Goal: Task Accomplishment & Management: Complete application form

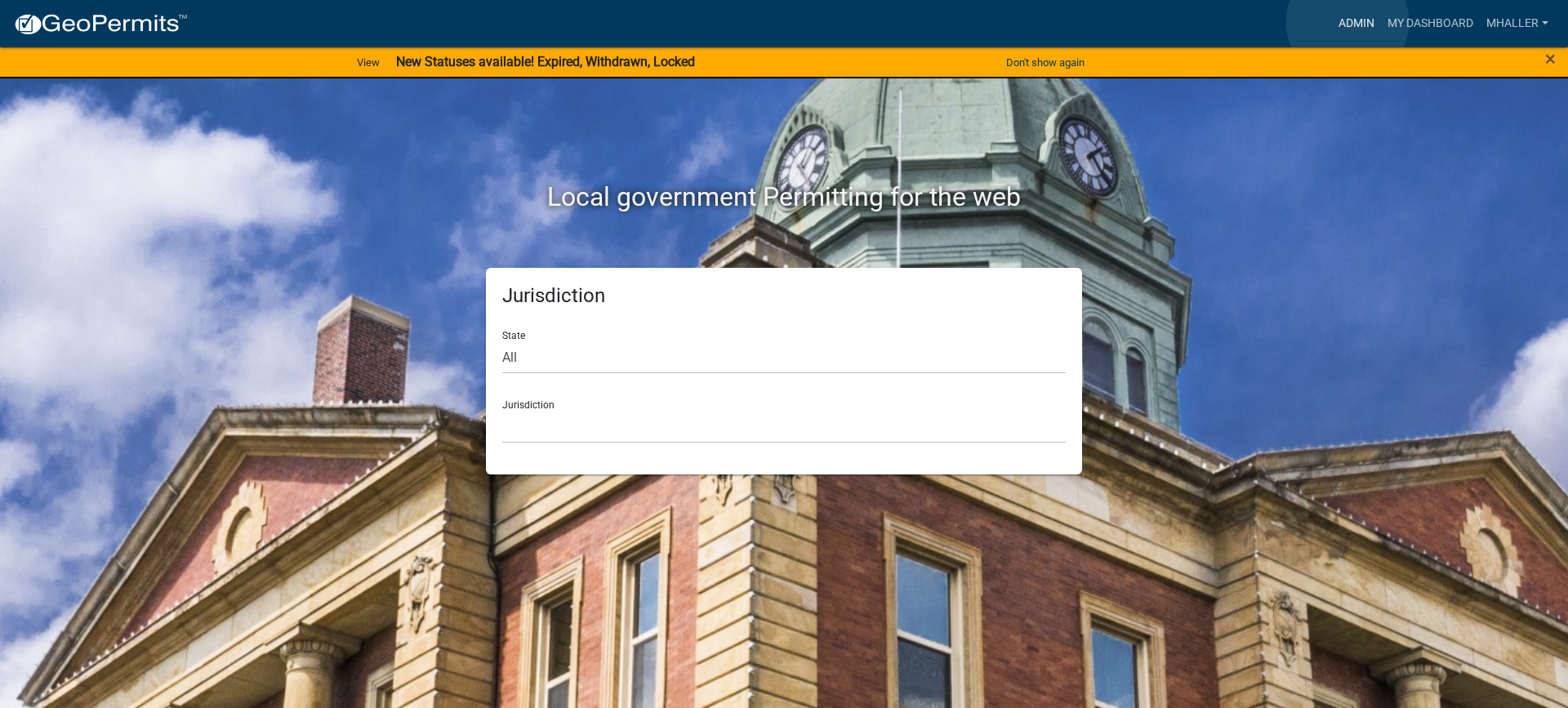
click at [1347, 22] on link "Admin" at bounding box center [1356, 24] width 49 height 31
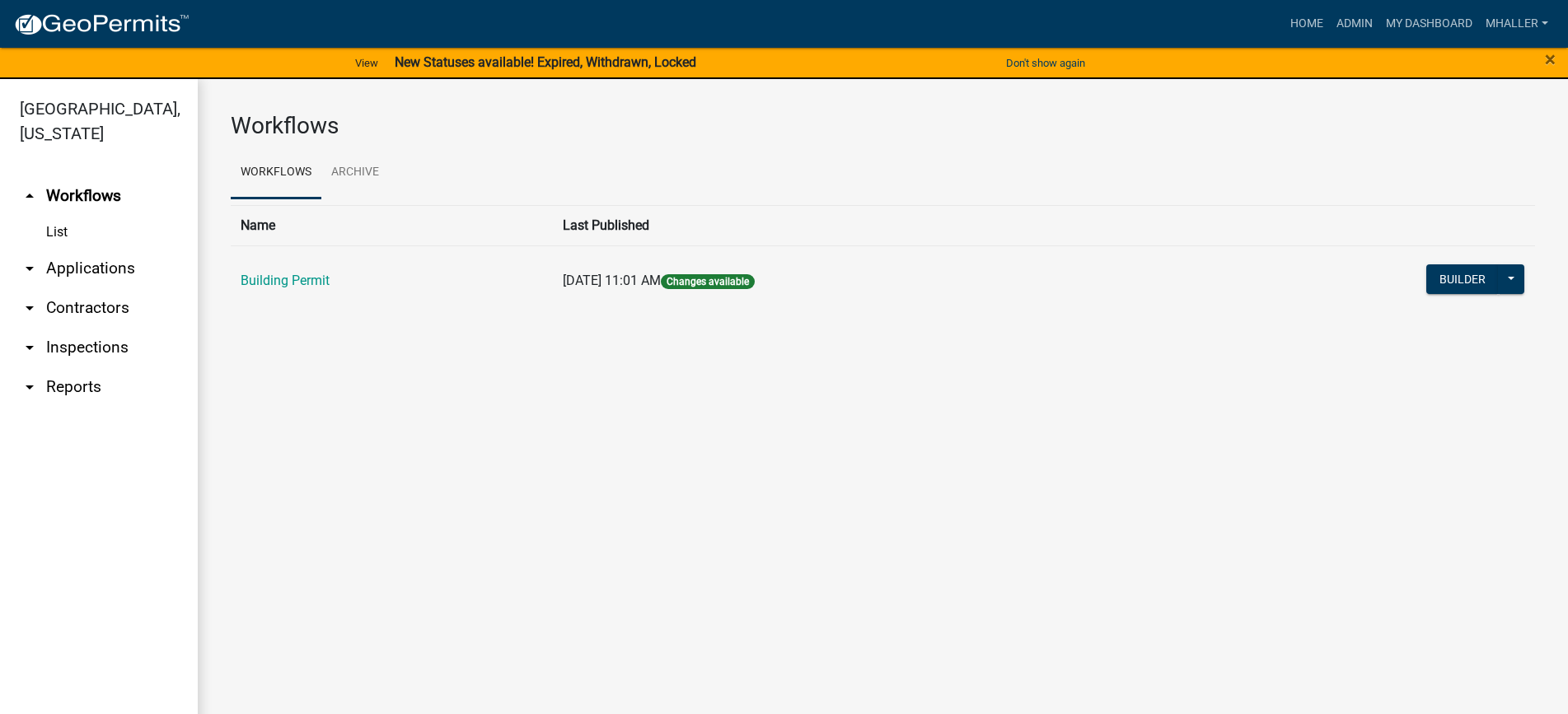
click at [81, 249] on link "arrow_drop_down Applications" at bounding box center [98, 268] width 197 height 39
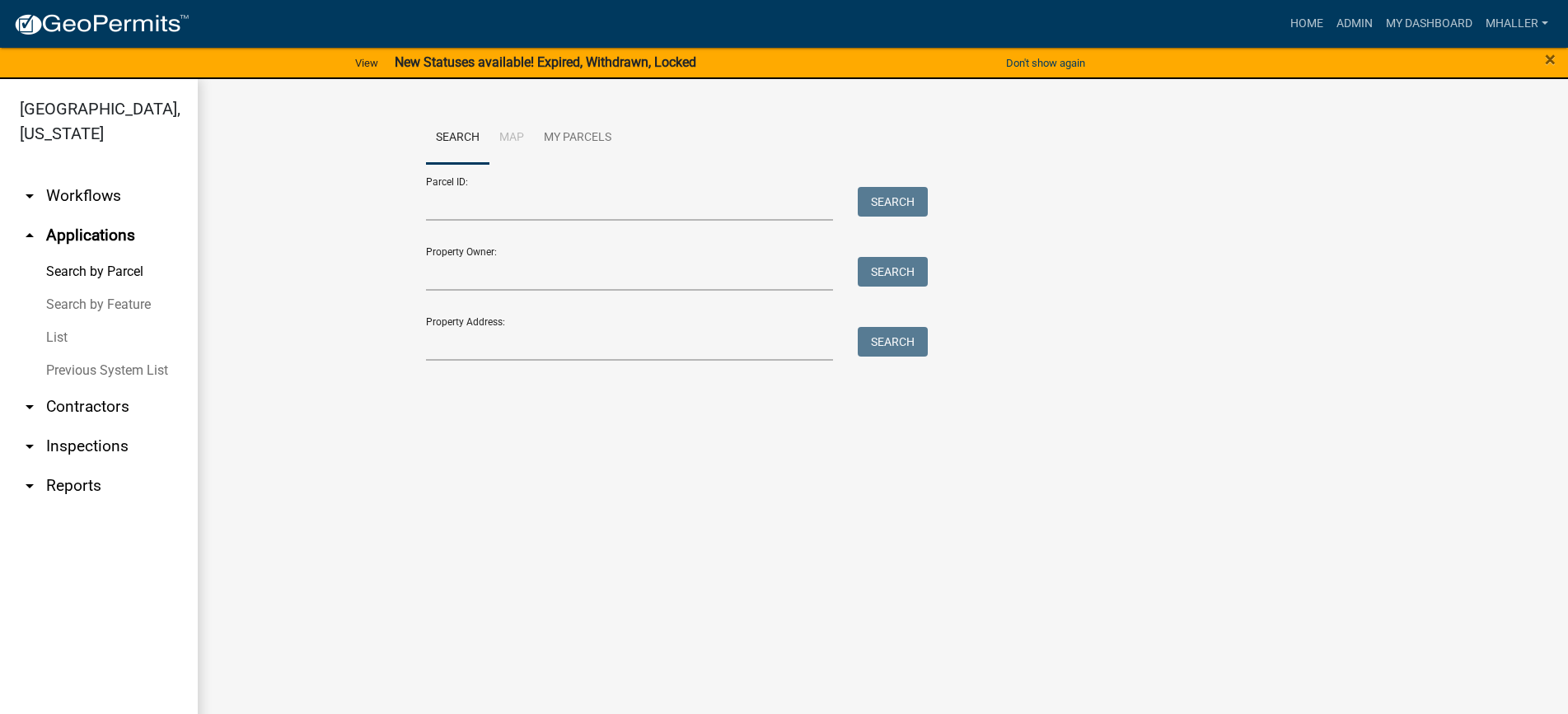
click at [60, 321] on link "List" at bounding box center [98, 337] width 197 height 33
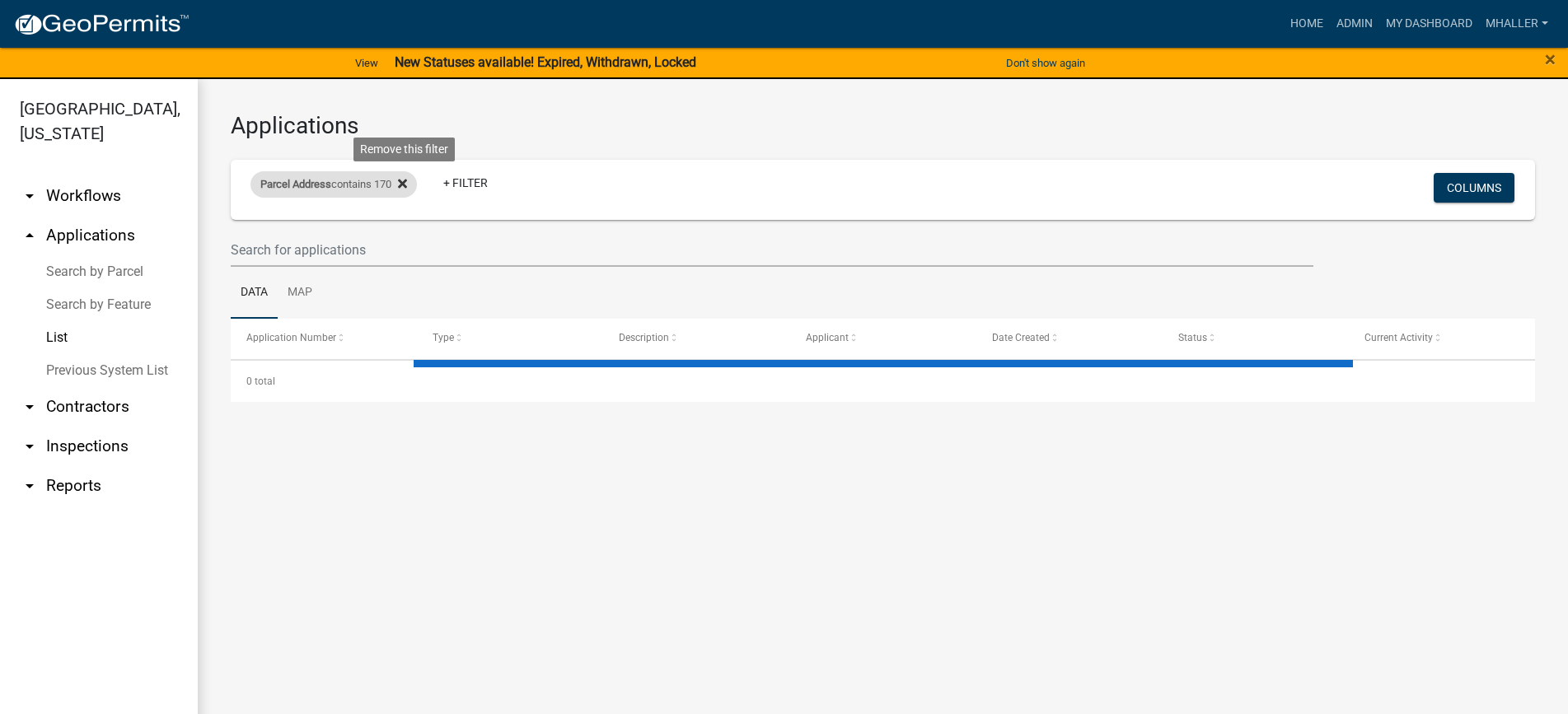
select select "1: 25"
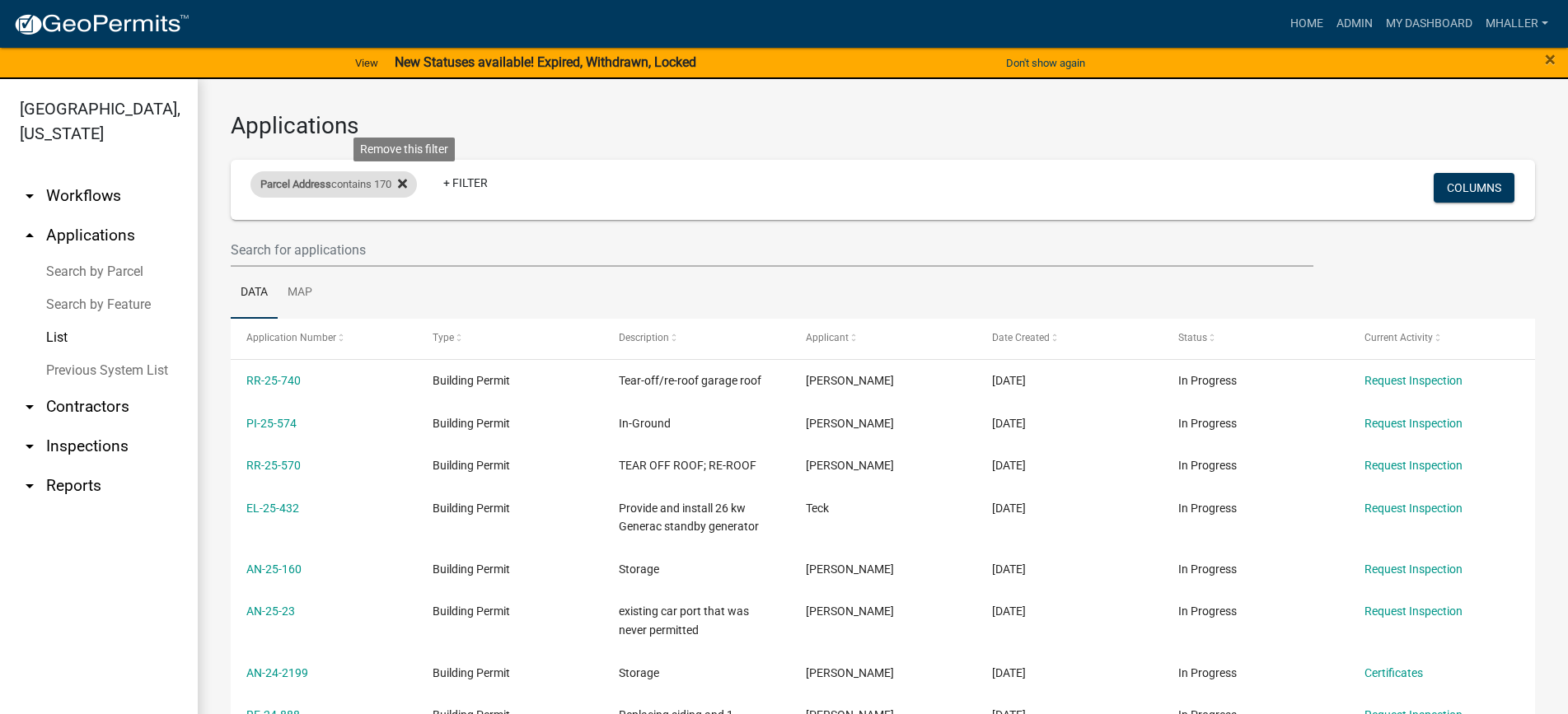
click at [407, 182] on icon at bounding box center [402, 184] width 9 height 9
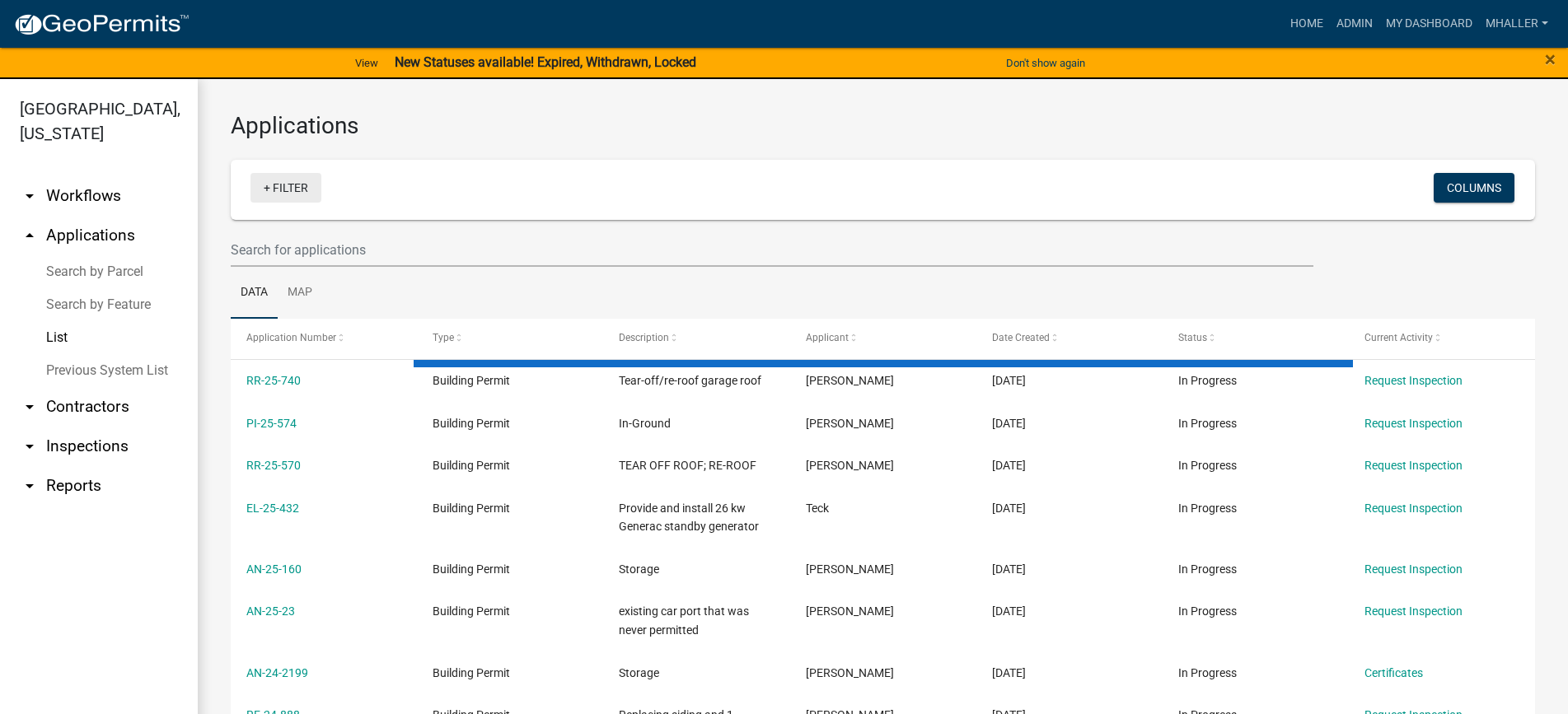
click at [285, 188] on link "+ Filter" at bounding box center [285, 188] width 71 height 30
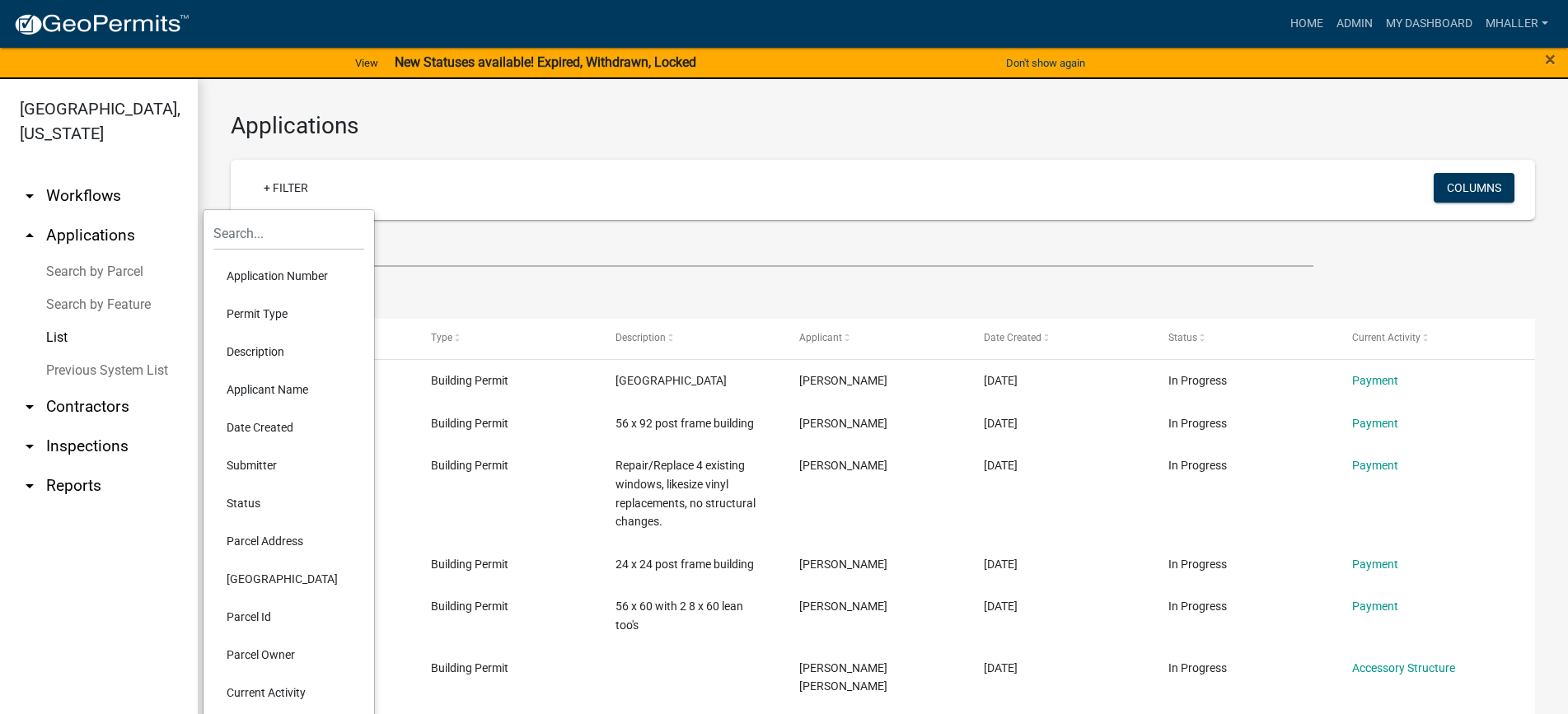
click at [279, 278] on li "Application Number" at bounding box center [289, 276] width 151 height 38
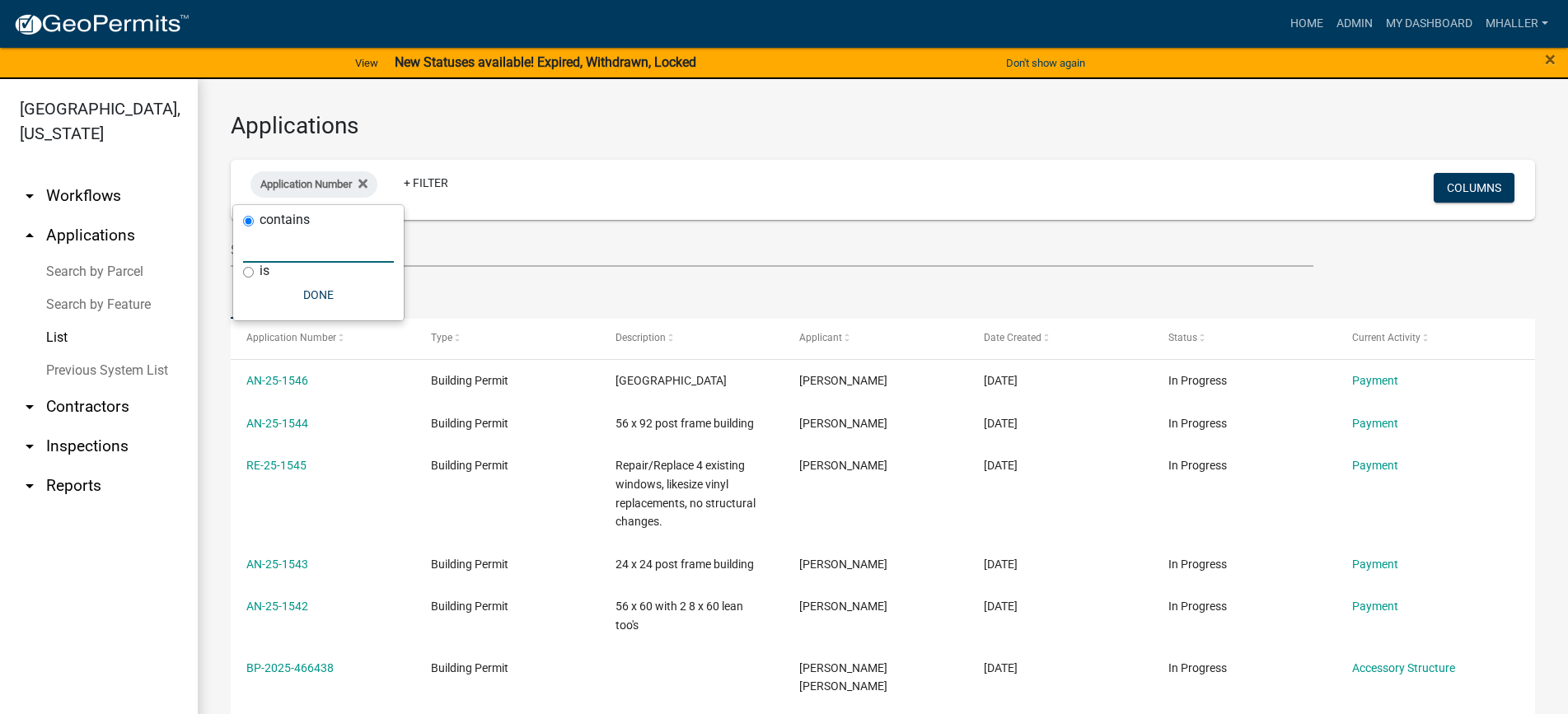
click at [291, 247] on input "text" at bounding box center [319, 246] width 151 height 34
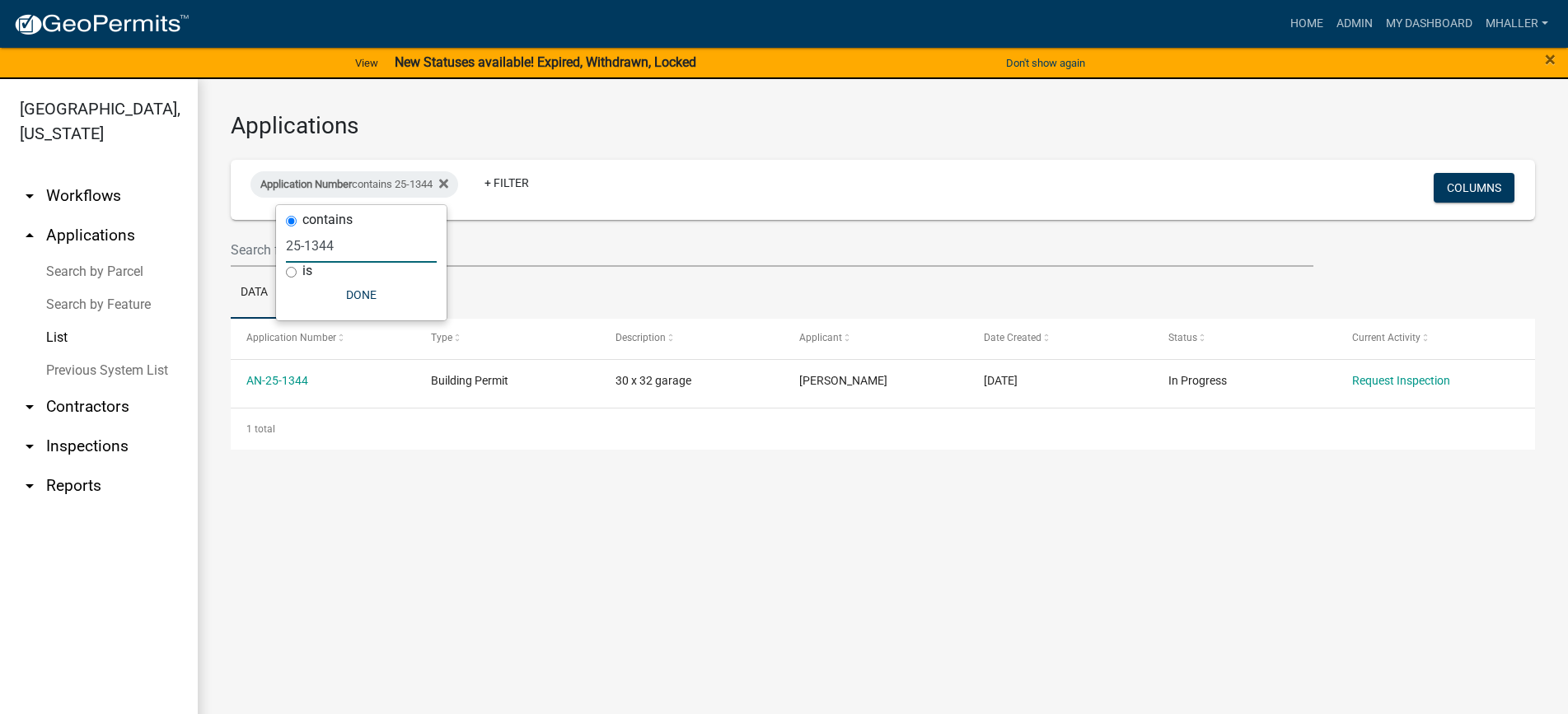
type input "25-1344"
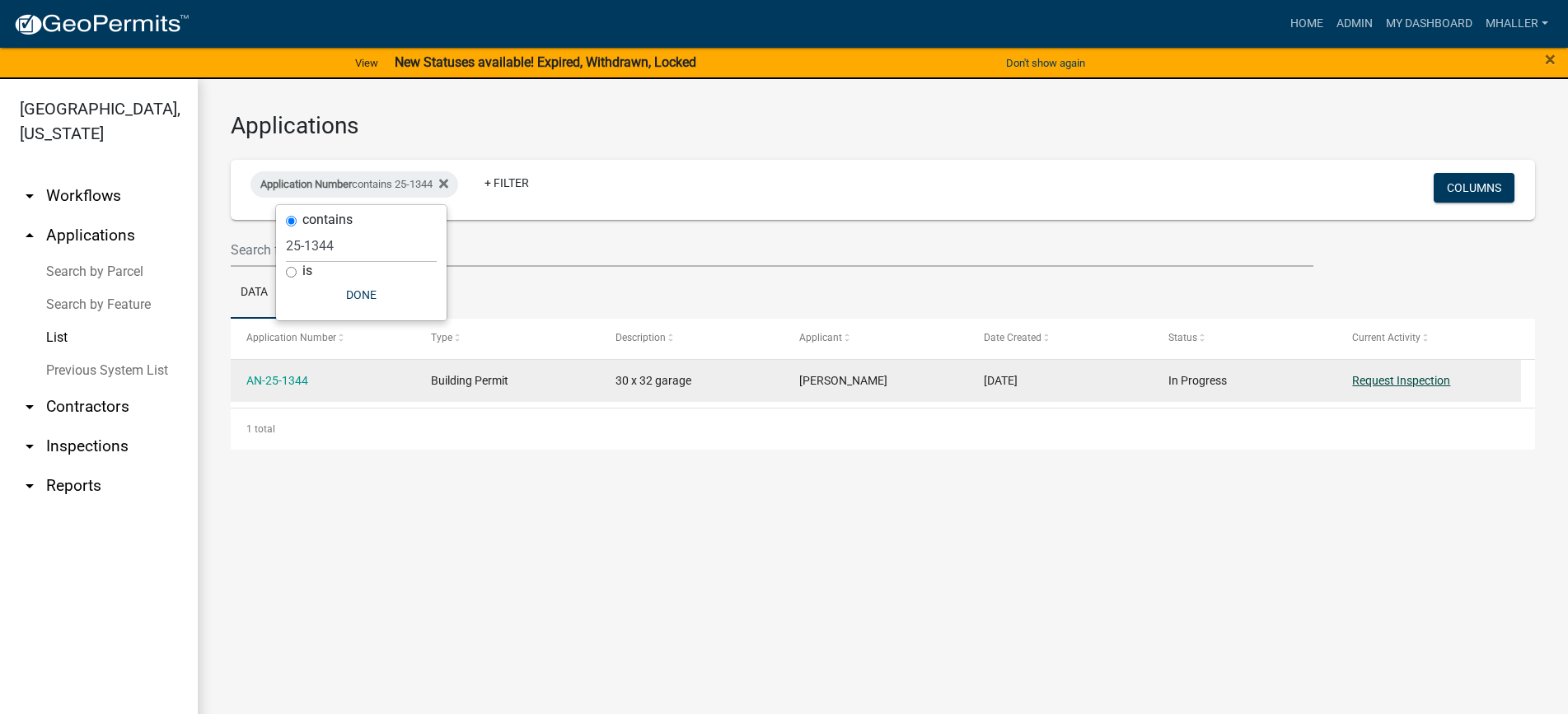
click at [1401, 379] on link "Request Inspection" at bounding box center [1401, 380] width 98 height 13
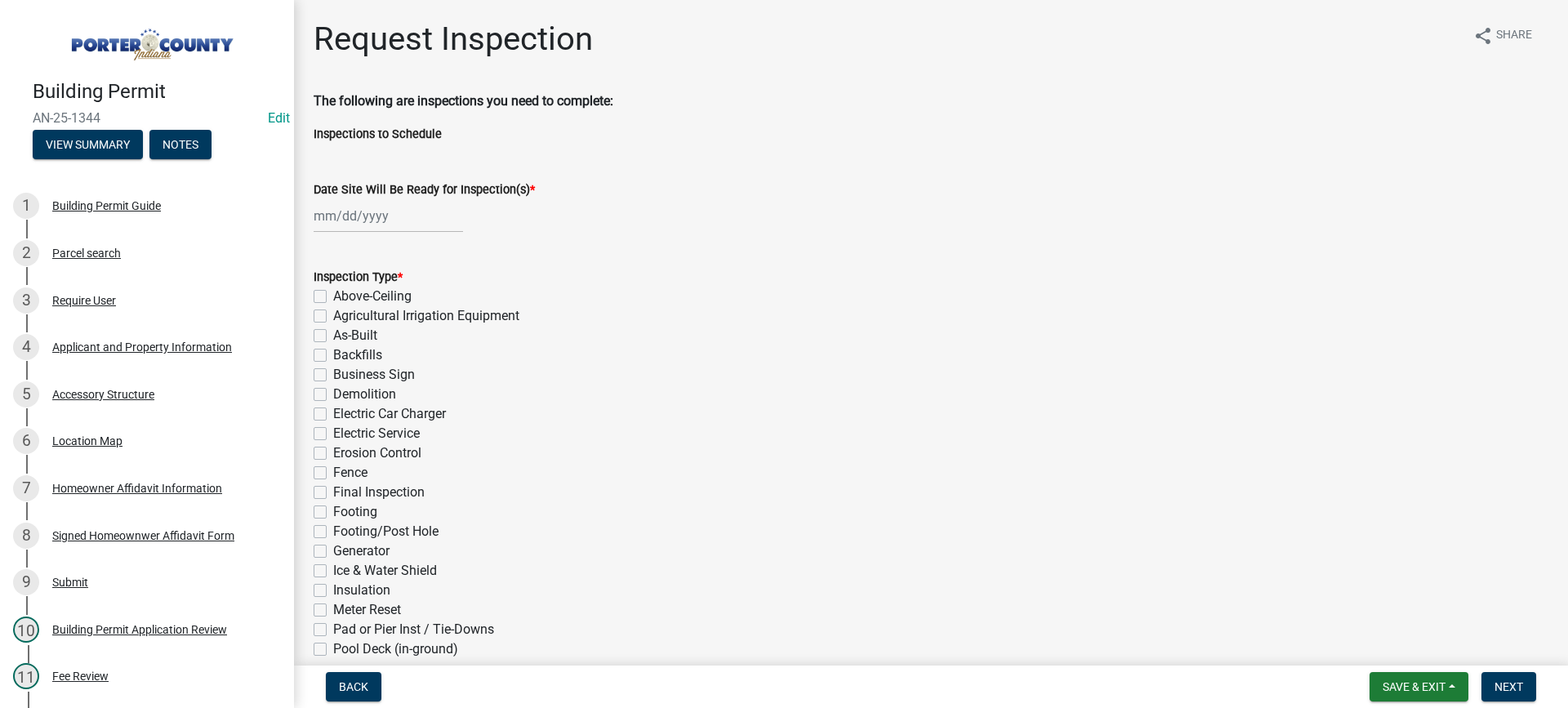
click at [378, 216] on div at bounding box center [388, 216] width 150 height 34
select select "8"
select select "2025"
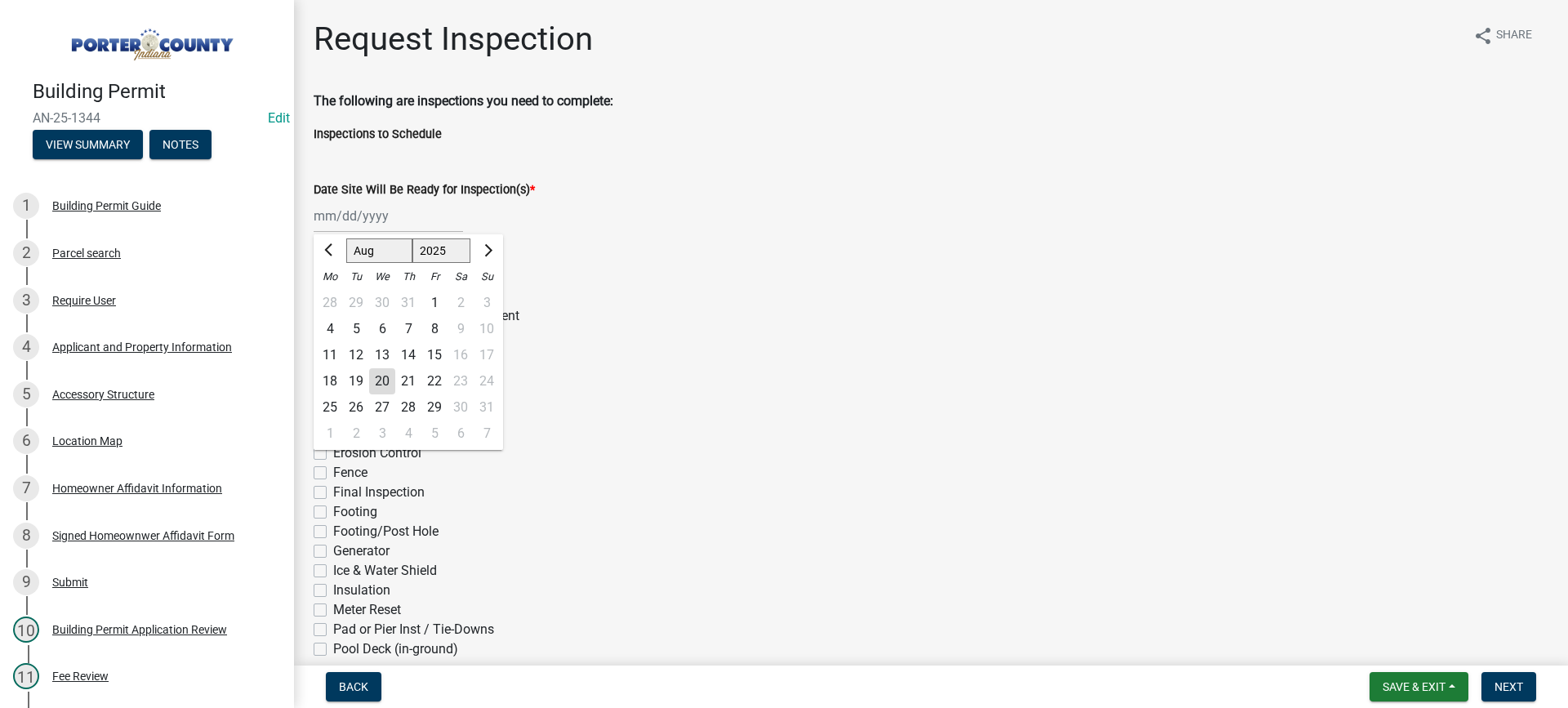
click at [380, 380] on div "20" at bounding box center [382, 381] width 26 height 26
type input "[DATE]"
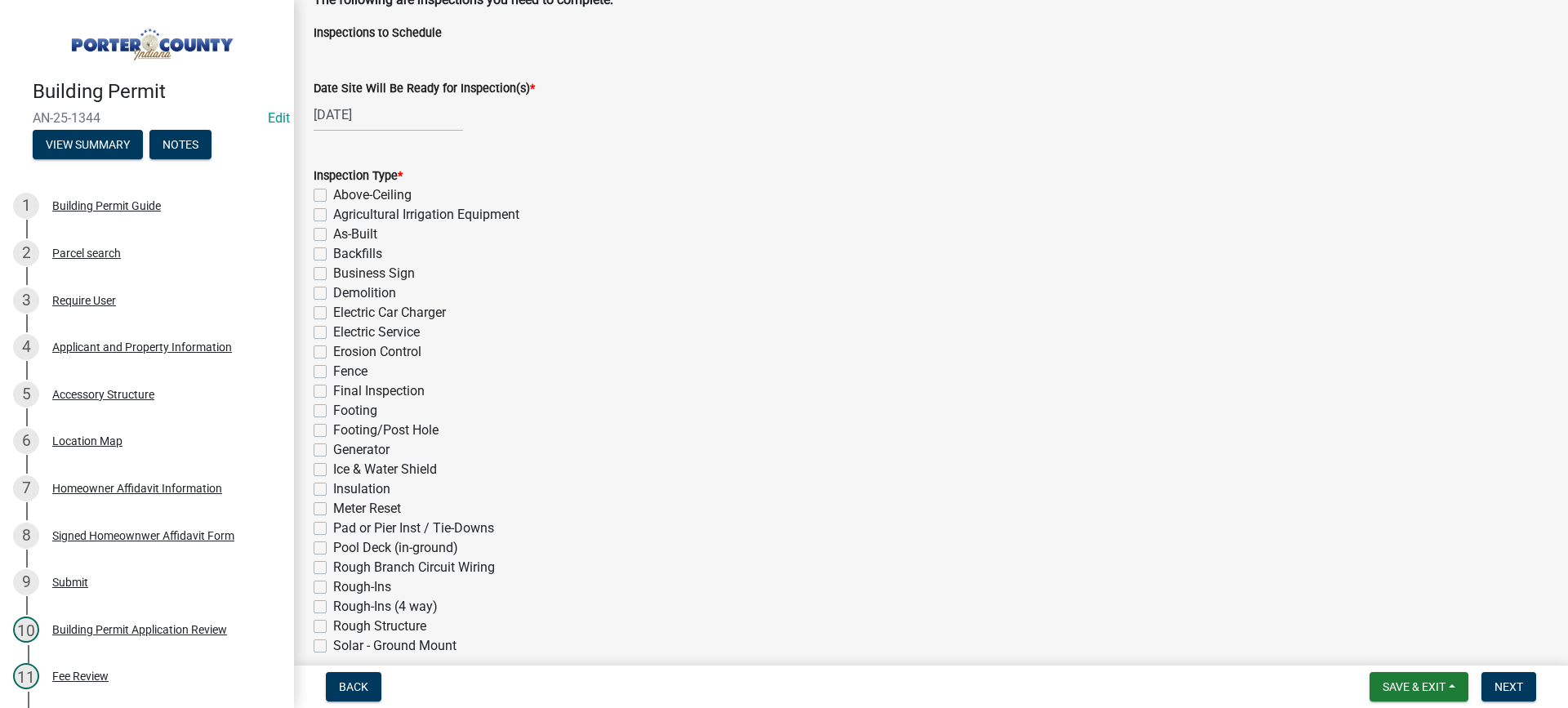
scroll to position [163, 0]
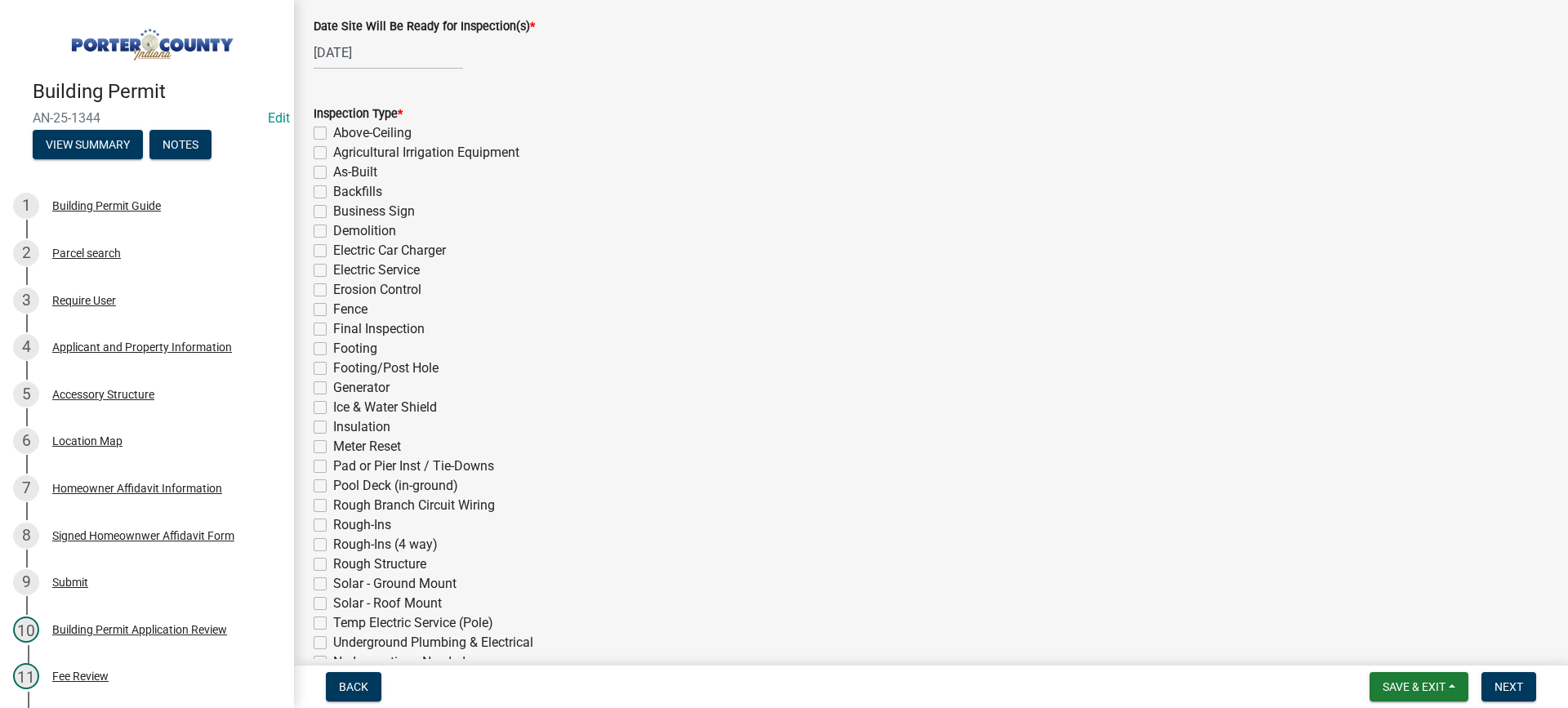
click at [334, 369] on label "Footing/Post Hole" at bounding box center [386, 368] width 105 height 19
click at [334, 369] on input "Footing/Post Hole" at bounding box center [339, 363] width 11 height 11
checkbox input "true"
checkbox input "false"
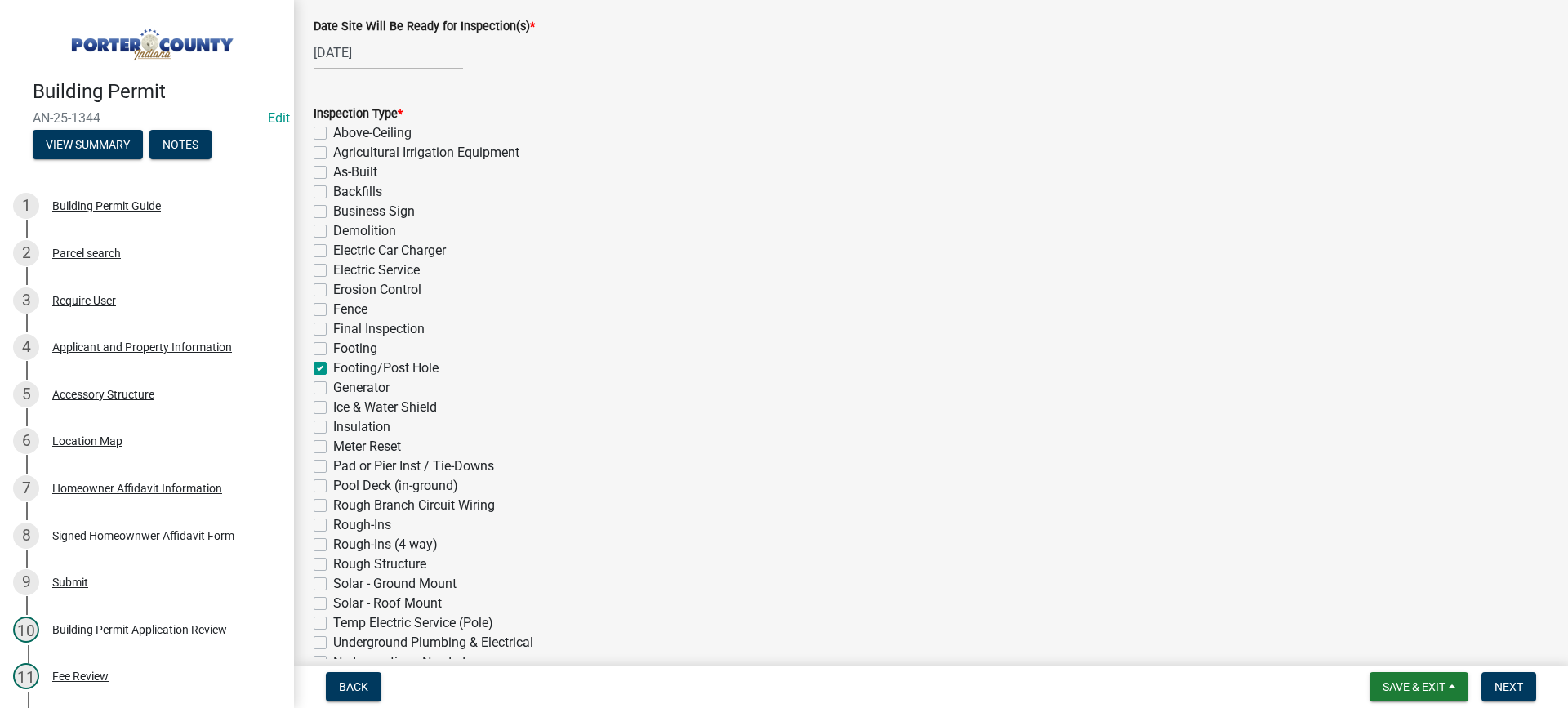
checkbox input "false"
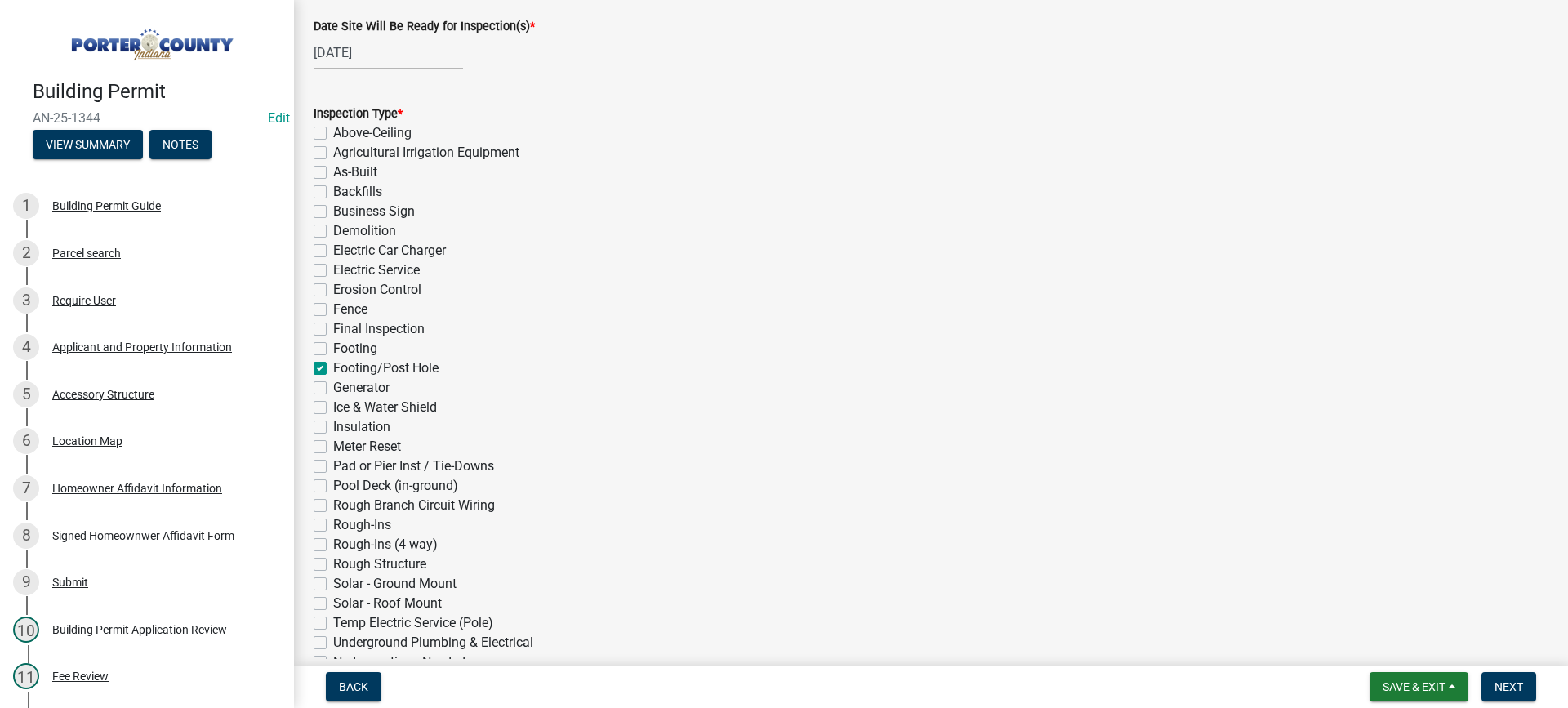
checkbox input "false"
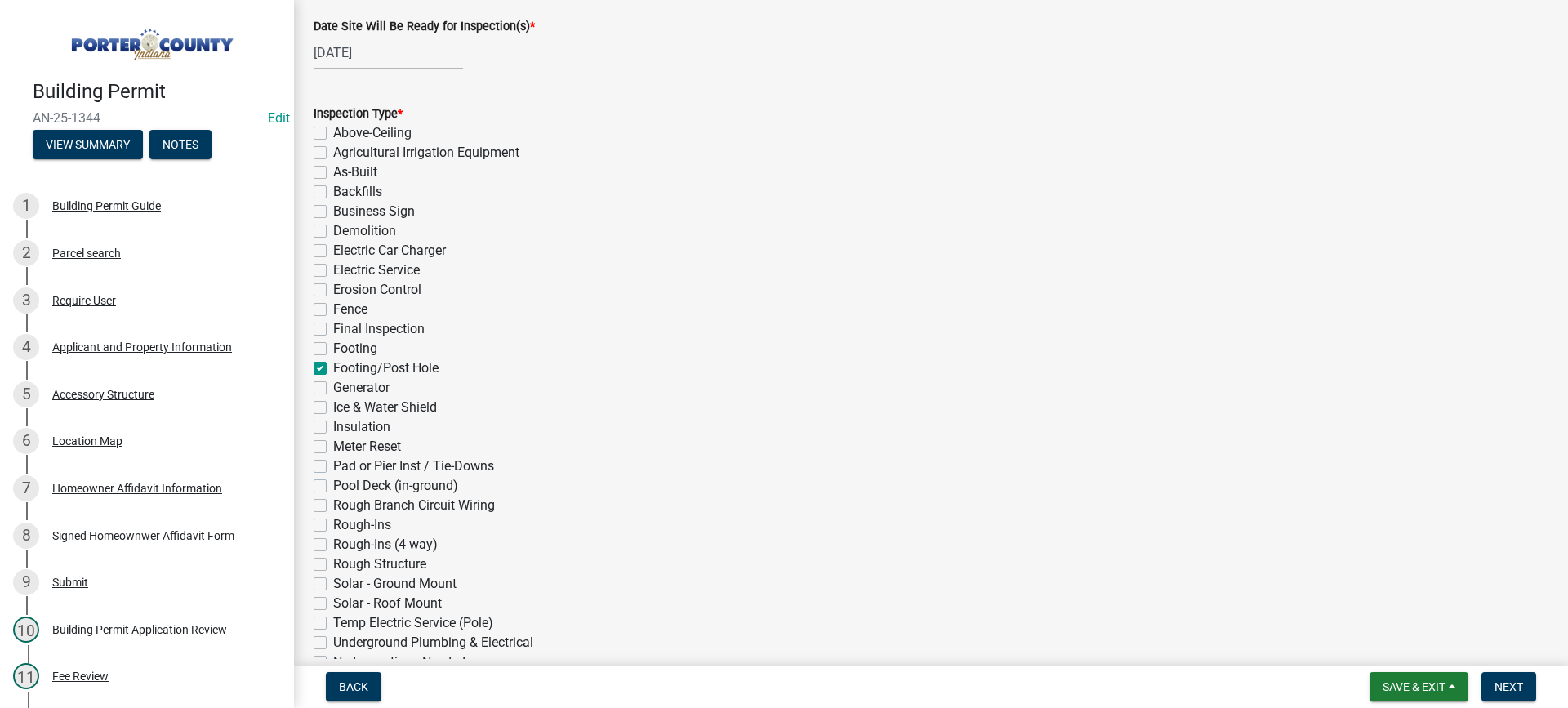
checkbox input "true"
checkbox input "false"
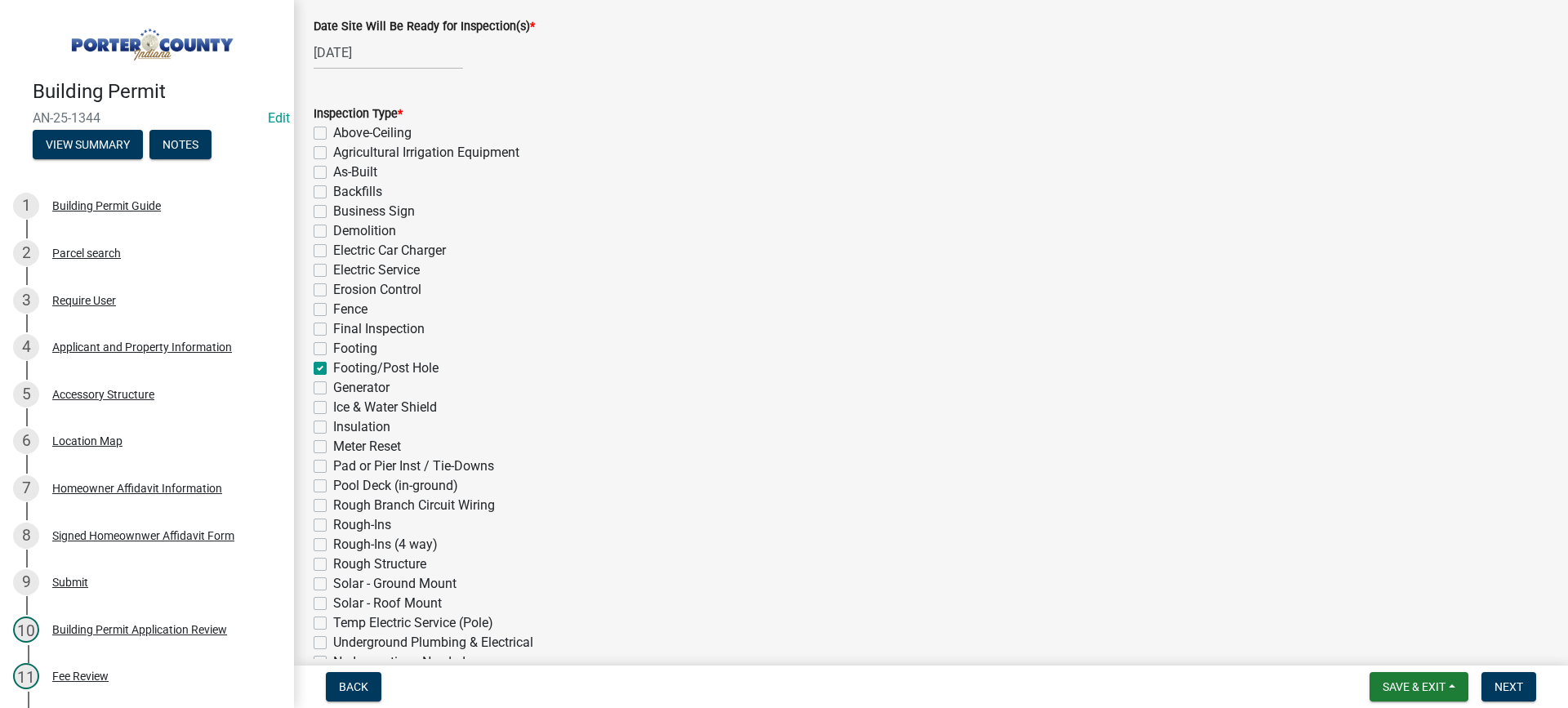
checkbox input "false"
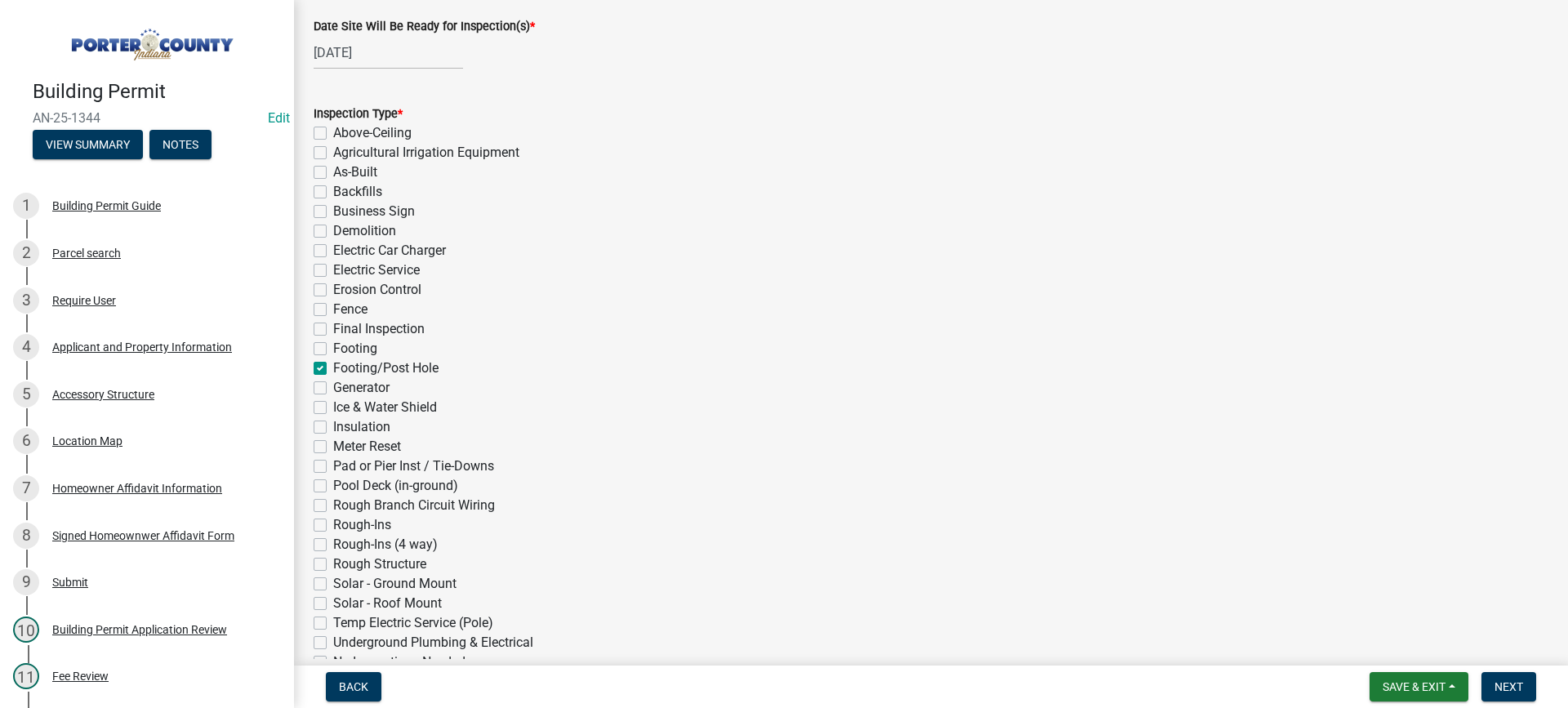
checkbox input "false"
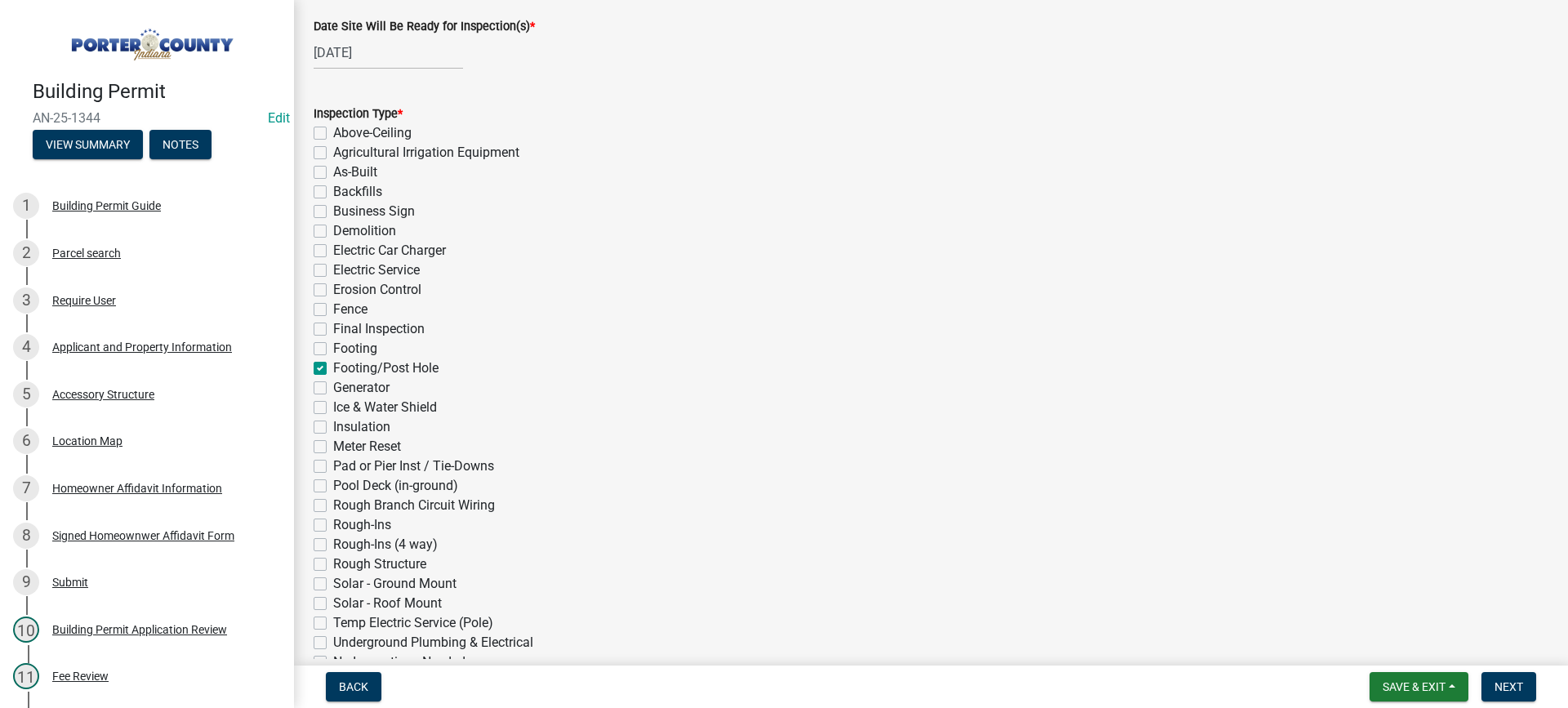
checkbox input "false"
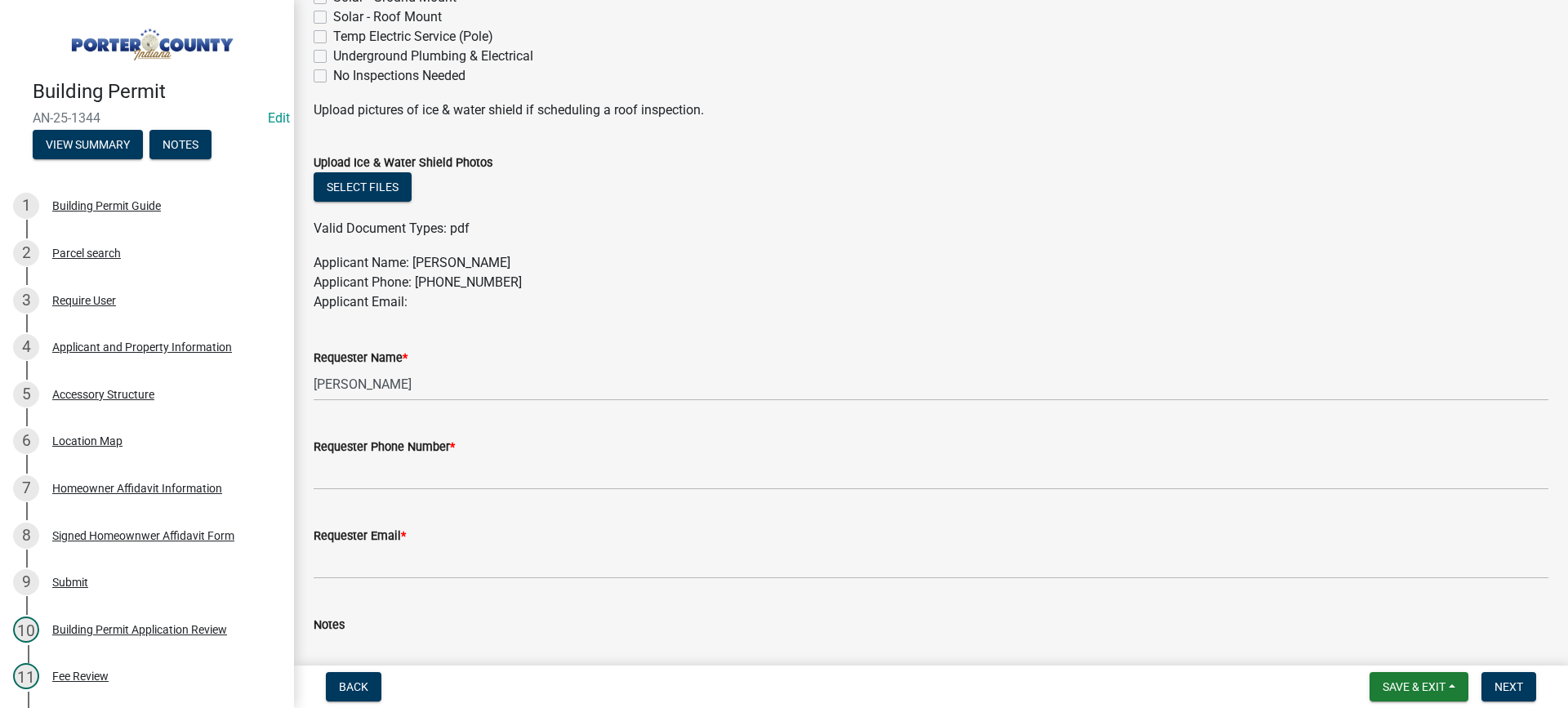
scroll to position [817, 0]
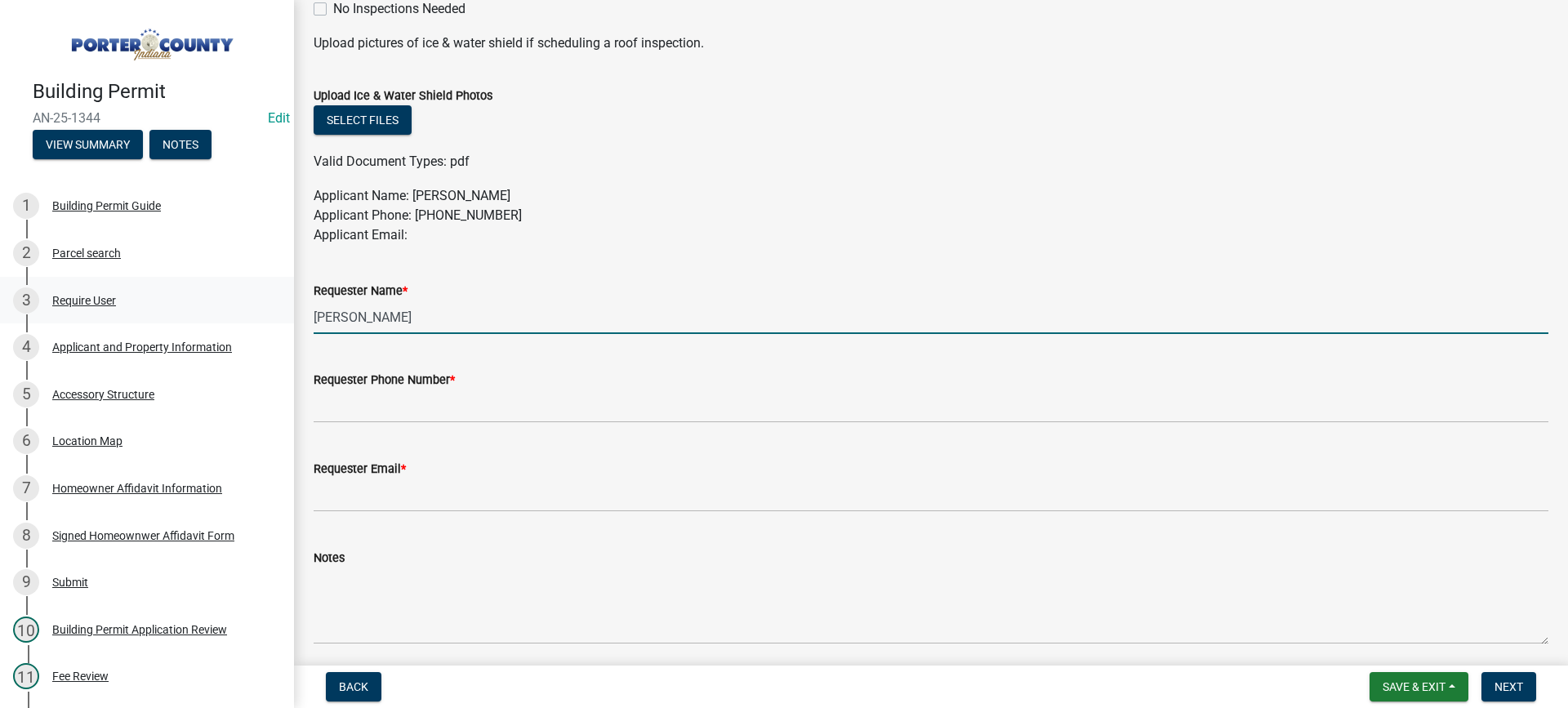
drag, startPoint x: 361, startPoint y: 318, endPoint x: 209, endPoint y: 312, distance: 152.1
click at [236, 311] on div "Building Permit AN-25-1344 Edit View Summary Notes 1 Building Permit Guide 2 Pa…" at bounding box center [784, 354] width 1568 height 708
type input "Milmar"
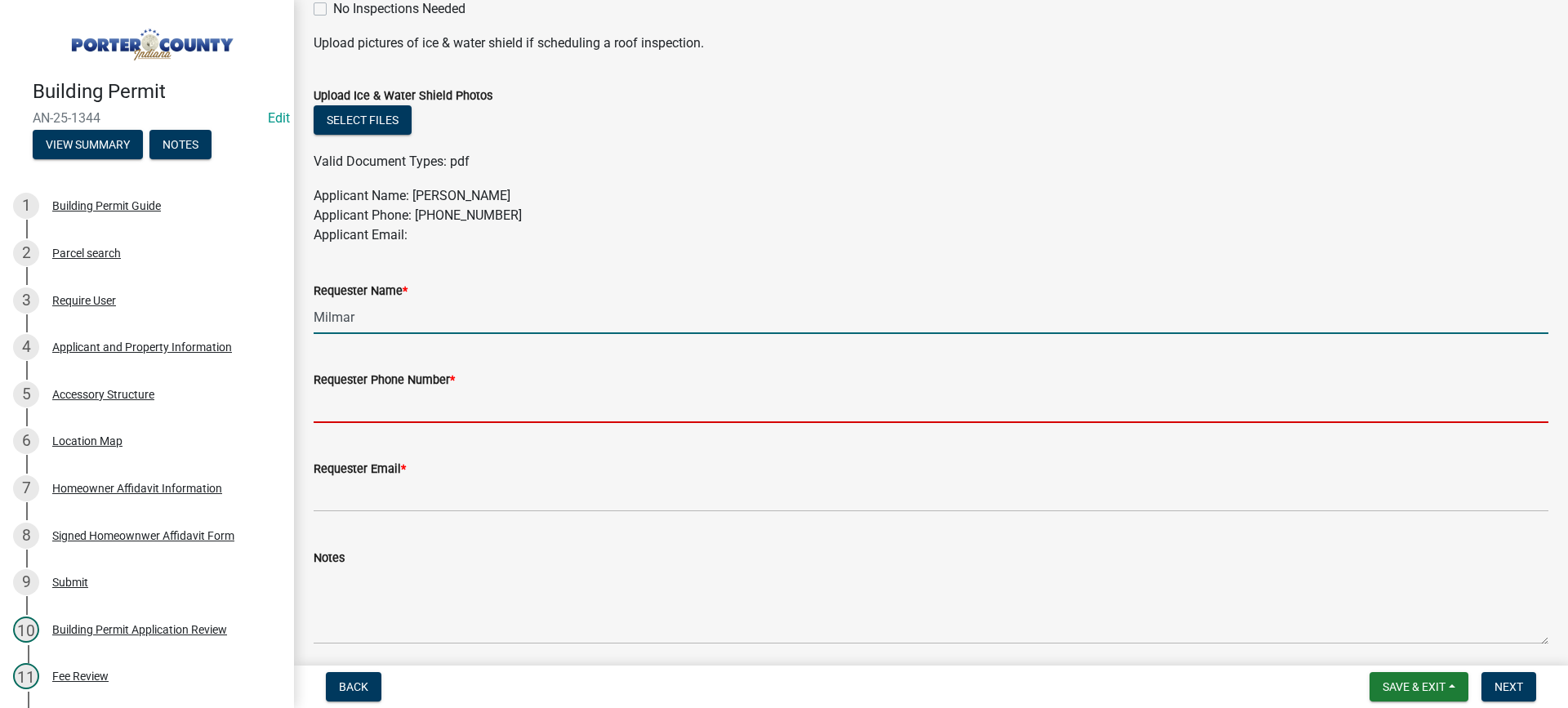
click at [430, 412] on input "Requester Phone Number *" at bounding box center [930, 407] width 1234 height 34
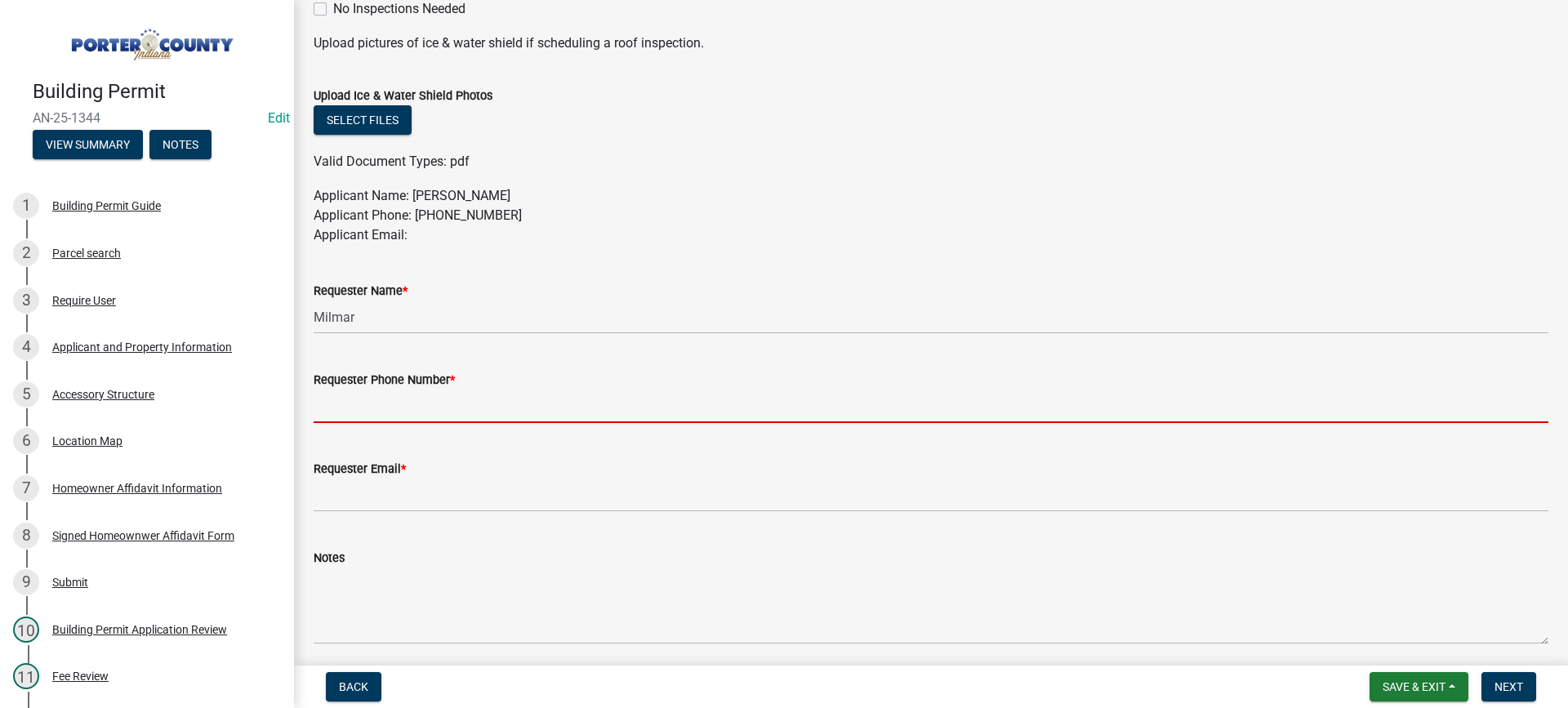
type input "[PHONE_NUMBER]"
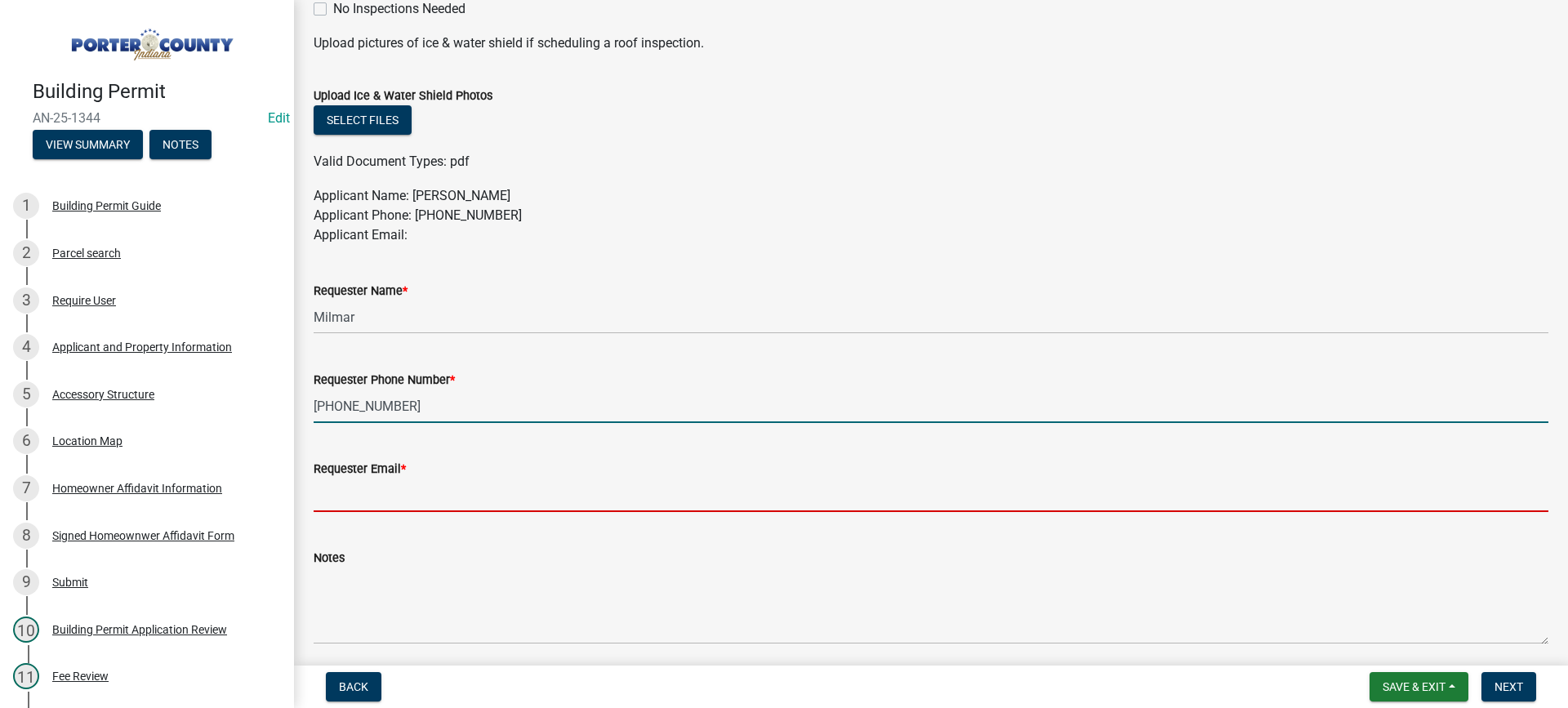
click at [434, 504] on input "Requester Email *" at bounding box center [930, 495] width 1234 height 34
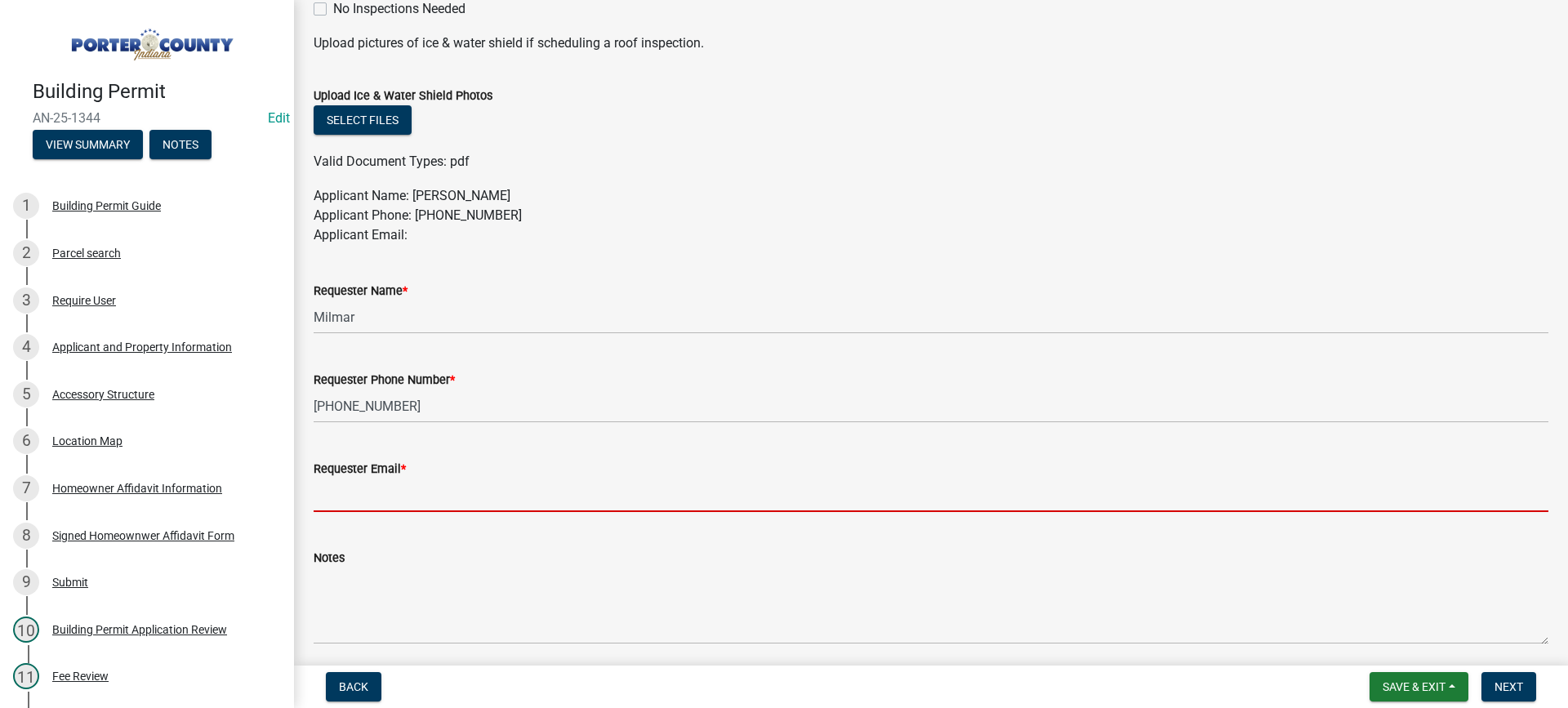
type input "[EMAIL_ADDRESS][DOMAIN_NAME]"
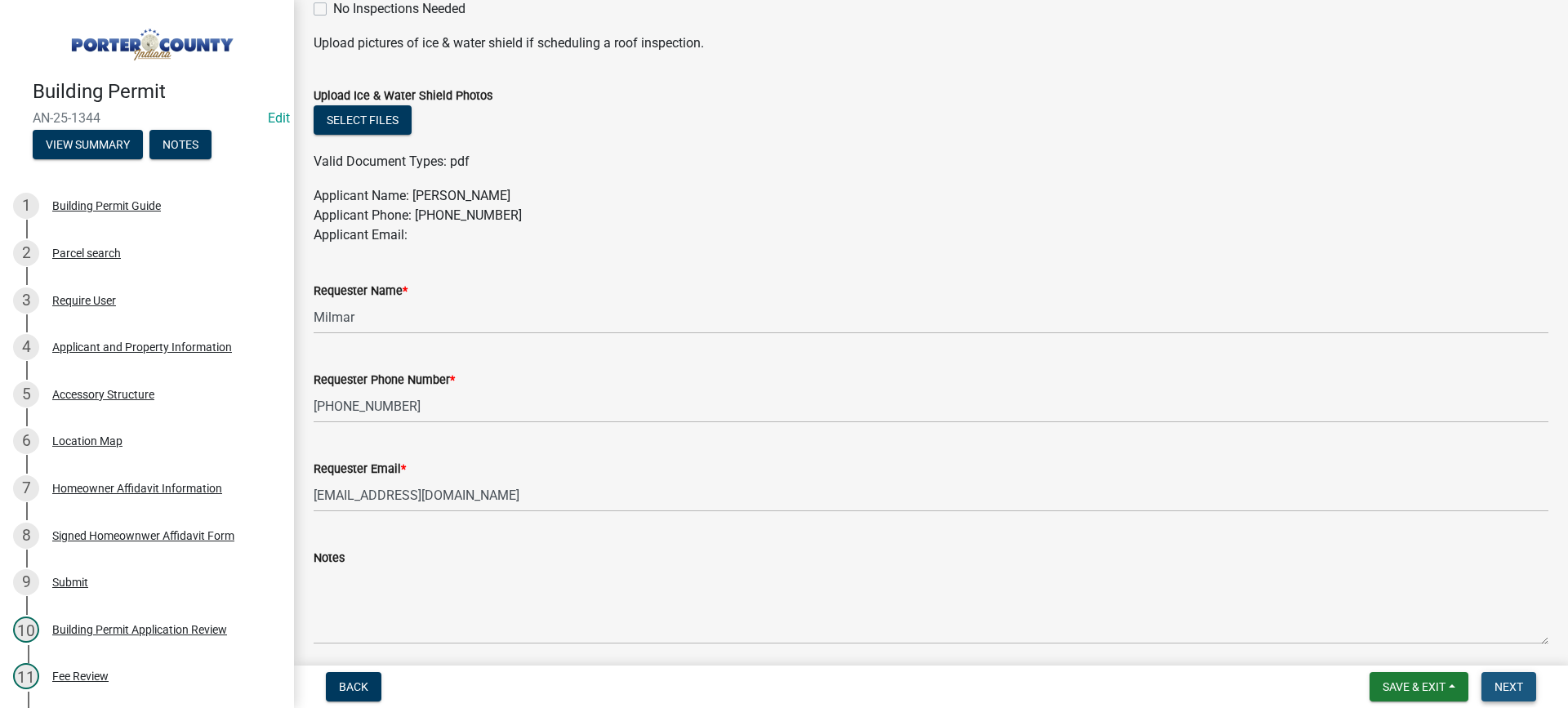
click at [1508, 684] on span "Next" at bounding box center [1509, 686] width 29 height 13
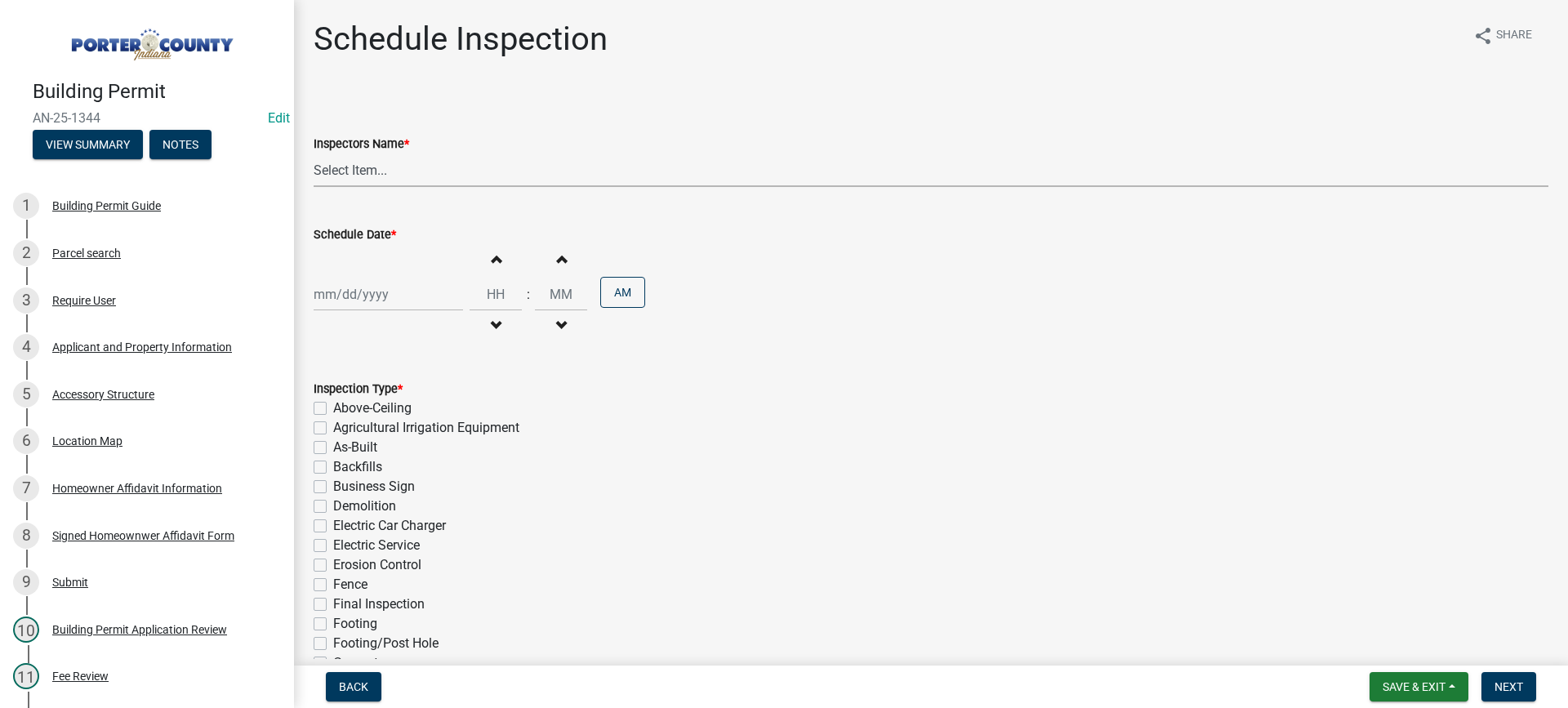
click at [373, 173] on select "Select Item... mhaller ([PERSON_NAME])" at bounding box center [930, 170] width 1234 height 34
select select "ca350da2-795e-4cf8-941d-46ff53e354ae"
click at [313, 153] on select "Select Item... mhaller ([PERSON_NAME])" at bounding box center [930, 170] width 1234 height 34
click at [381, 296] on div at bounding box center [388, 295] width 150 height 34
select select "8"
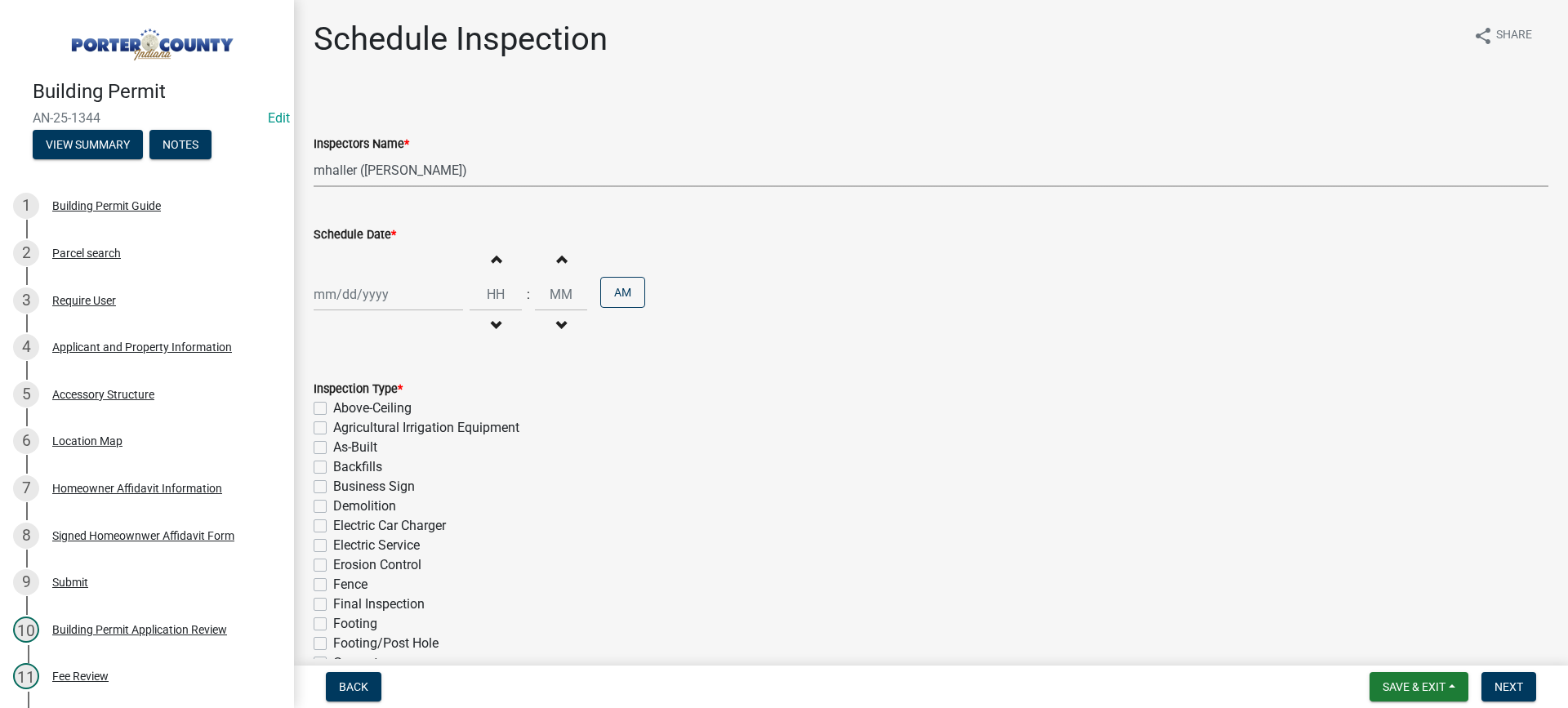
select select "2025"
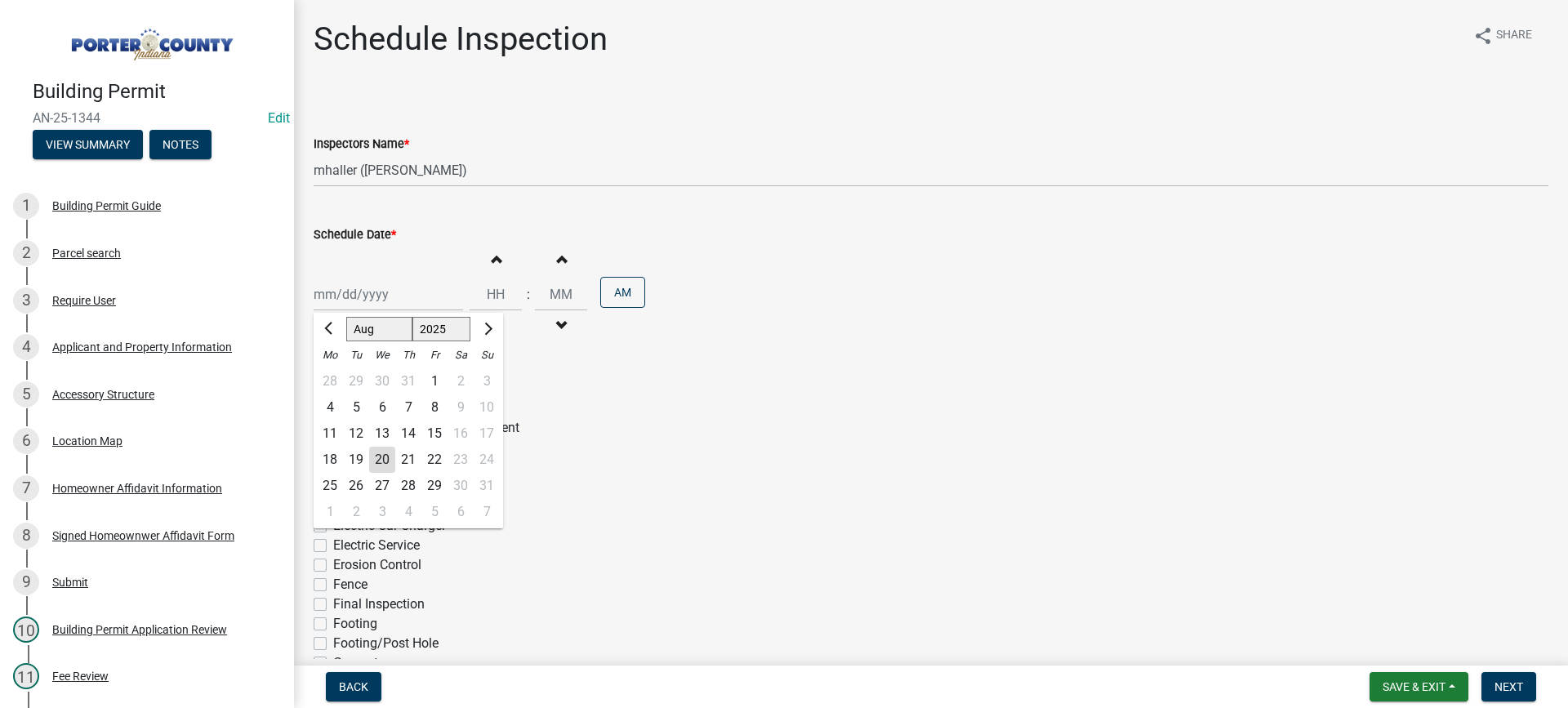
click at [385, 459] on div "20" at bounding box center [382, 460] width 26 height 26
type input "[DATE]"
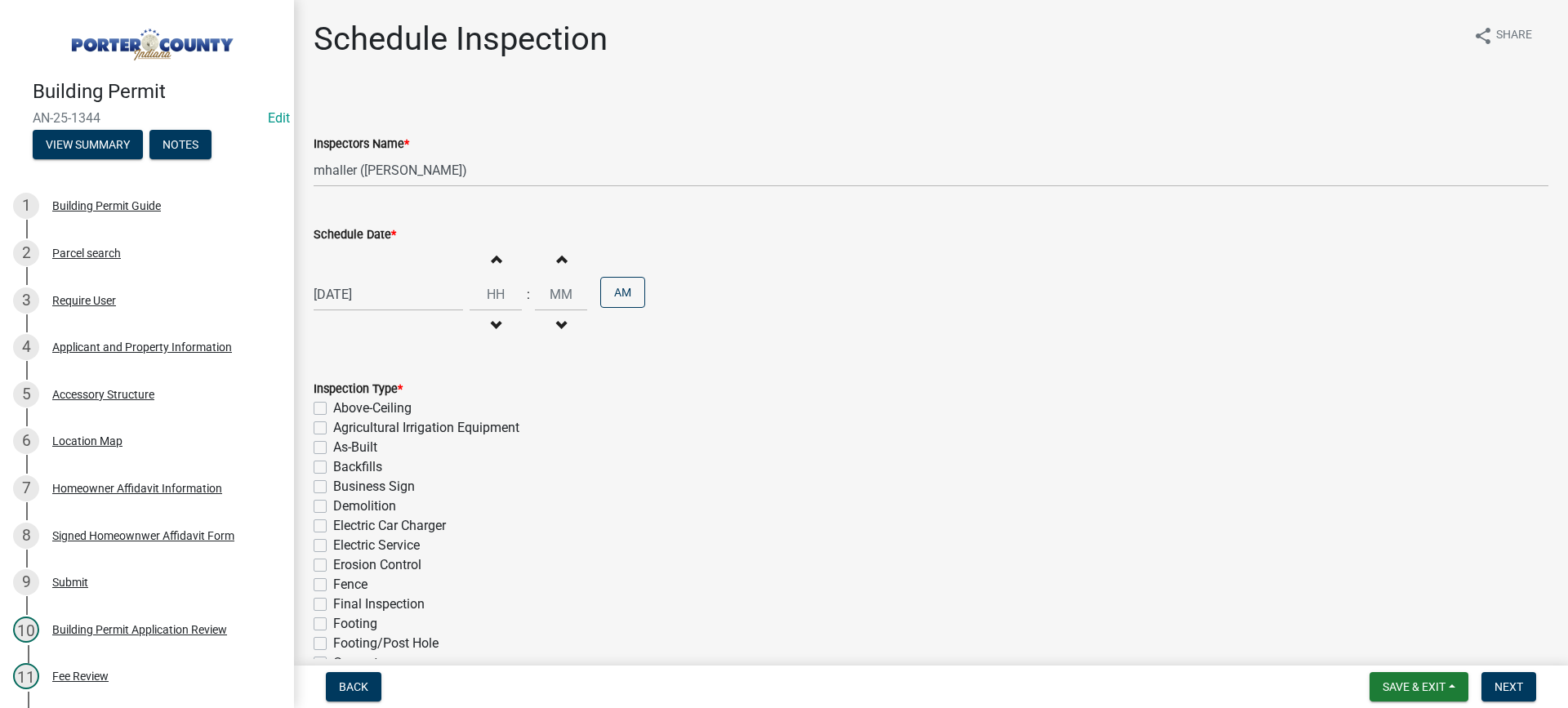
drag, startPoint x: 319, startPoint y: 642, endPoint x: 765, endPoint y: 632, distance: 446.1
click at [334, 644] on label "Footing/Post Hole" at bounding box center [386, 643] width 105 height 19
click at [334, 644] on input "Footing/Post Hole" at bounding box center [339, 639] width 11 height 11
checkbox input "true"
checkbox input "false"
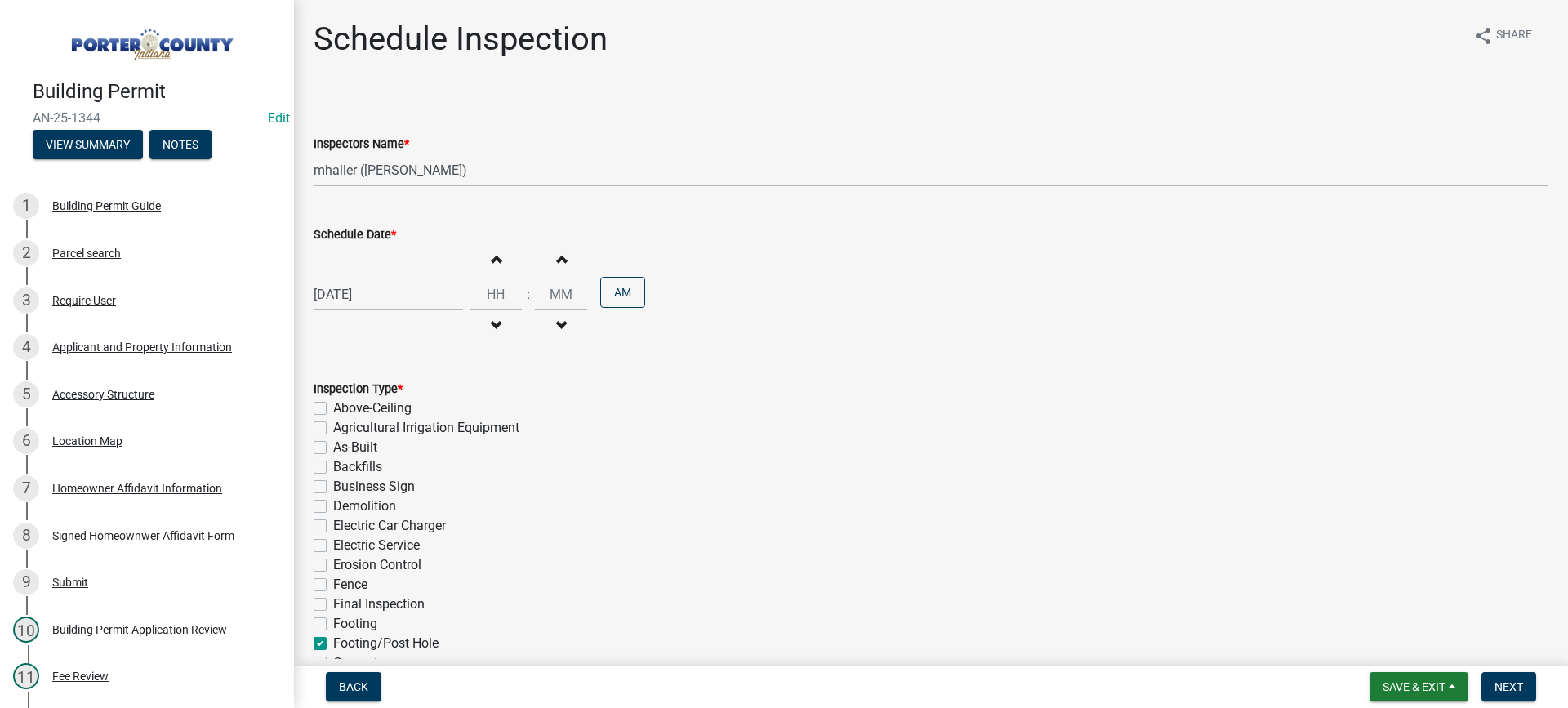
checkbox input "false"
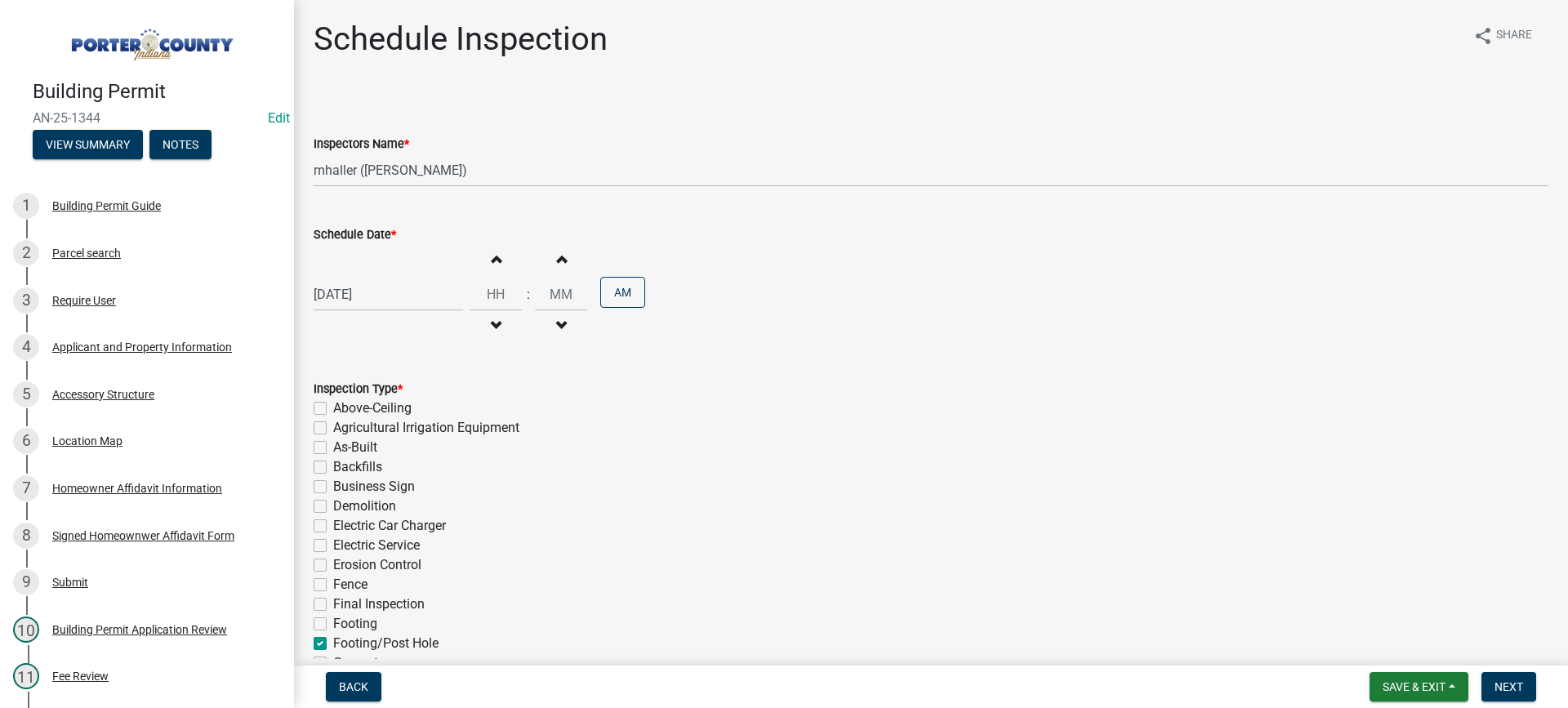
checkbox input "false"
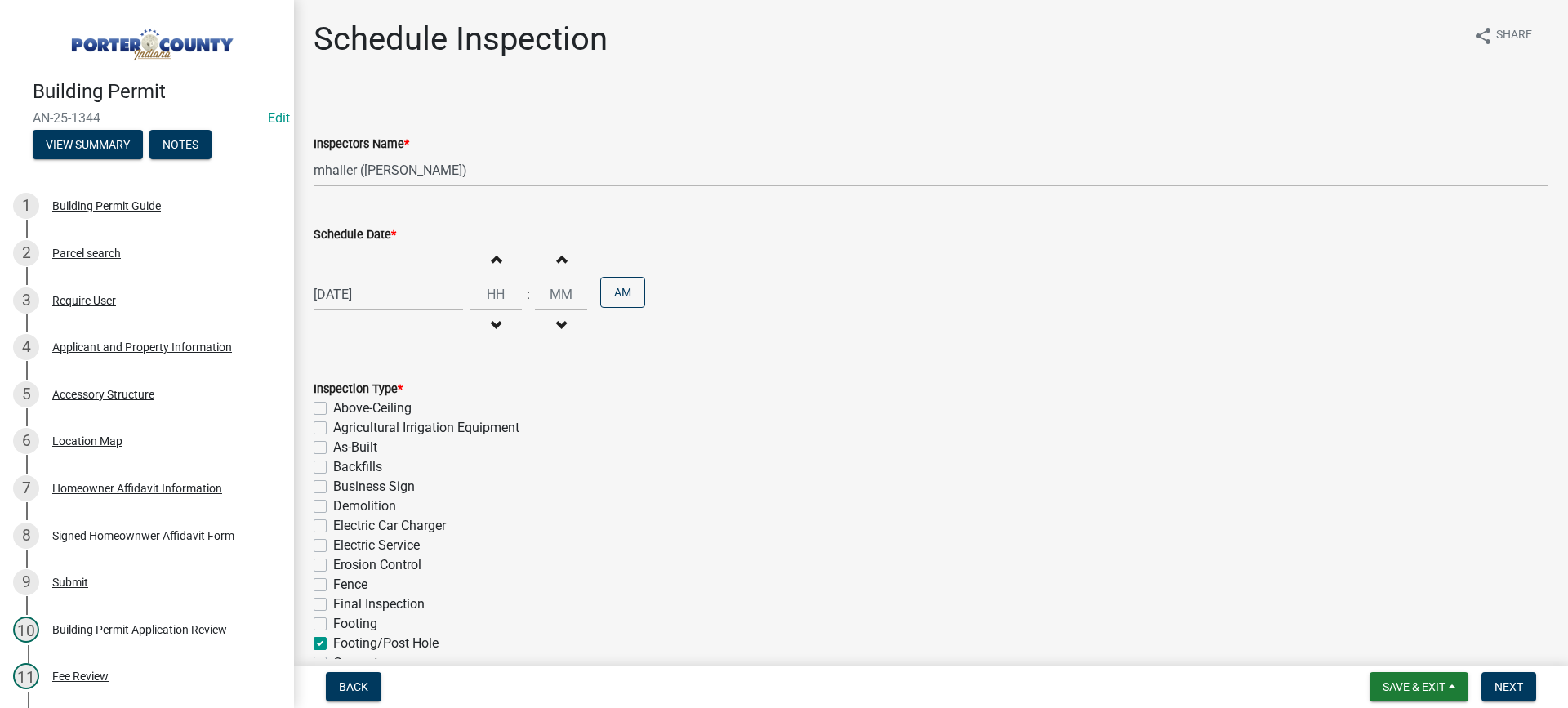
checkbox input "false"
checkbox input "true"
checkbox input "false"
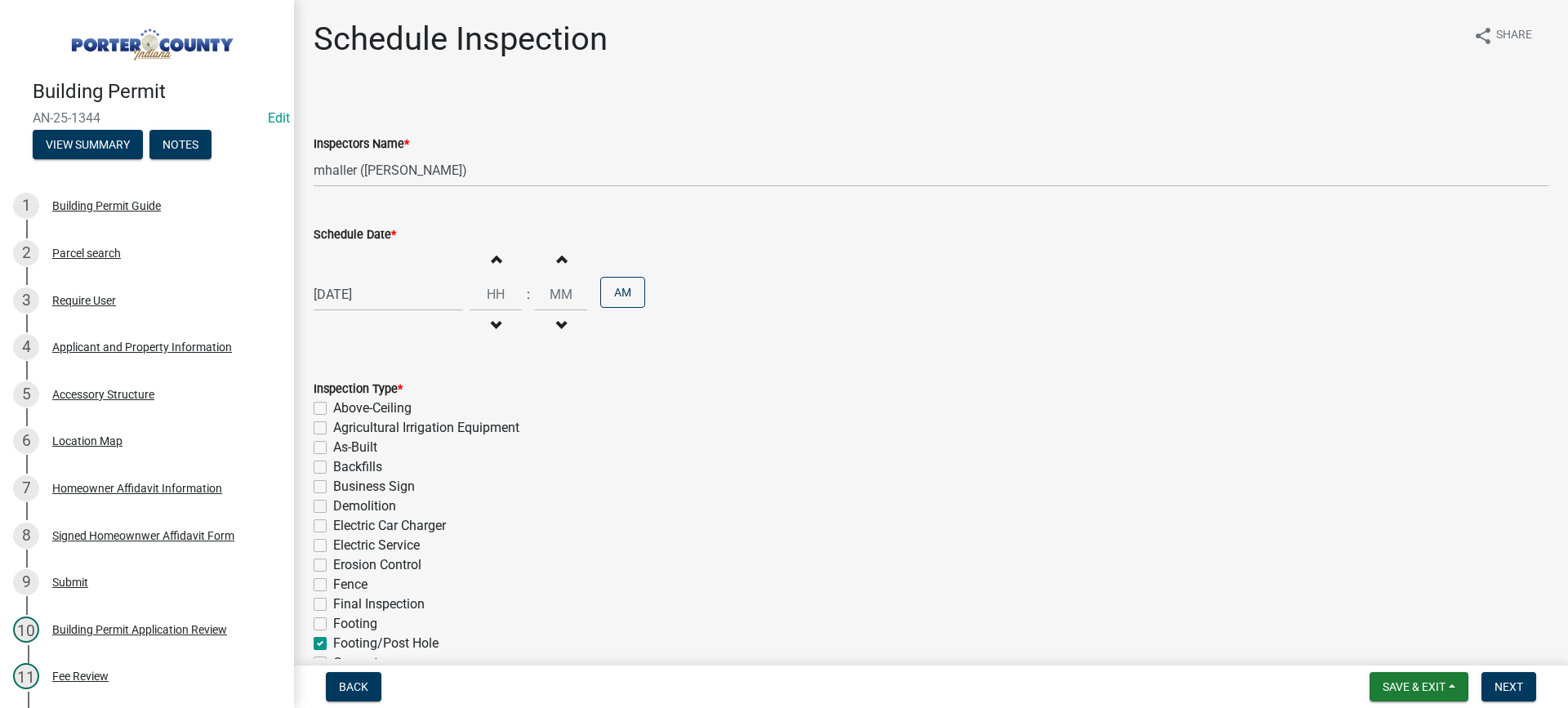
checkbox input "false"
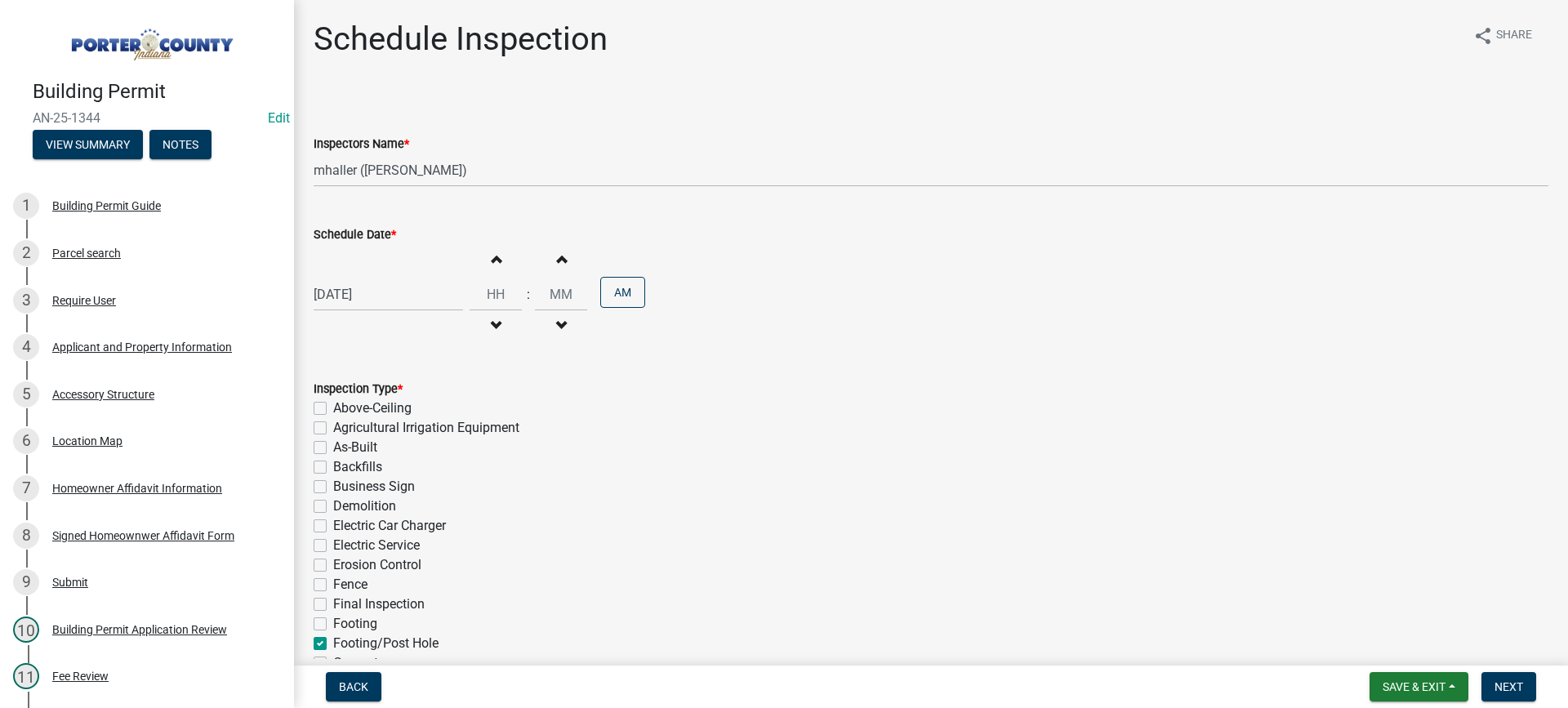
checkbox input "false"
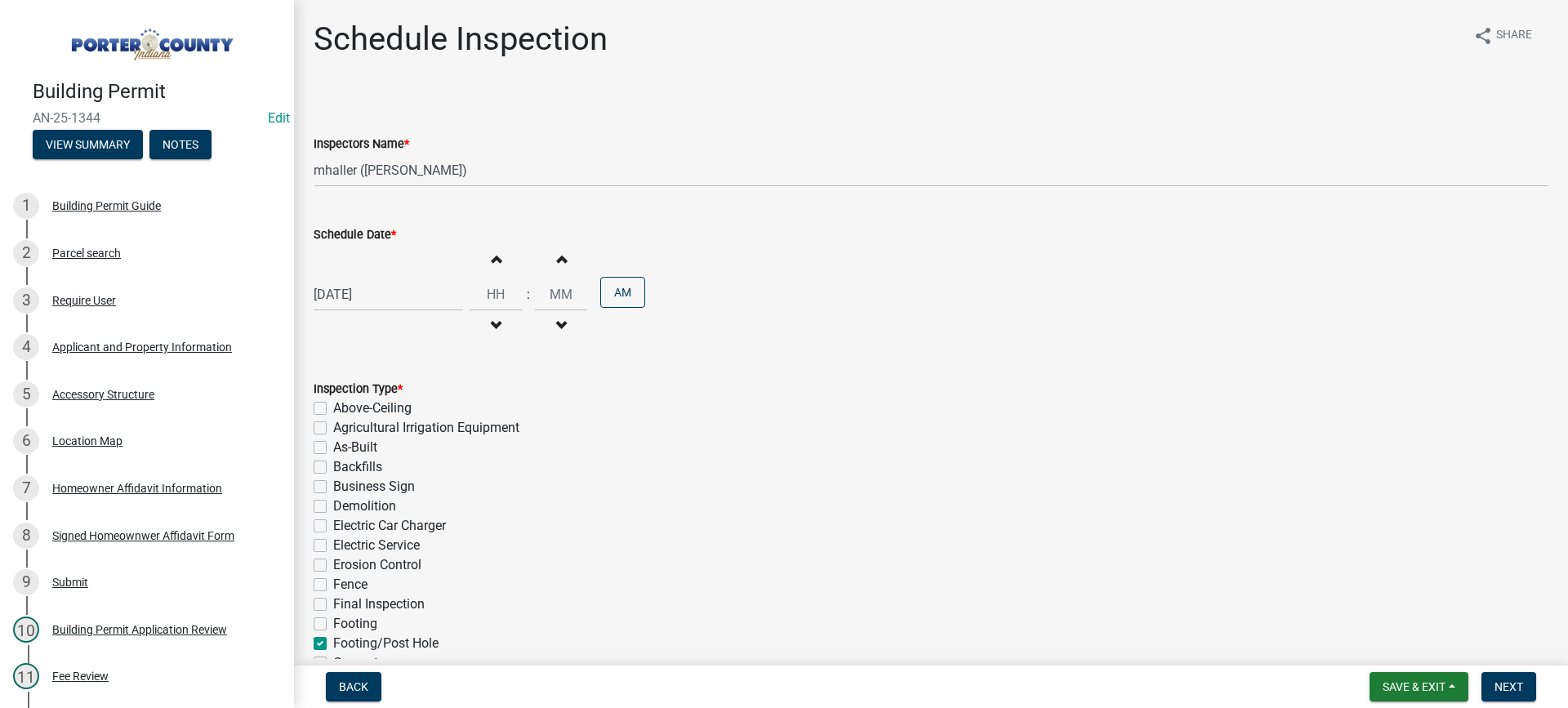
checkbox input "false"
click at [1518, 691] on span "Next" at bounding box center [1509, 686] width 29 height 13
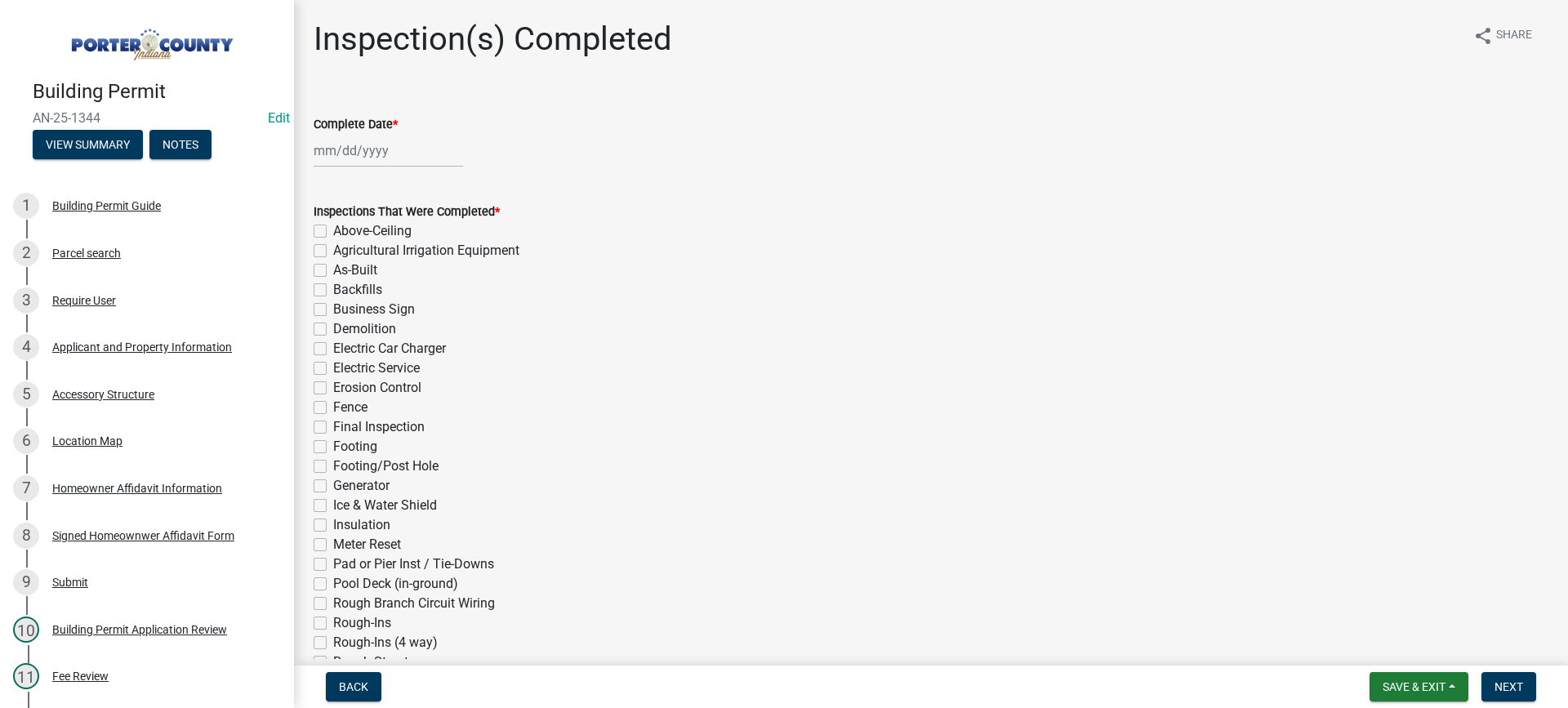
click at [364, 150] on div at bounding box center [388, 151] width 150 height 34
select select "8"
select select "2025"
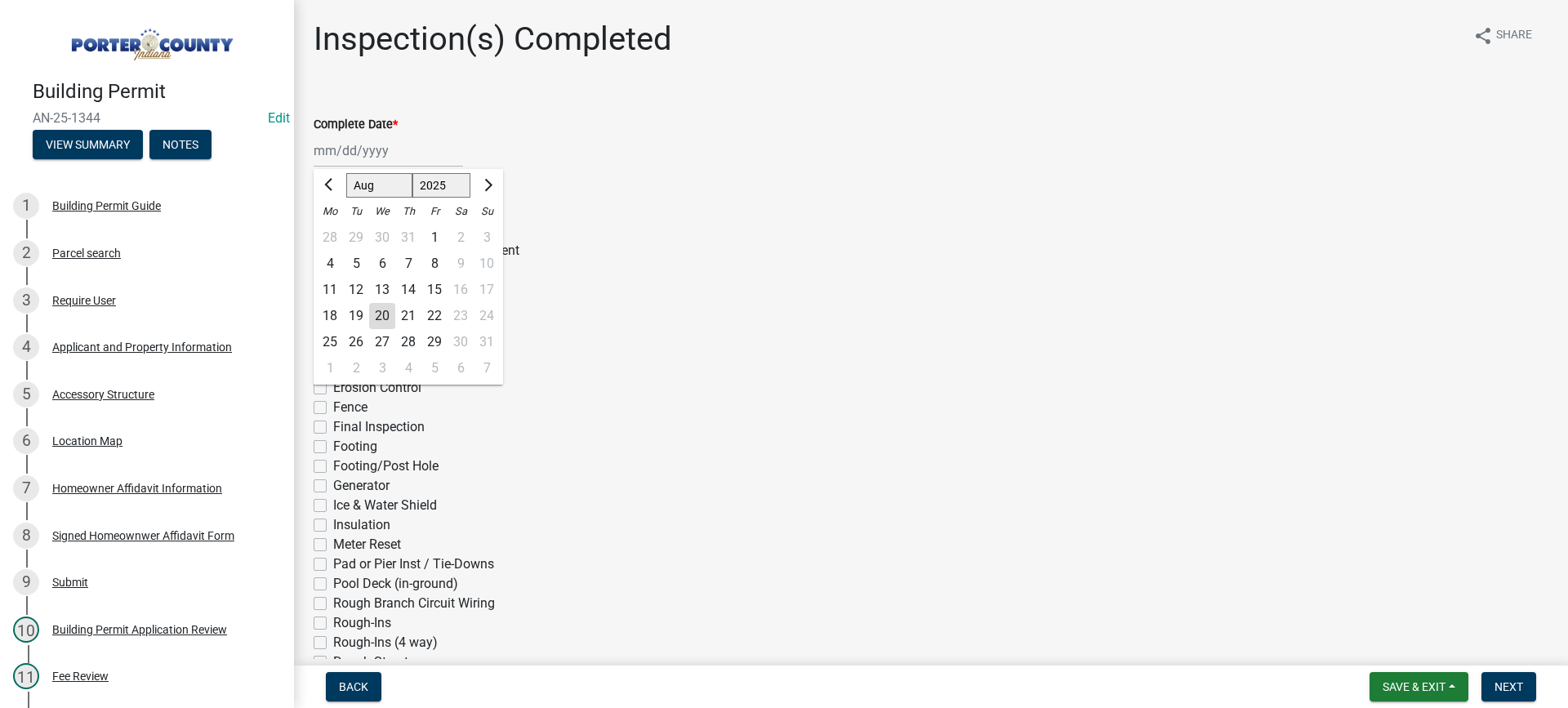
click at [381, 316] on div "20" at bounding box center [382, 316] width 26 height 26
type input "[DATE]"
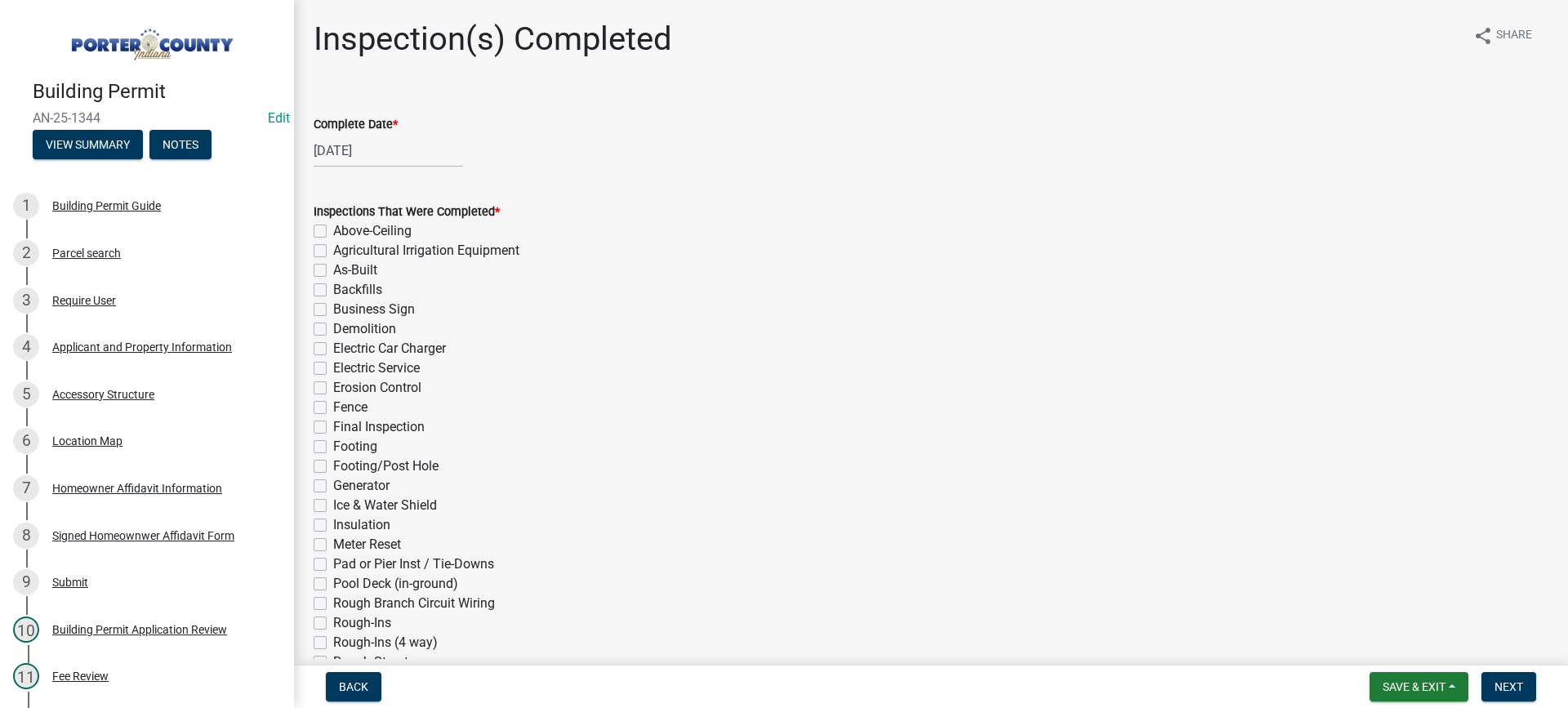
drag, startPoint x: 320, startPoint y: 465, endPoint x: 559, endPoint y: 489, distance: 240.2
click at [334, 467] on label "Footing/Post Hole" at bounding box center [386, 466] width 105 height 19
click at [334, 467] on input "Footing/Post Hole" at bounding box center [339, 462] width 11 height 11
checkbox input "true"
checkbox input "false"
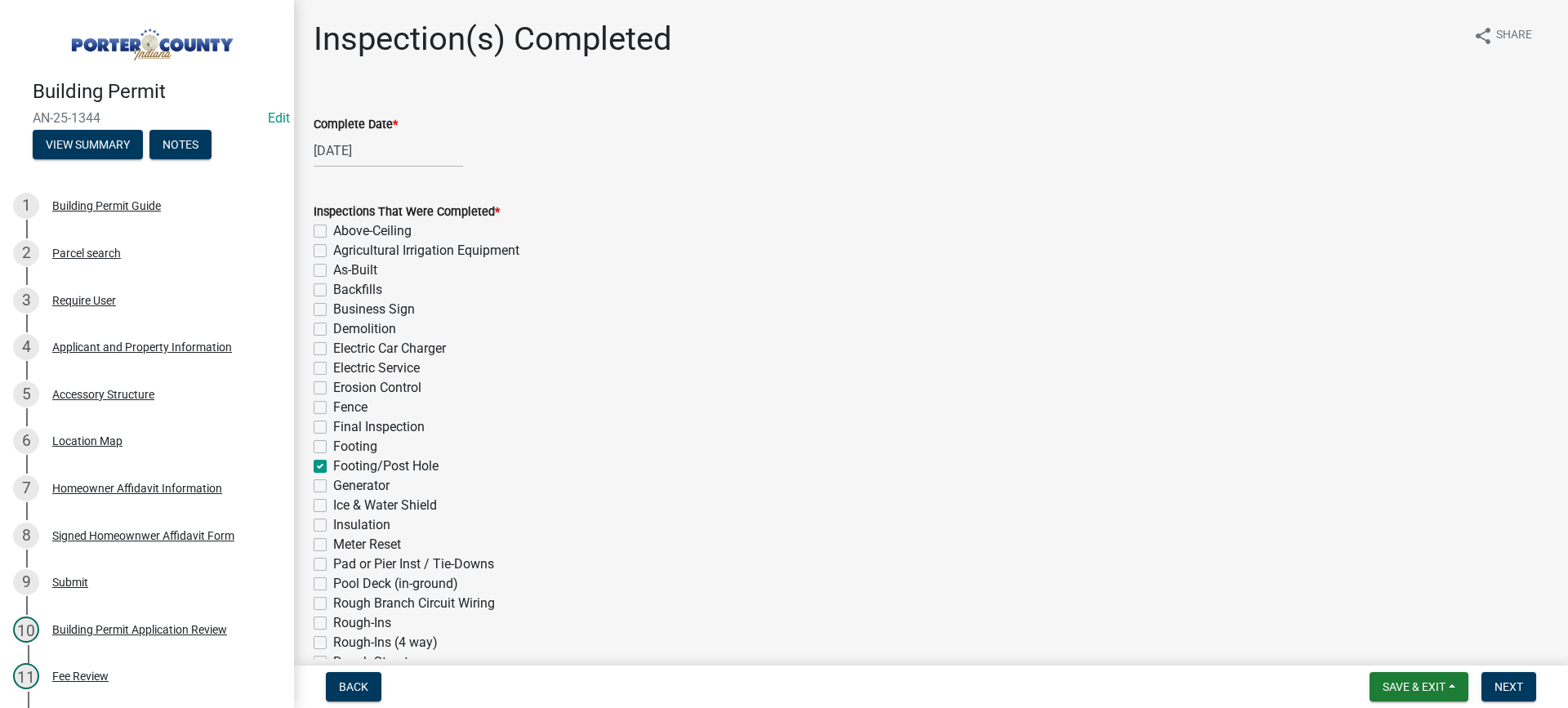
checkbox input "false"
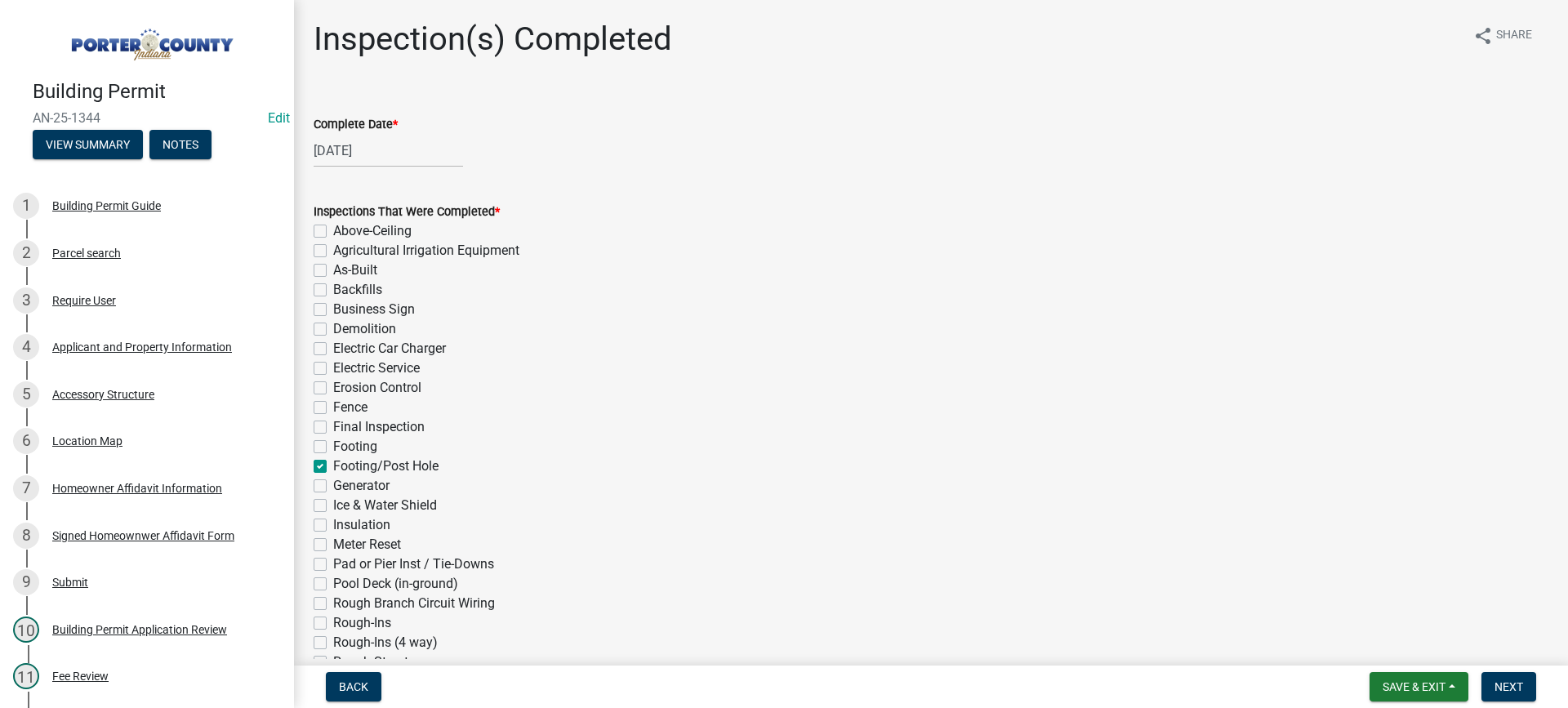
checkbox input "false"
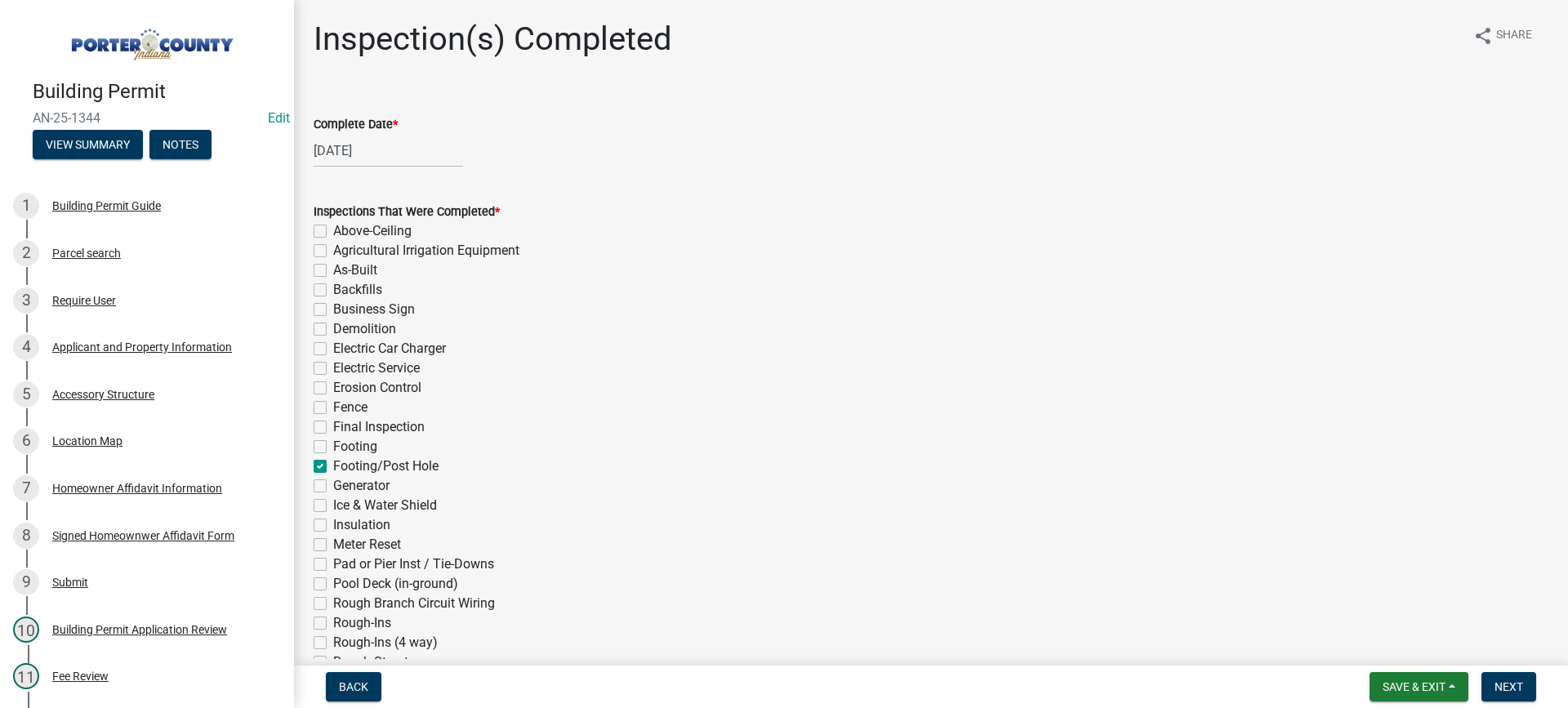
checkbox input "false"
checkbox input "true"
checkbox input "false"
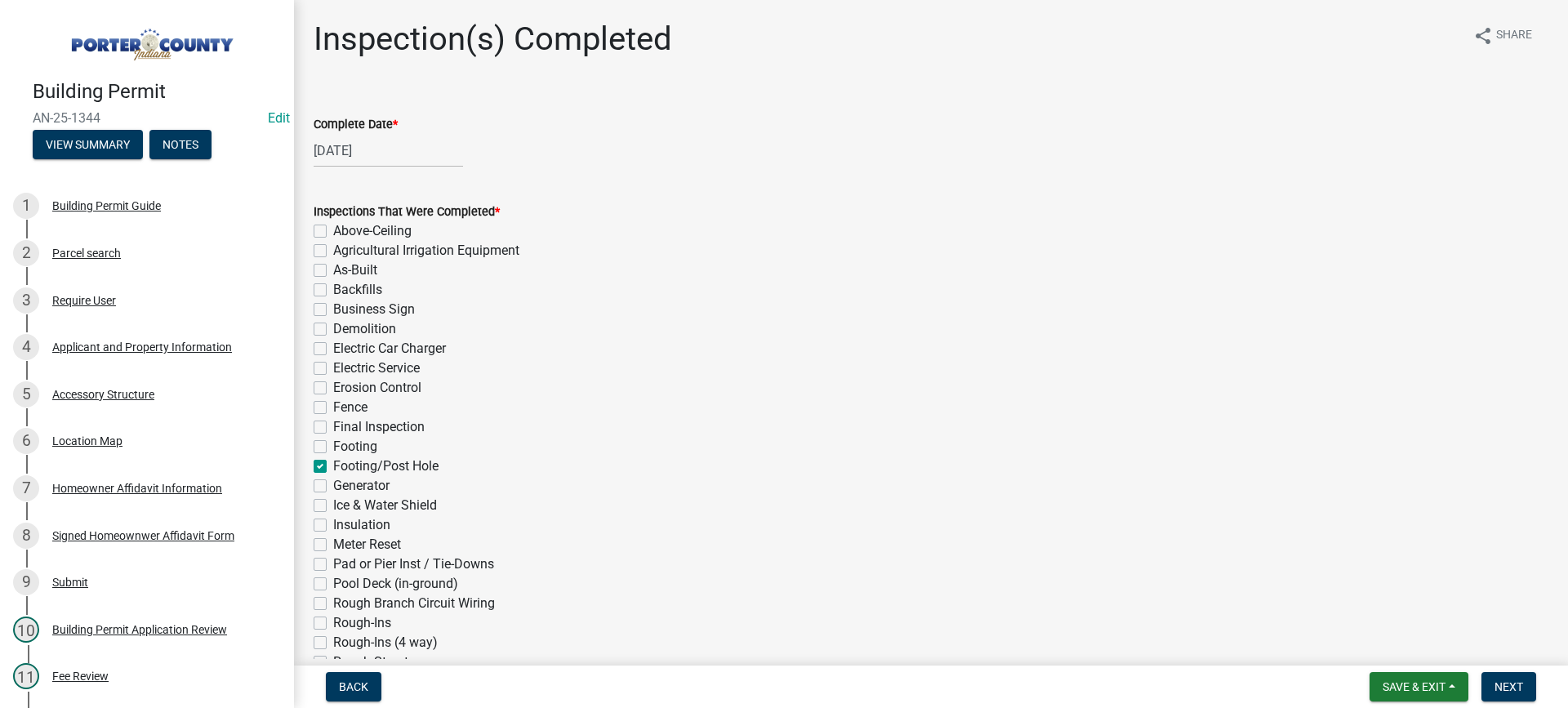
checkbox input "false"
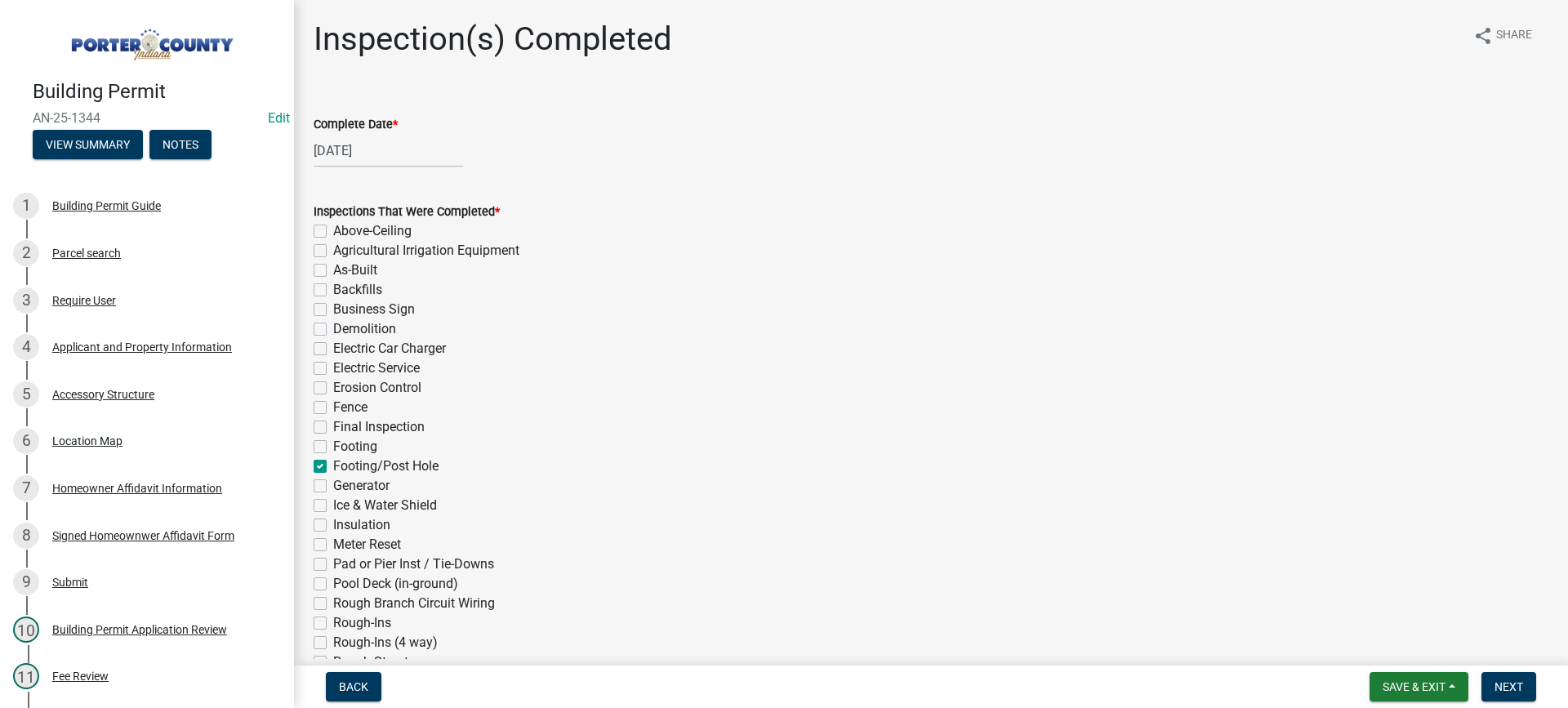
checkbox input "false"
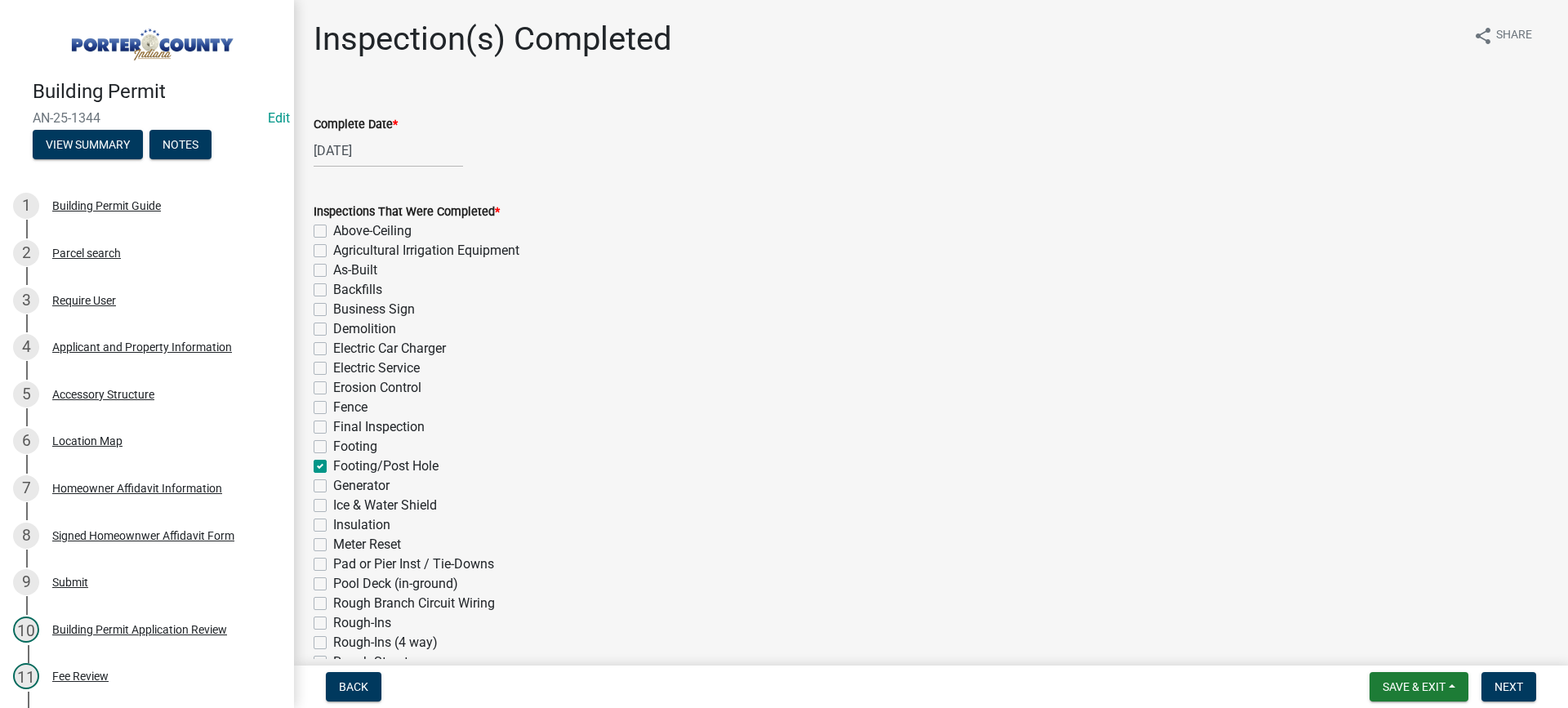
checkbox input "false"
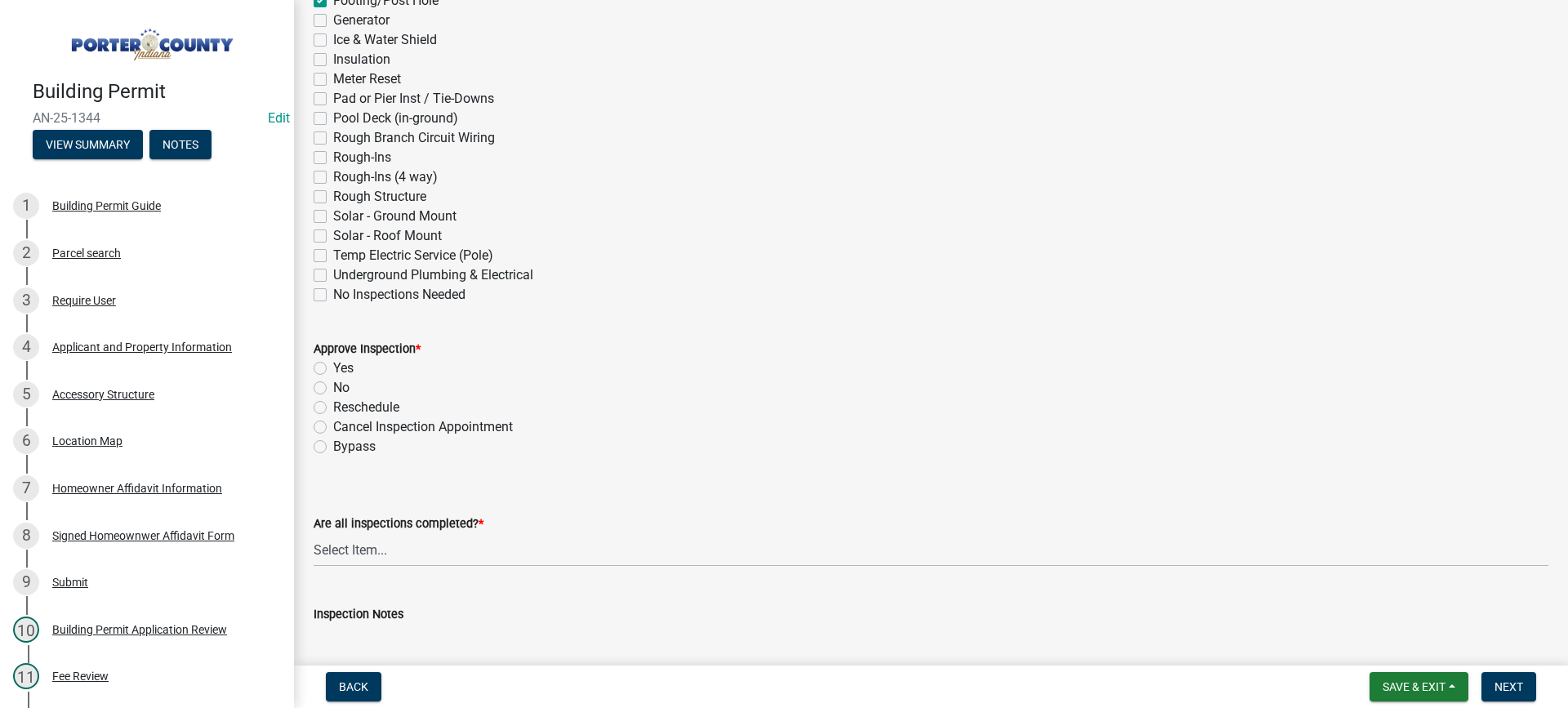
scroll to position [654, 0]
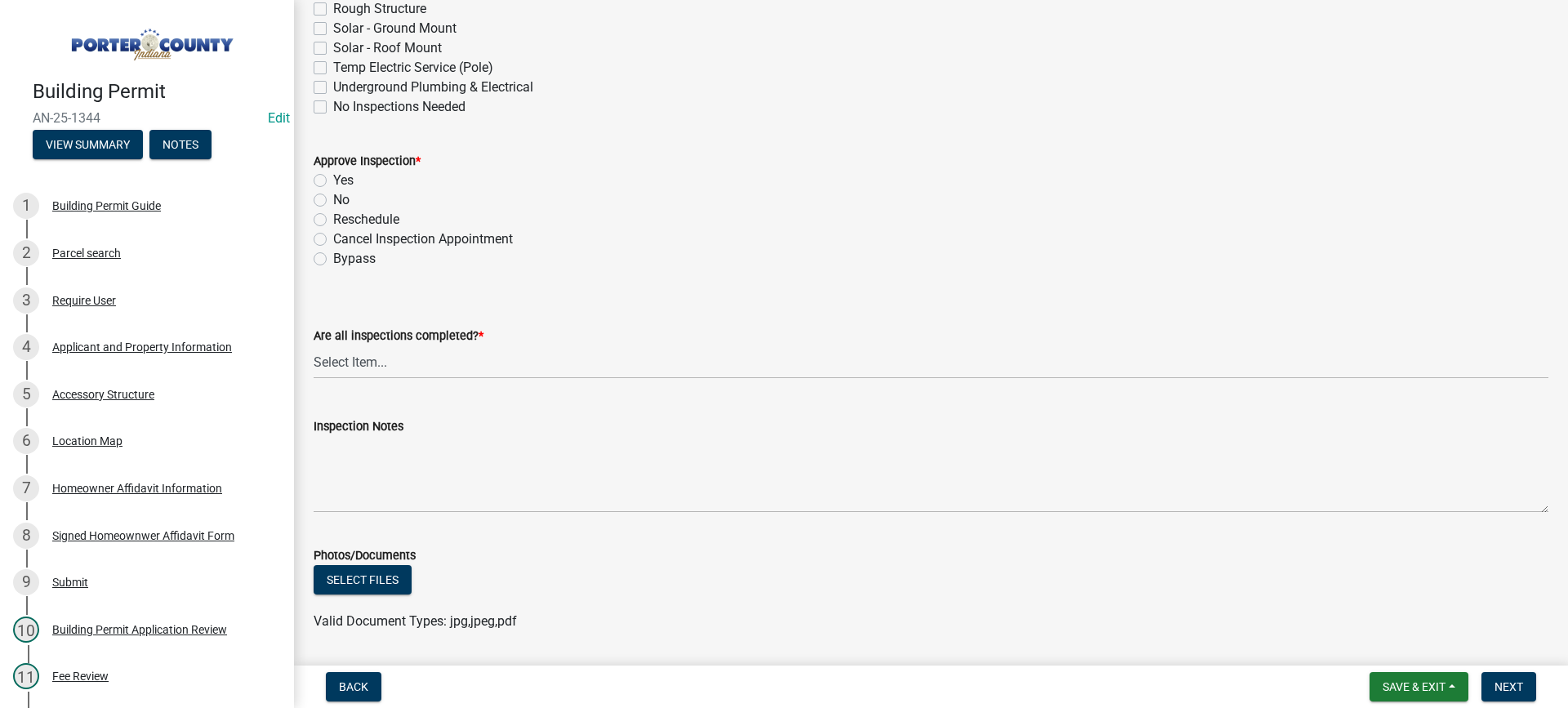
click at [334, 180] on label "Yes" at bounding box center [344, 180] width 20 height 19
click at [334, 180] on input "Yes" at bounding box center [339, 176] width 11 height 11
radio input "true"
click at [473, 366] on select "Select Item... Yes - All Inspections Have Been Completed No - More Inspections …" at bounding box center [930, 362] width 1234 height 34
click at [313, 346] on select "Select Item... Yes - All Inspections Have Been Completed No - More Inspections …" at bounding box center [930, 362] width 1234 height 34
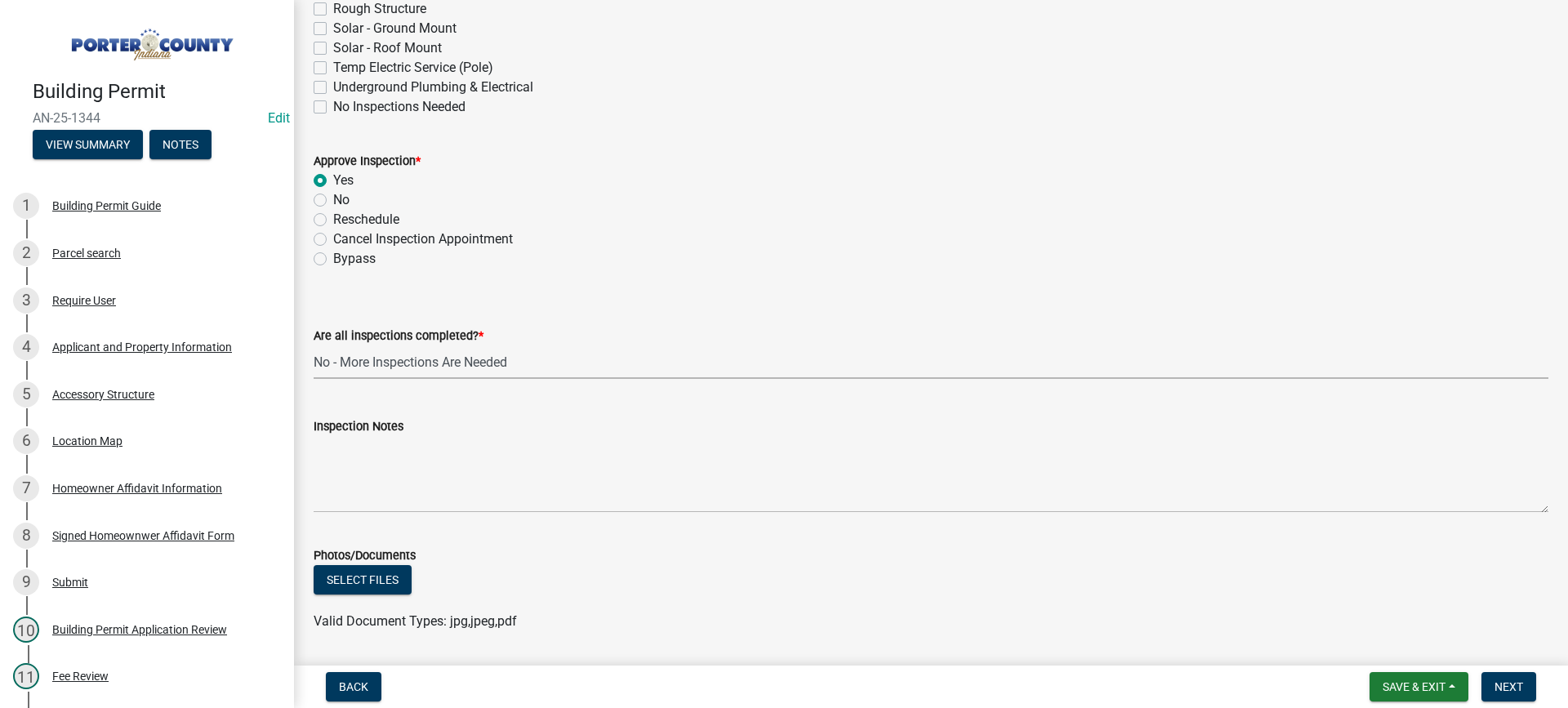
select select "eafbae6d-cbce-48e8-be87-ded322027707"
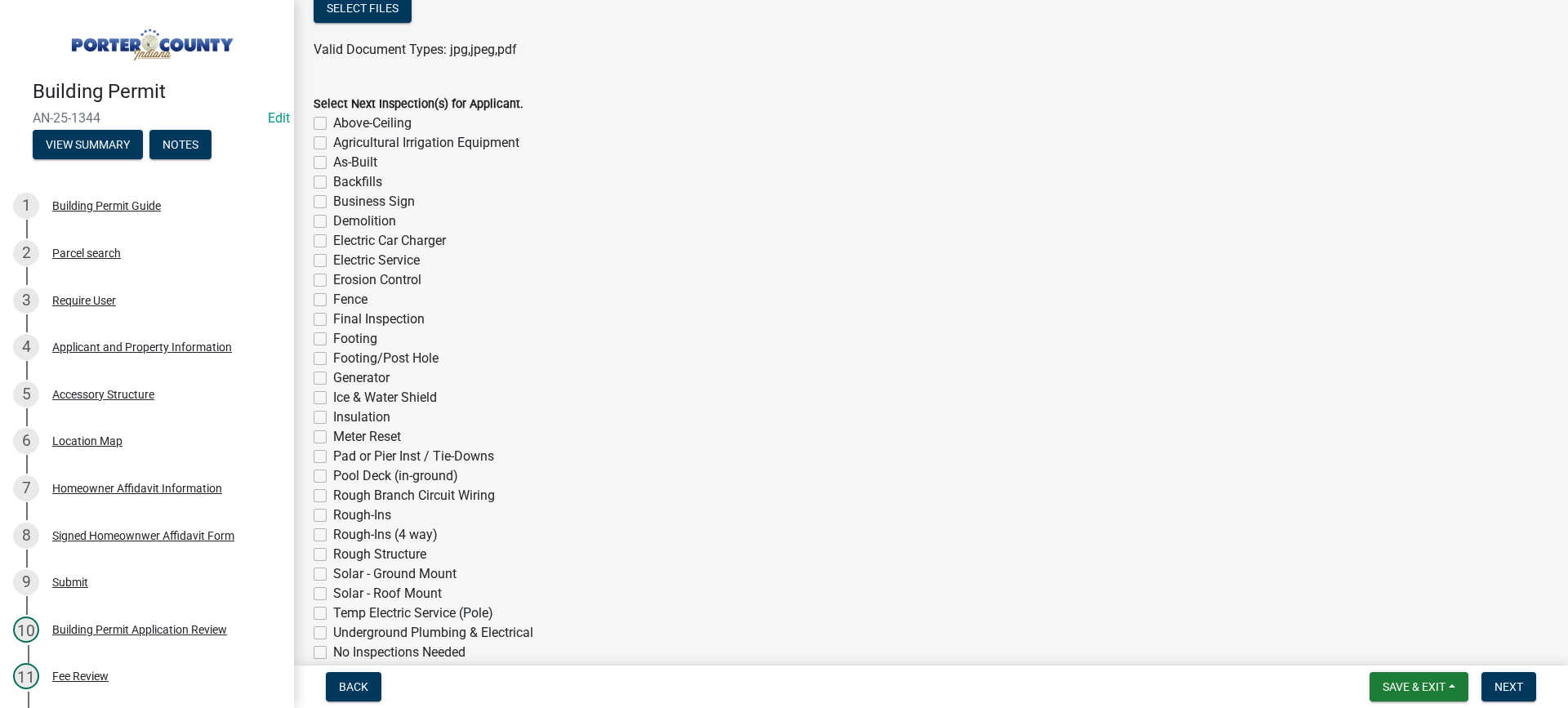
scroll to position [1307, 0]
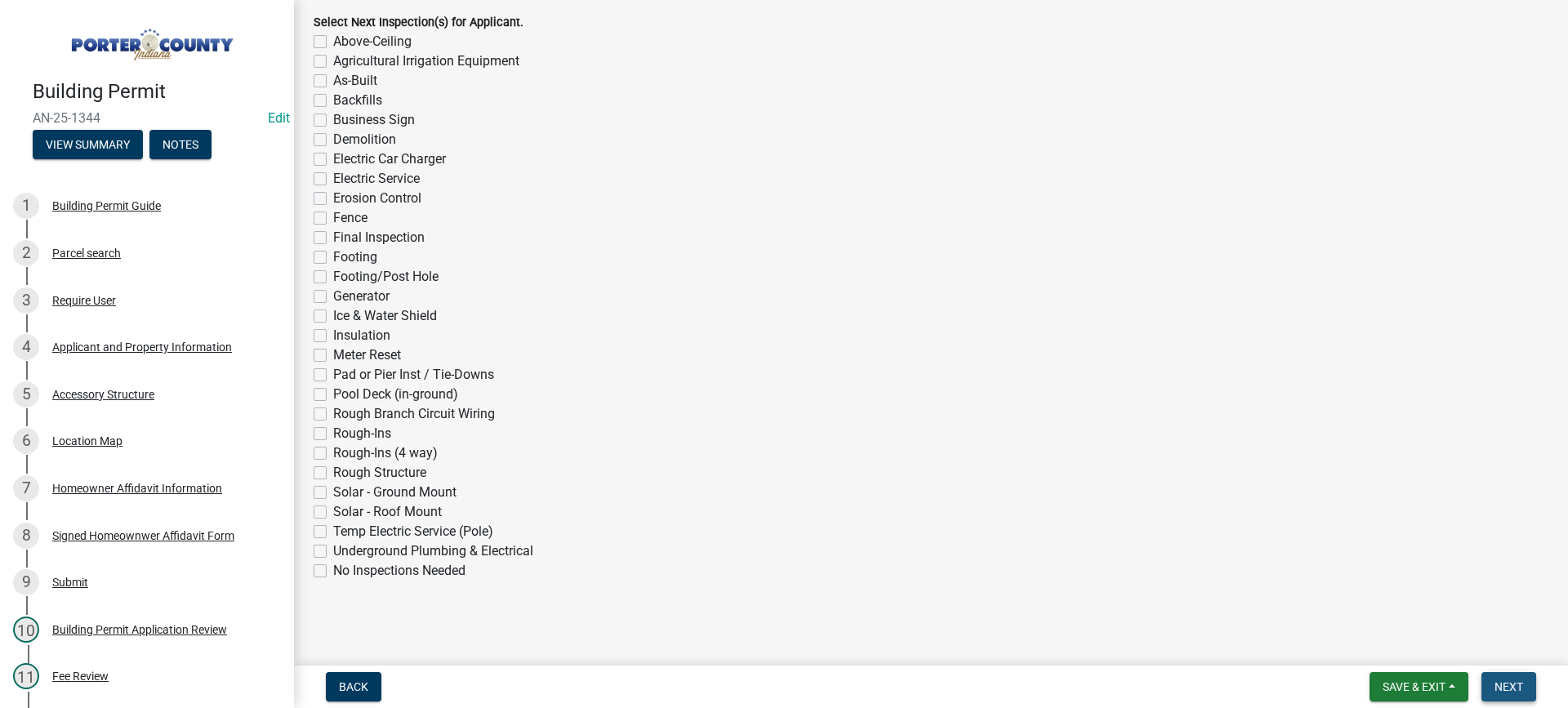
click at [1498, 689] on span "Next" at bounding box center [1509, 686] width 29 height 13
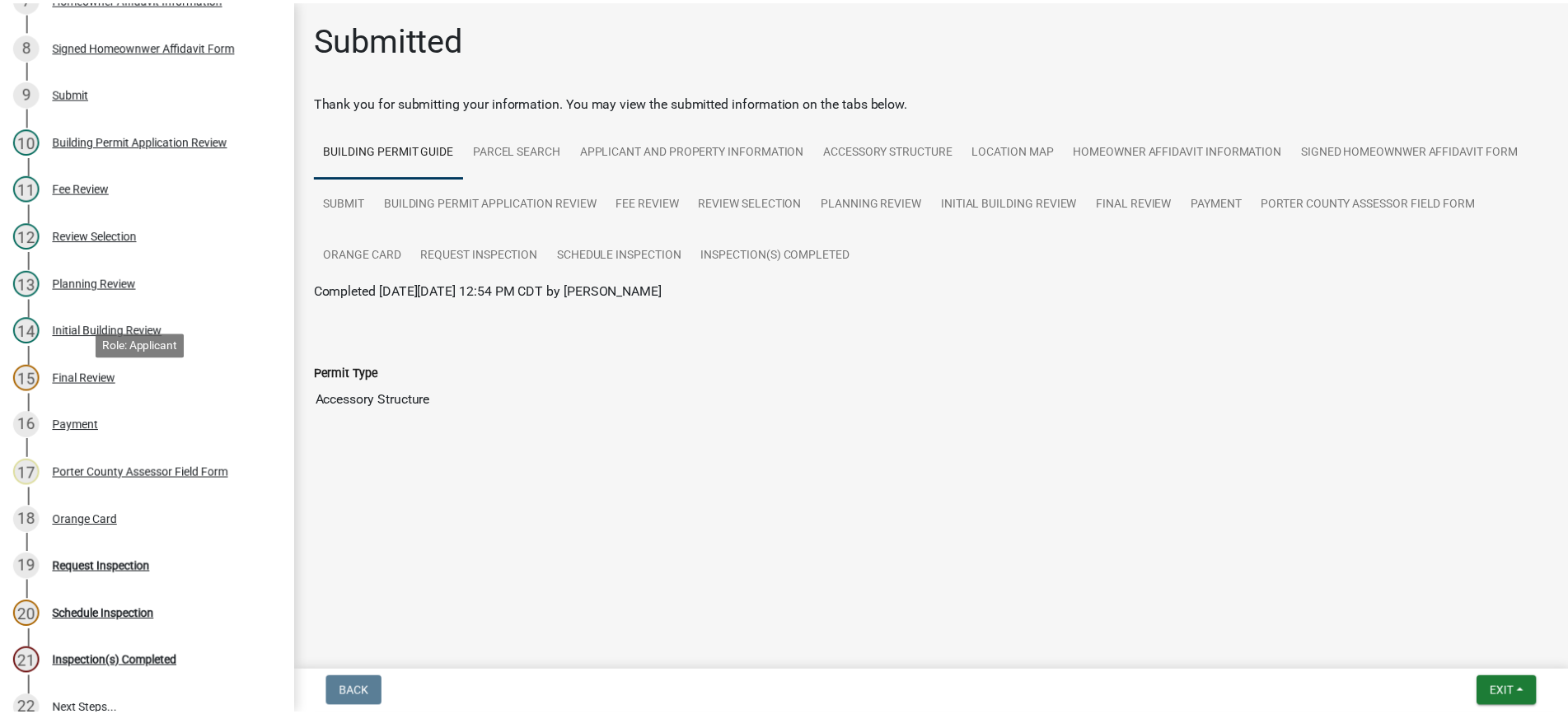
scroll to position [659, 0]
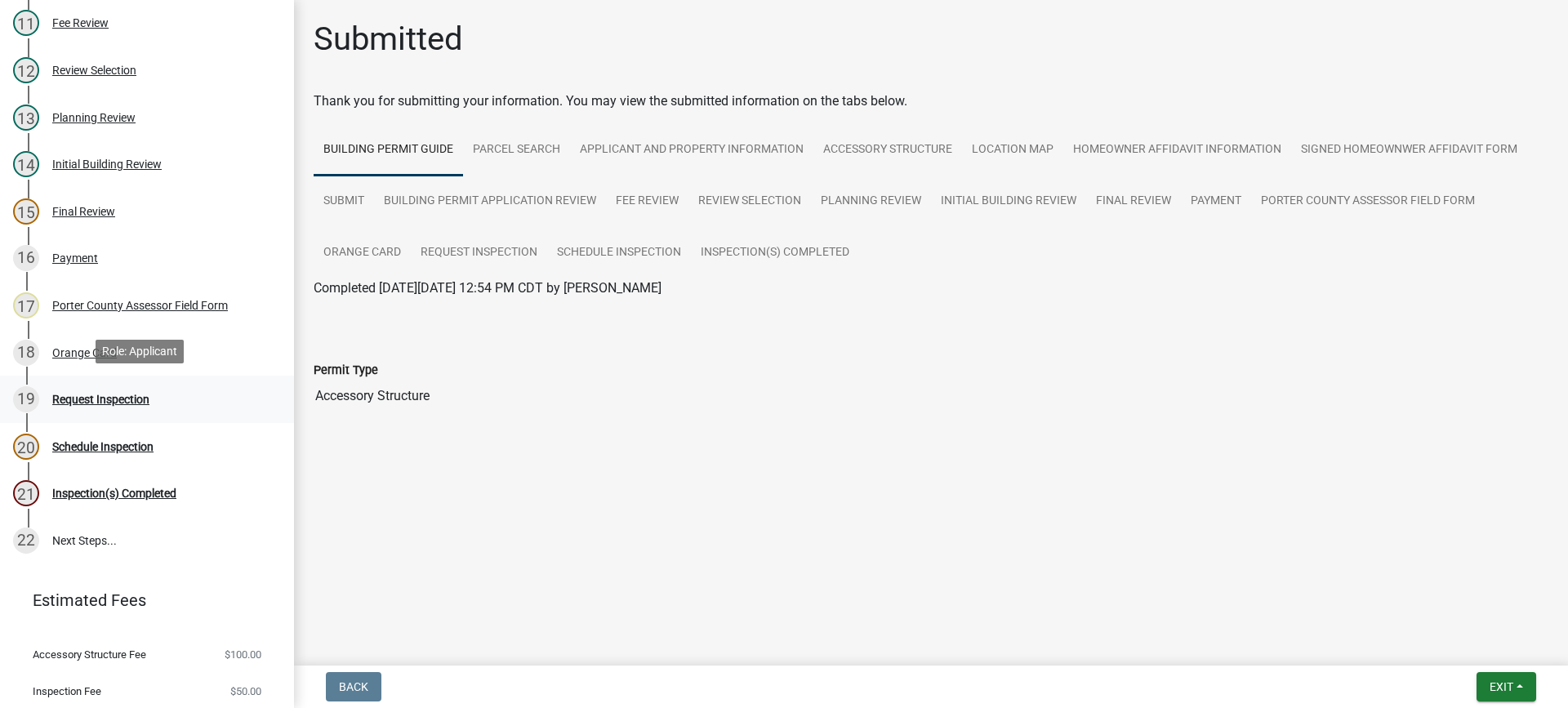
click at [116, 399] on div "Request Inspection" at bounding box center [101, 400] width 97 height 12
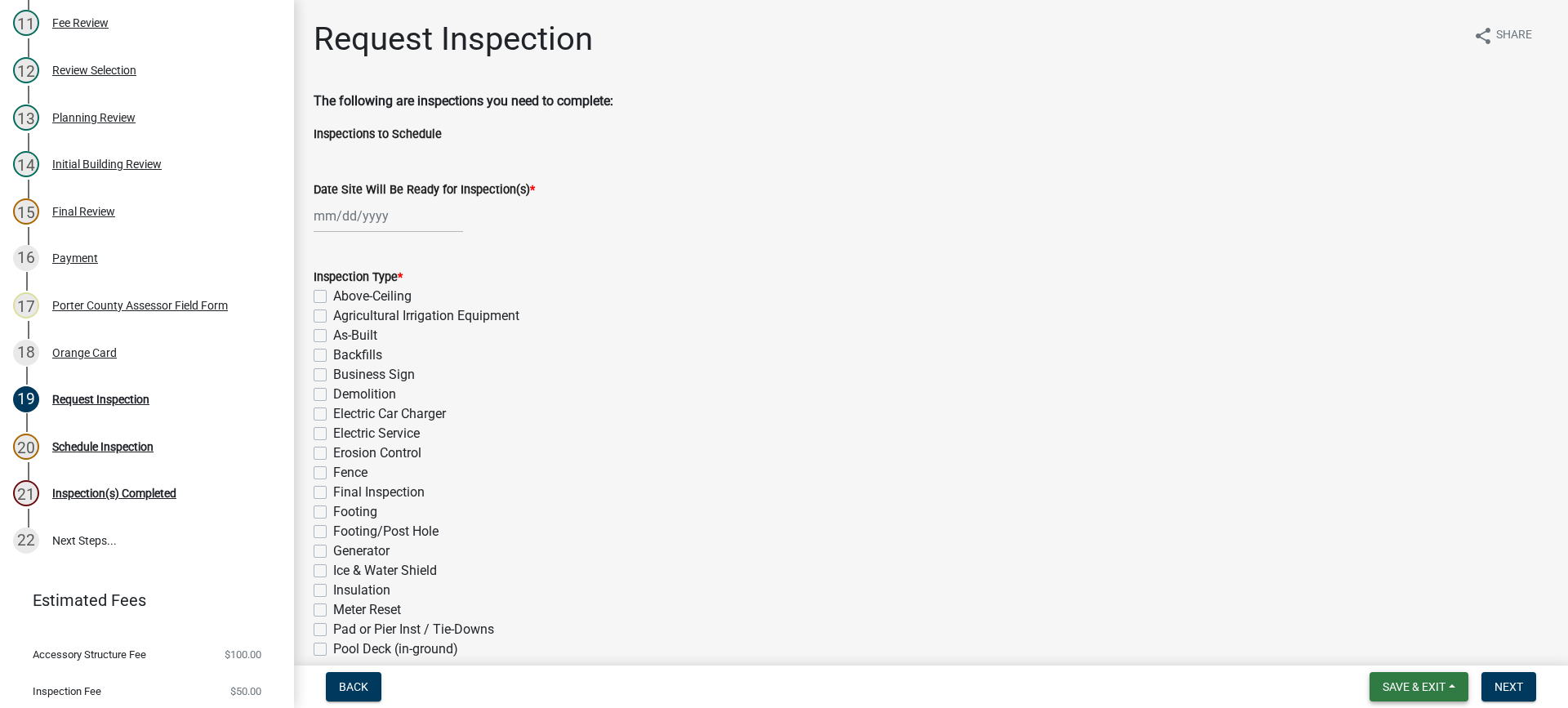
click at [1413, 694] on button "Save & Exit" at bounding box center [1418, 687] width 99 height 30
click at [1403, 643] on button "Save & Exit" at bounding box center [1403, 644] width 130 height 39
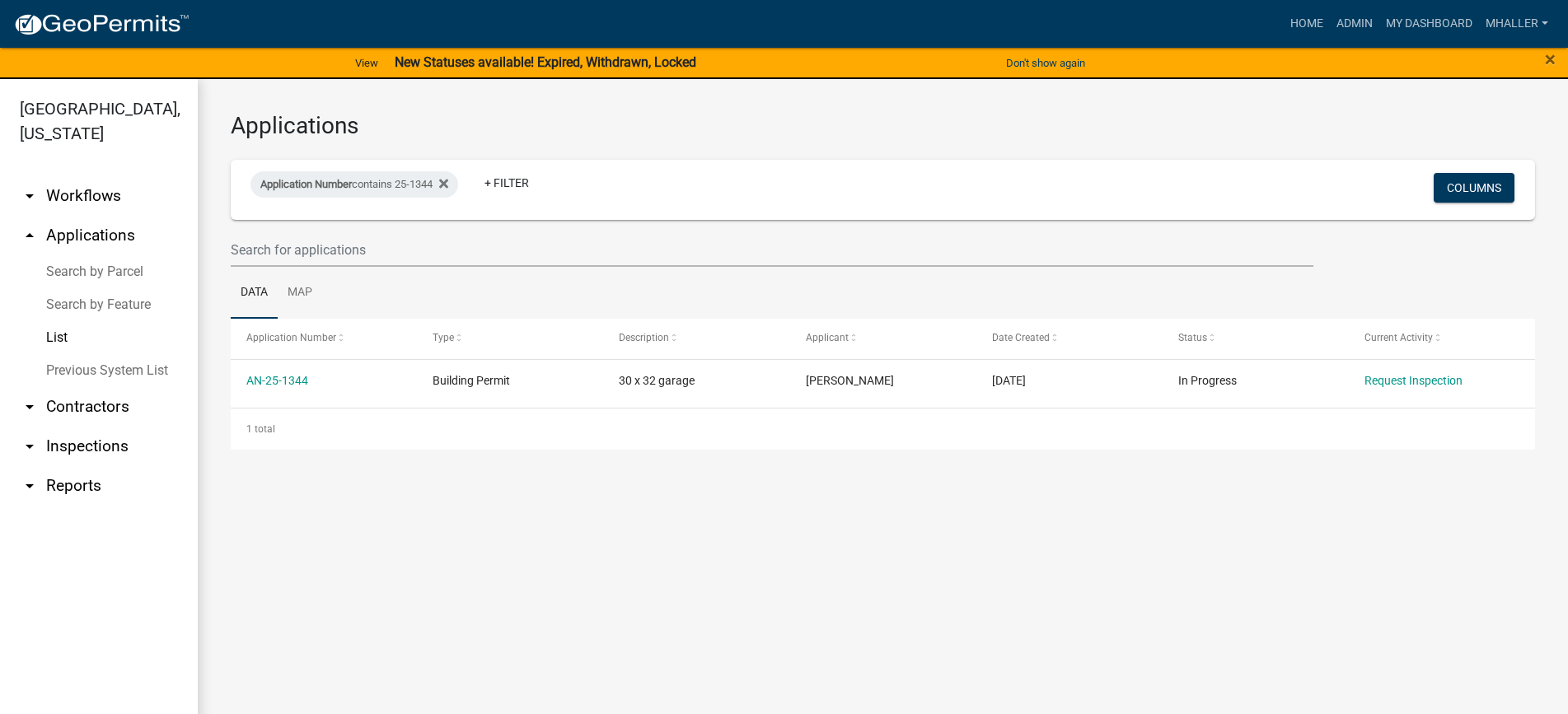
click at [75, 427] on link "arrow_drop_down Inspections" at bounding box center [98, 447] width 197 height 39
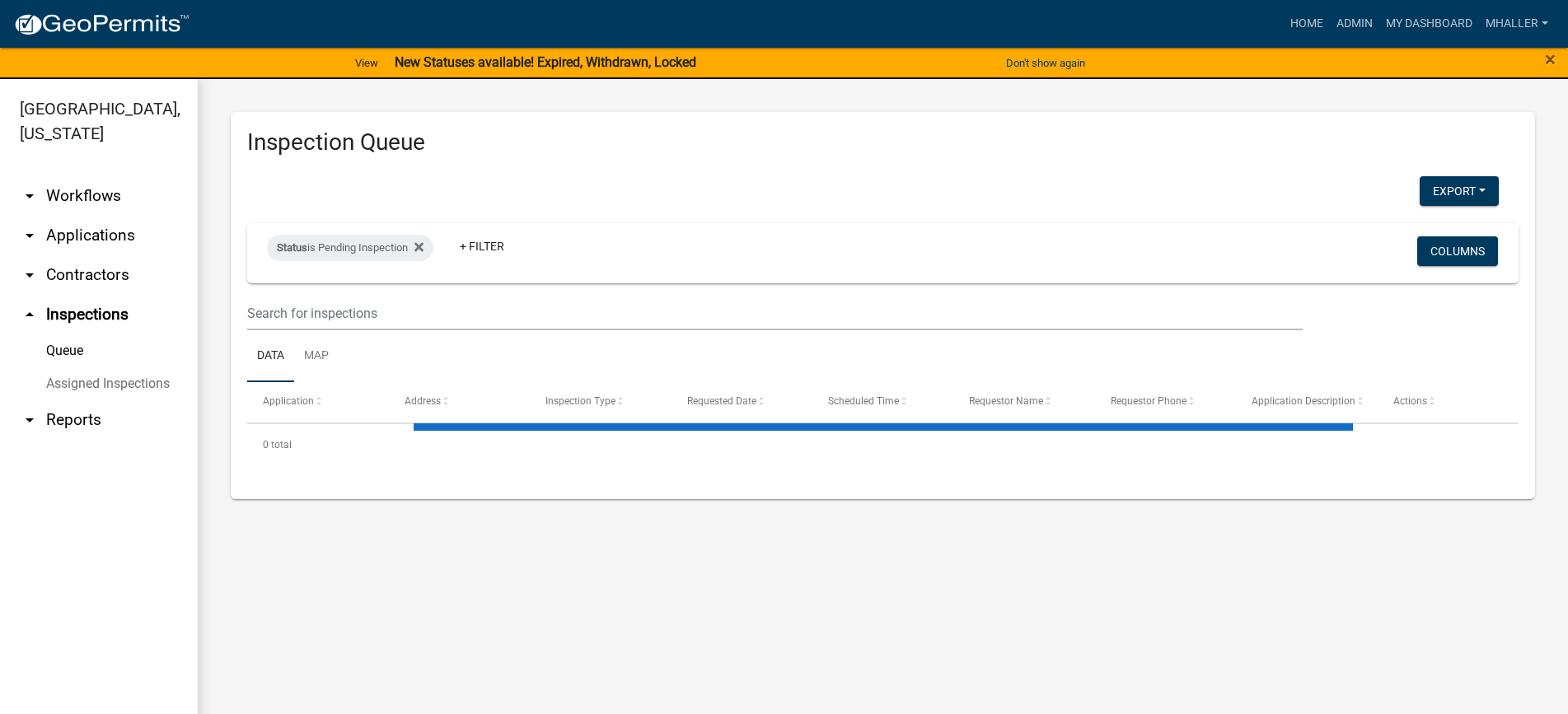
select select "1: 25"
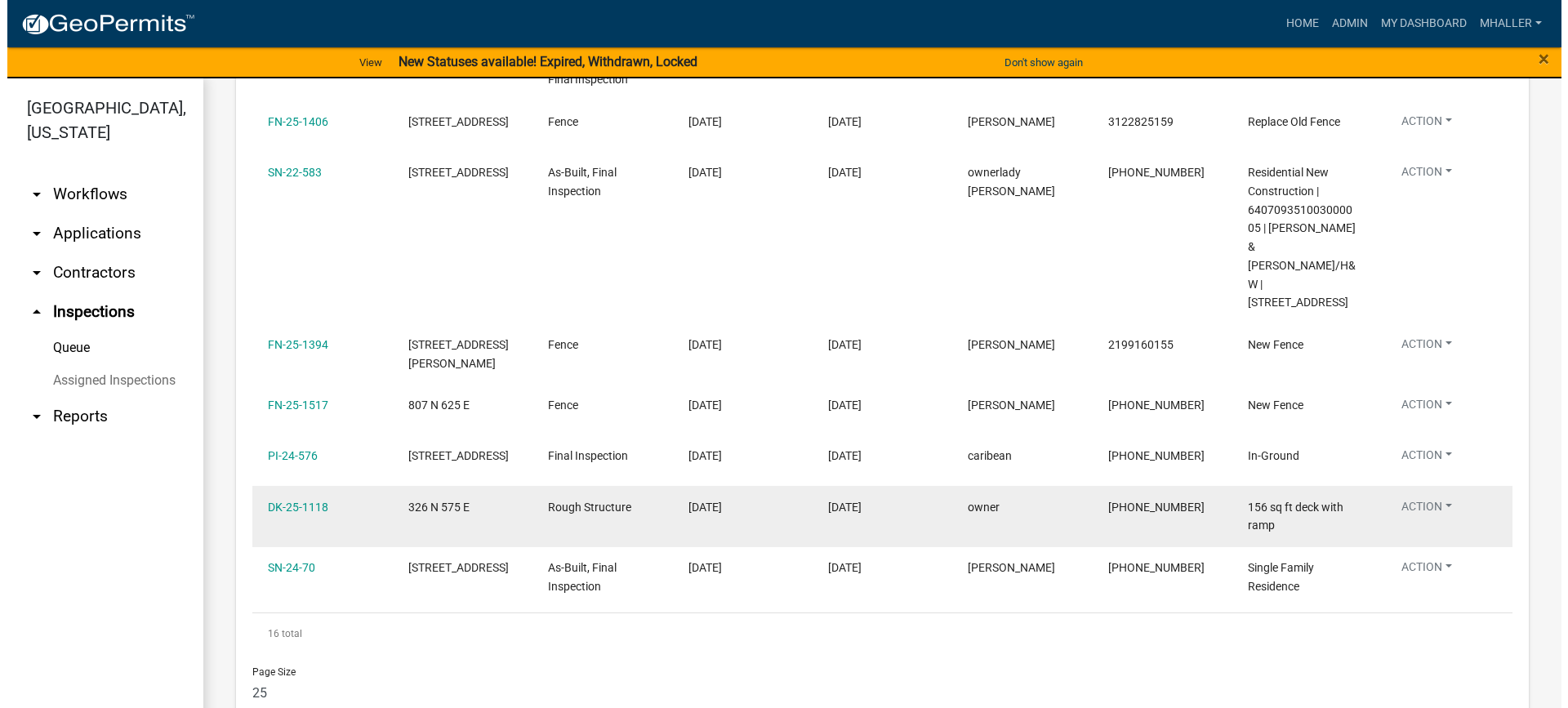
scroll to position [853, 0]
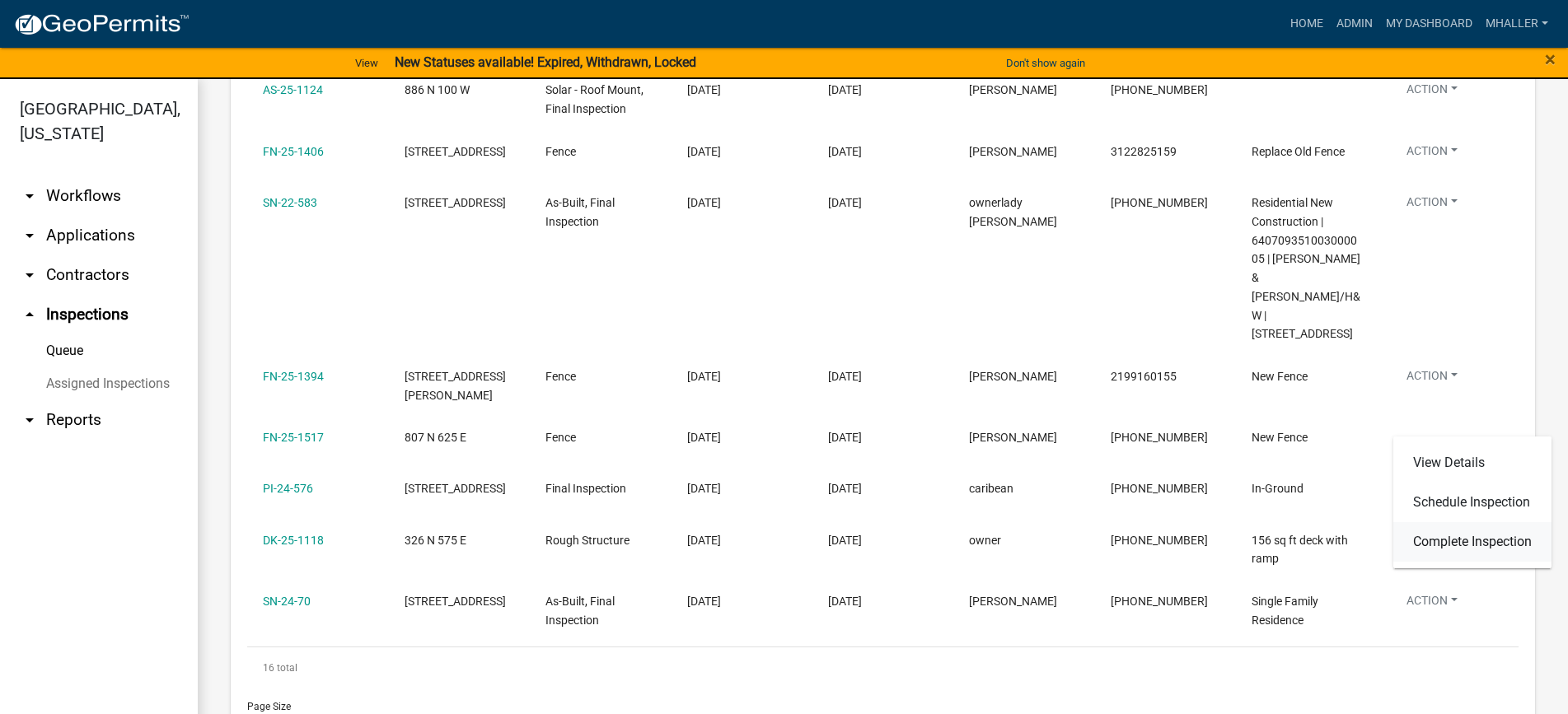
click at [1436, 545] on link "Complete Inspection" at bounding box center [1472, 542] width 158 height 39
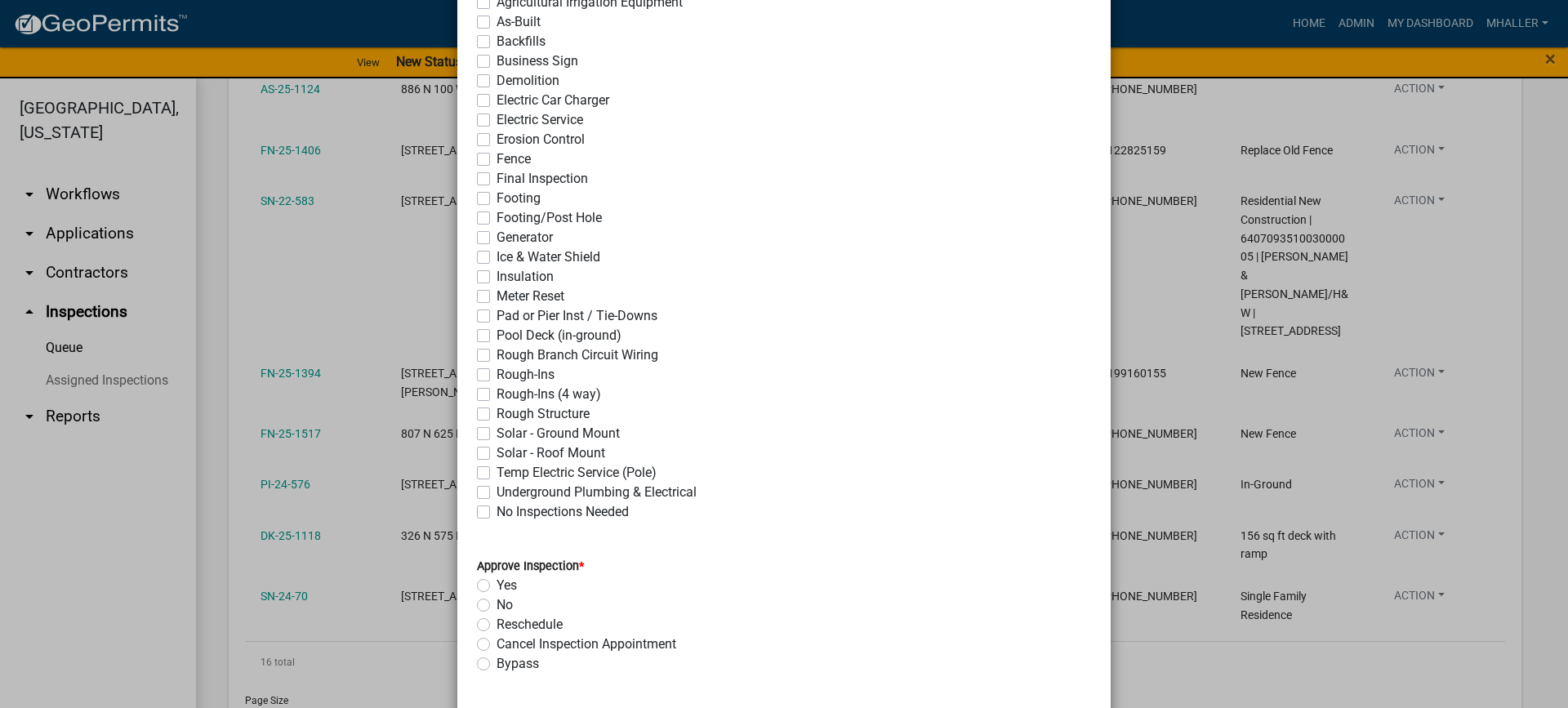
scroll to position [0, 0]
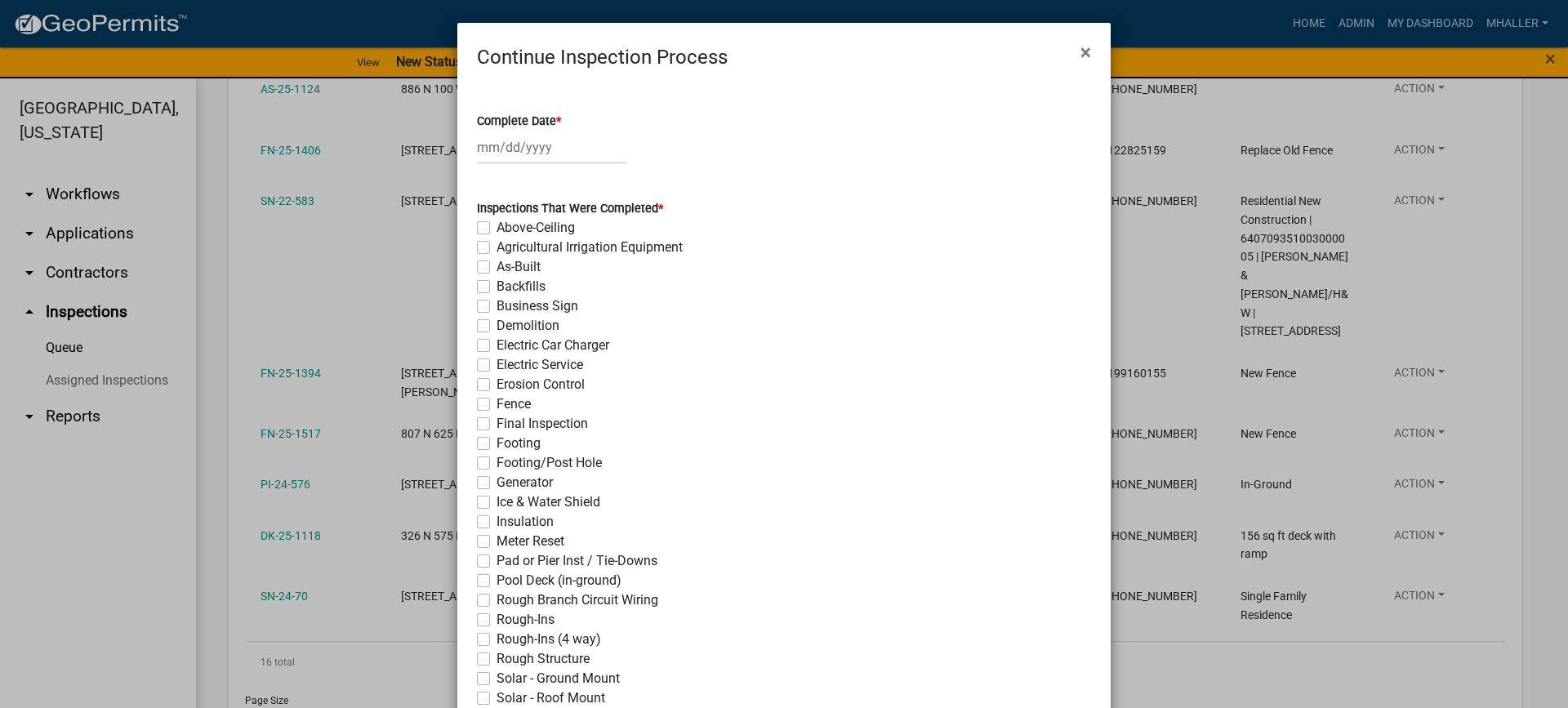
click at [506, 141] on div at bounding box center [551, 147] width 150 height 34
select select "8"
select select "2025"
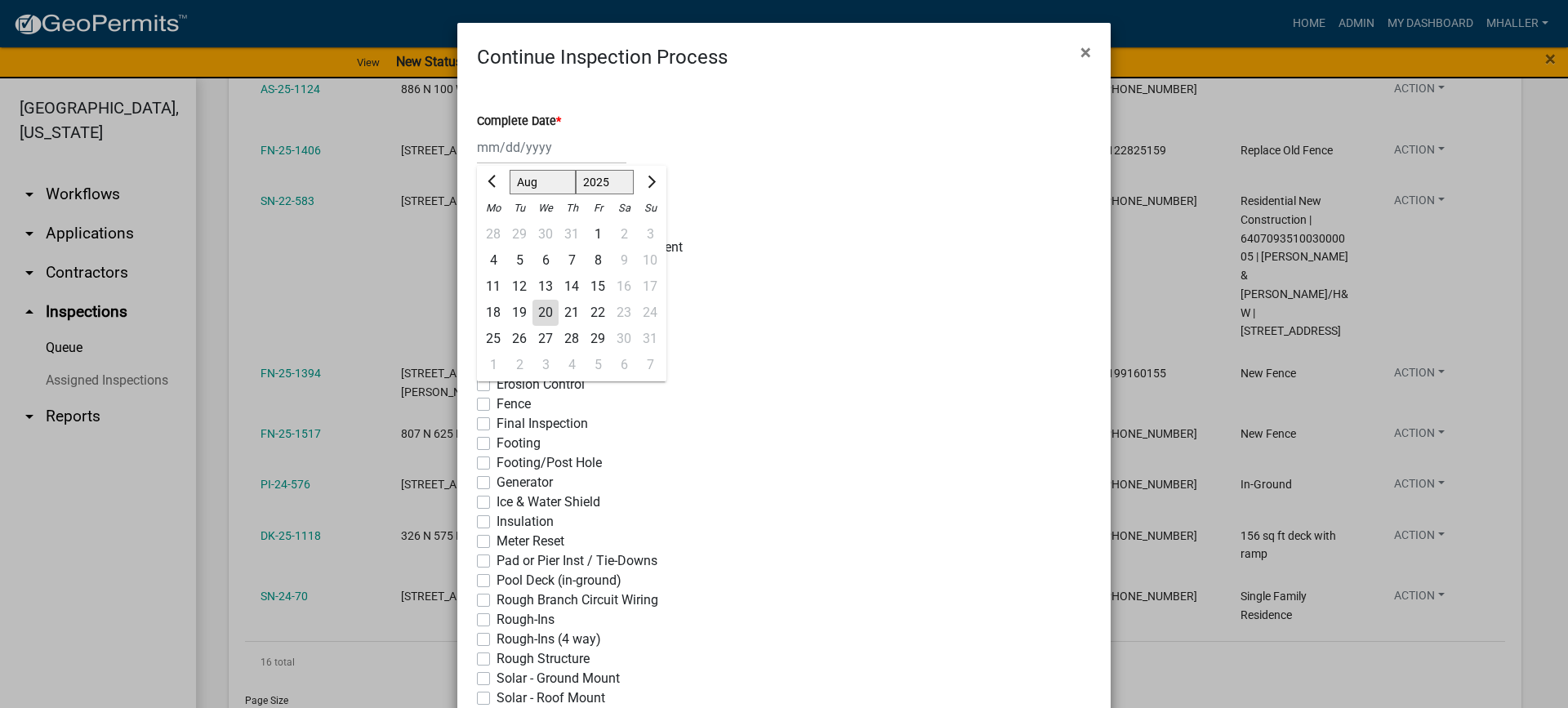
click at [535, 310] on div "20" at bounding box center [545, 313] width 26 height 26
type input "[DATE]"
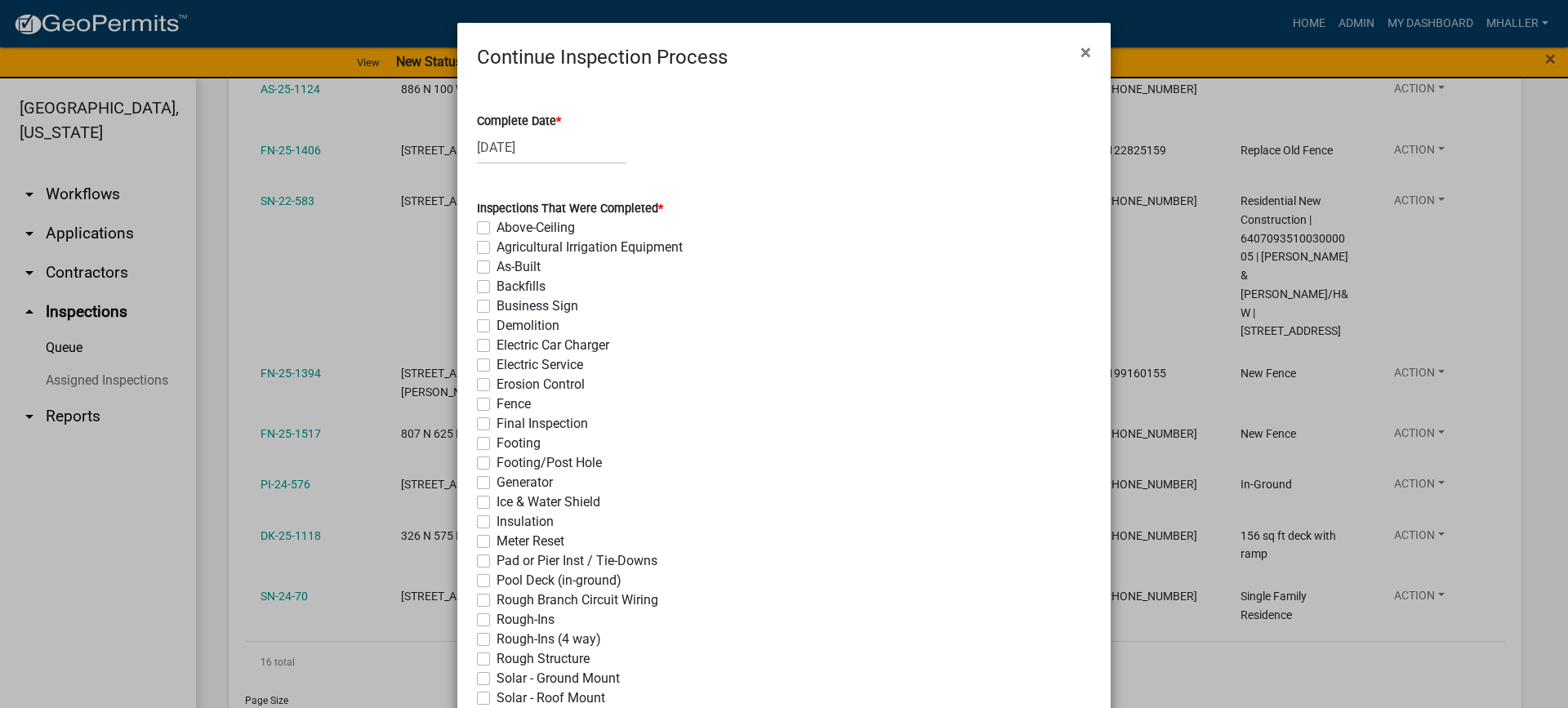
click at [496, 407] on label "Fence" at bounding box center [513, 404] width 35 height 19
click at [496, 405] on input "Fence" at bounding box center [501, 400] width 11 height 11
checkbox input "true"
checkbox input "false"
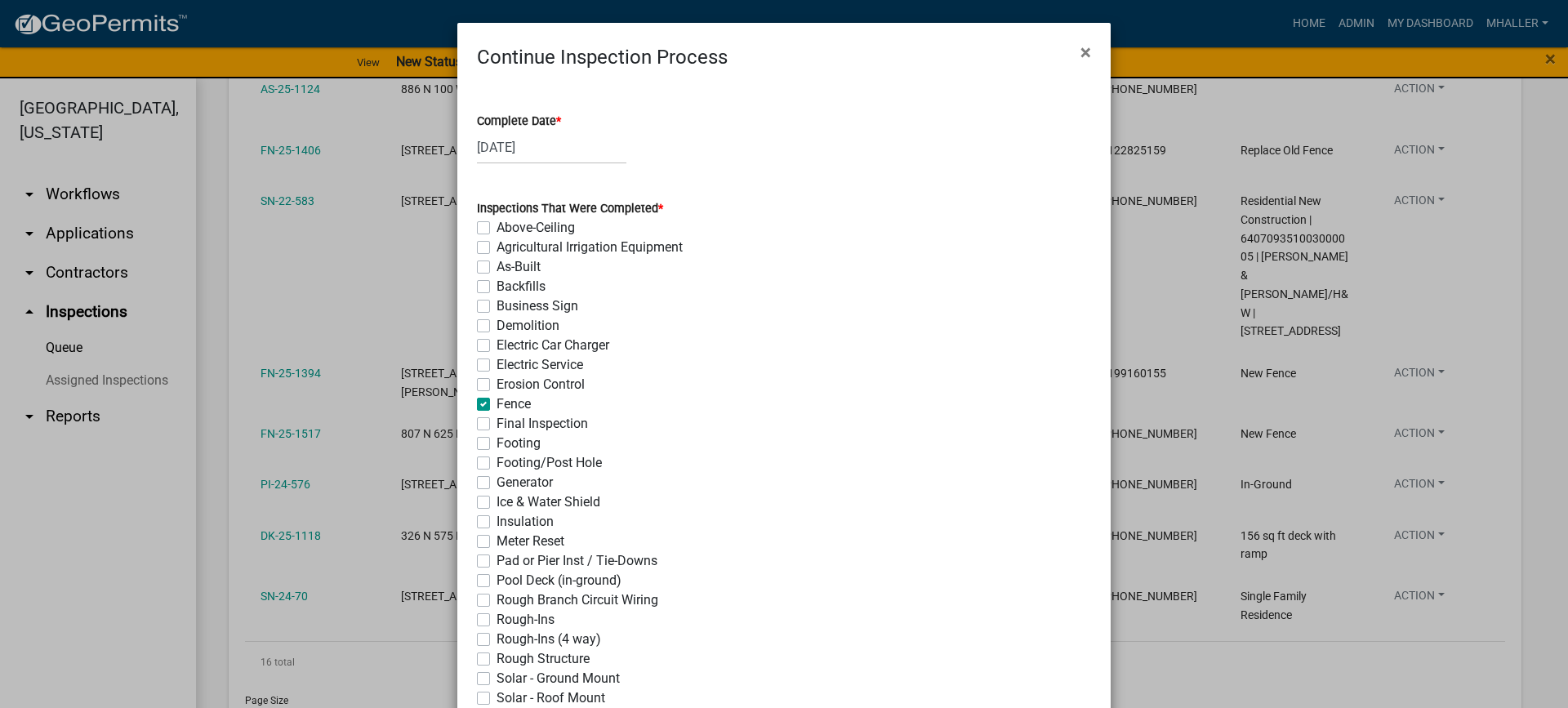
checkbox input "false"
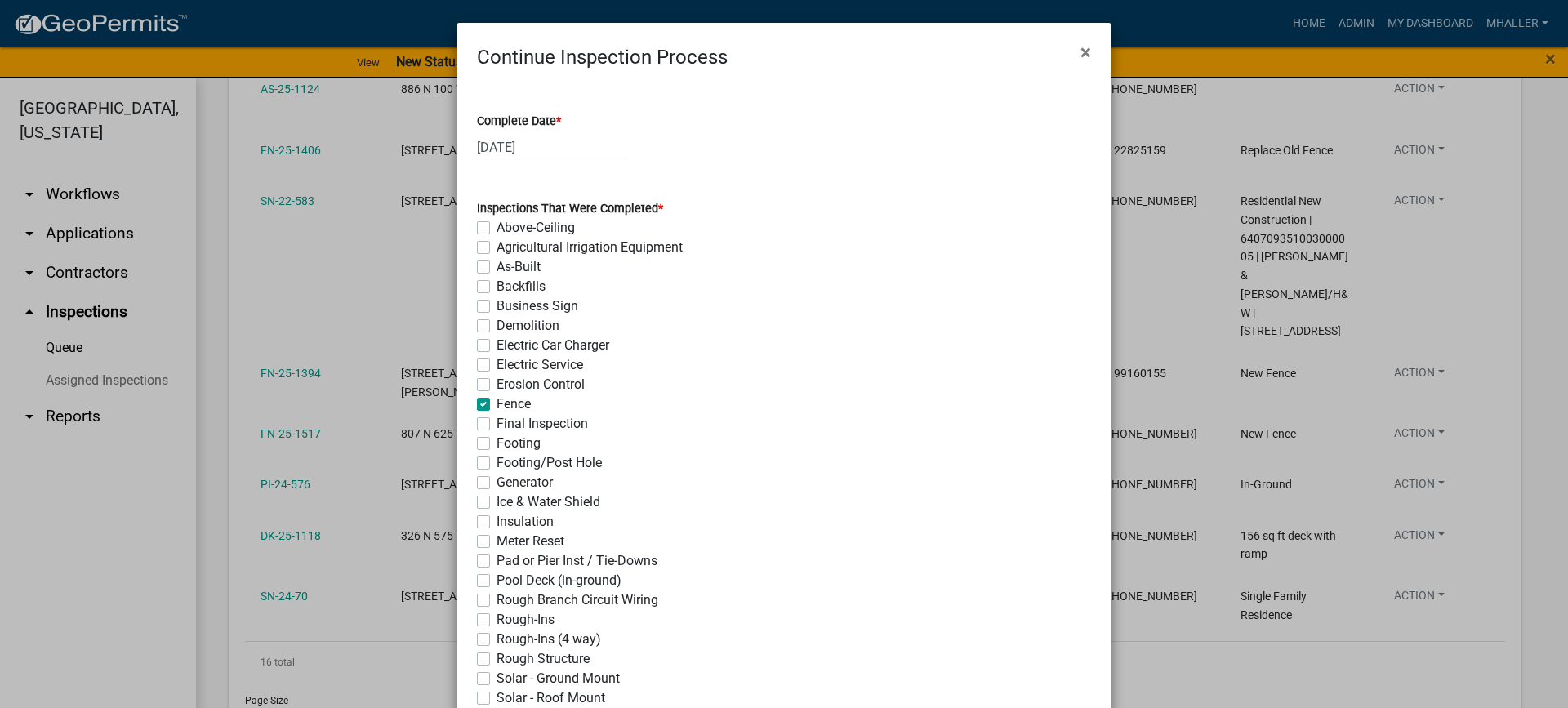
checkbox input "false"
checkbox input "true"
checkbox input "false"
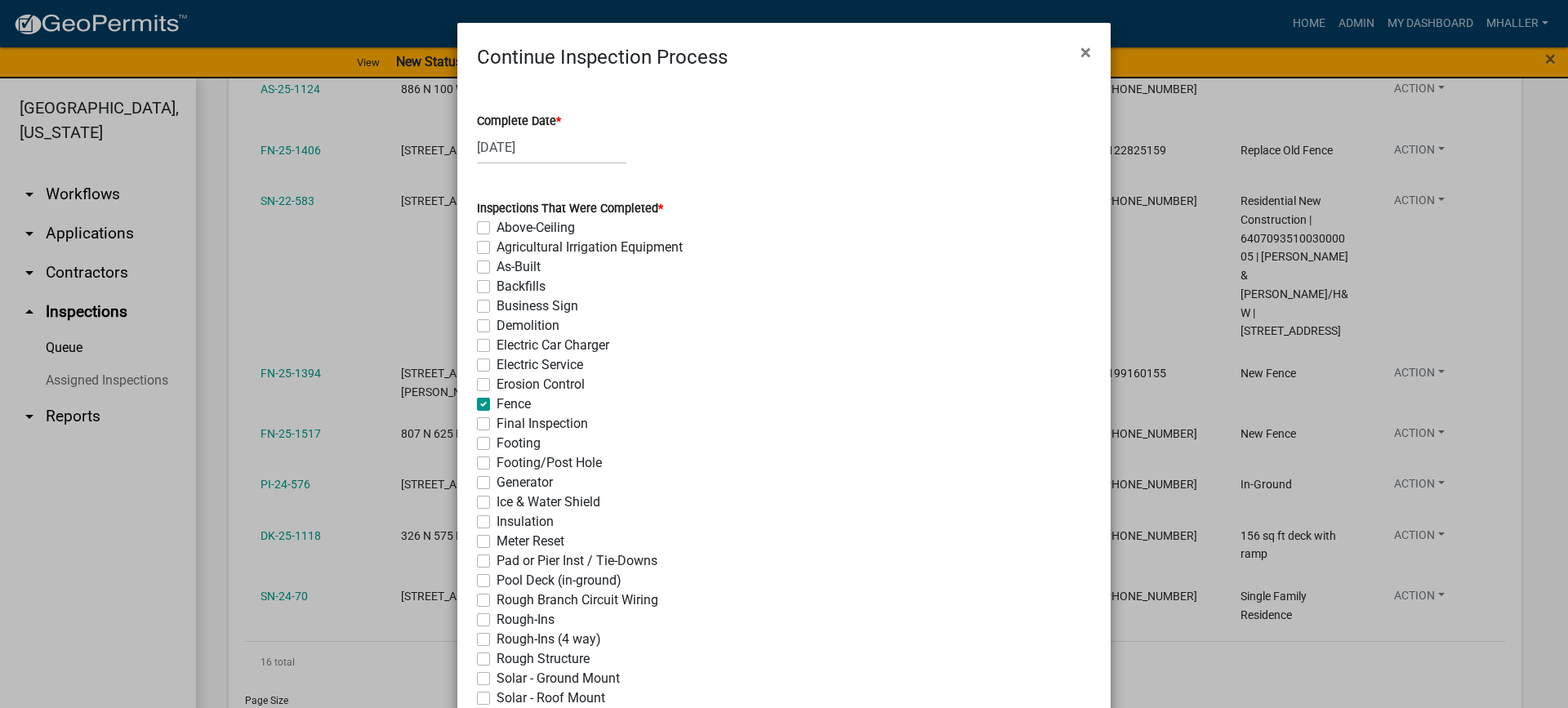
checkbox input "false"
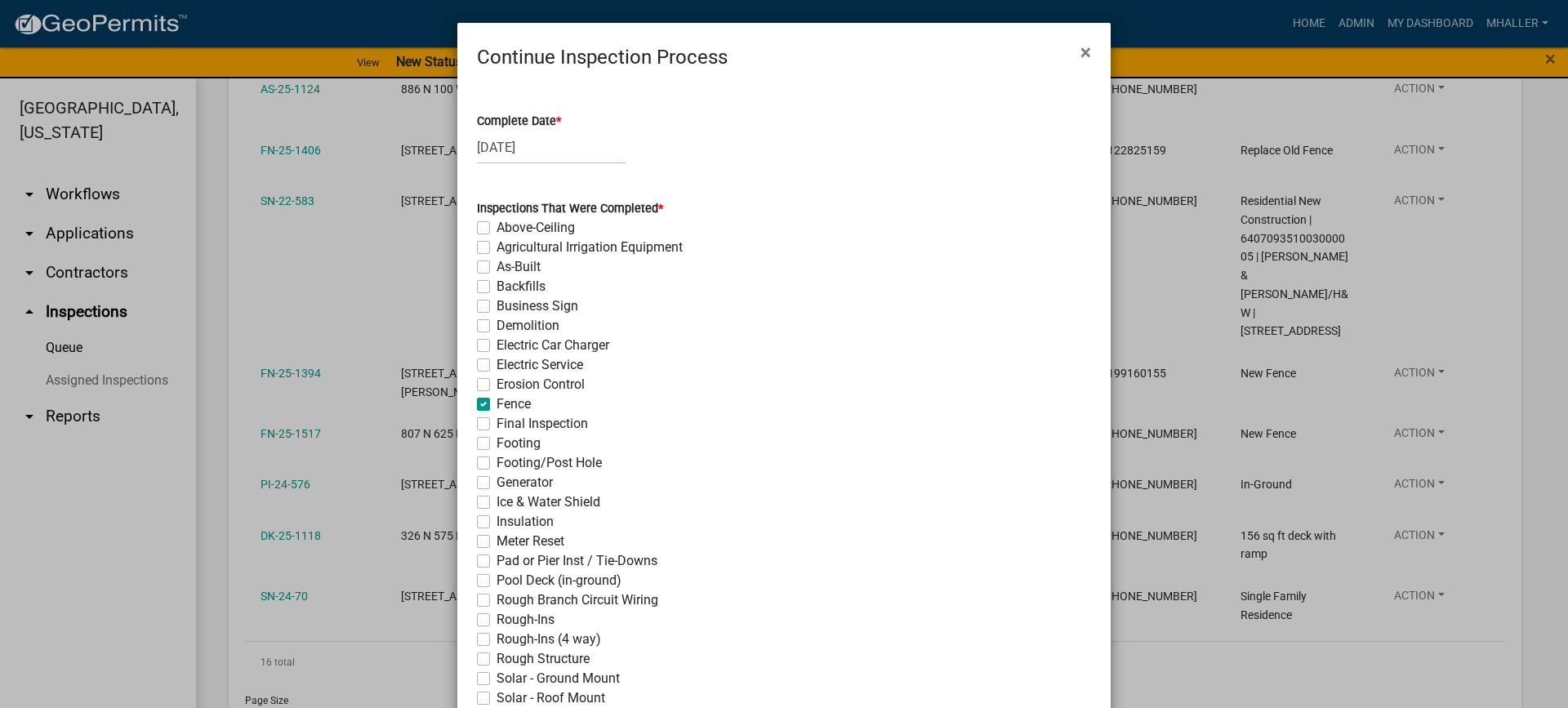
checkbox input "false"
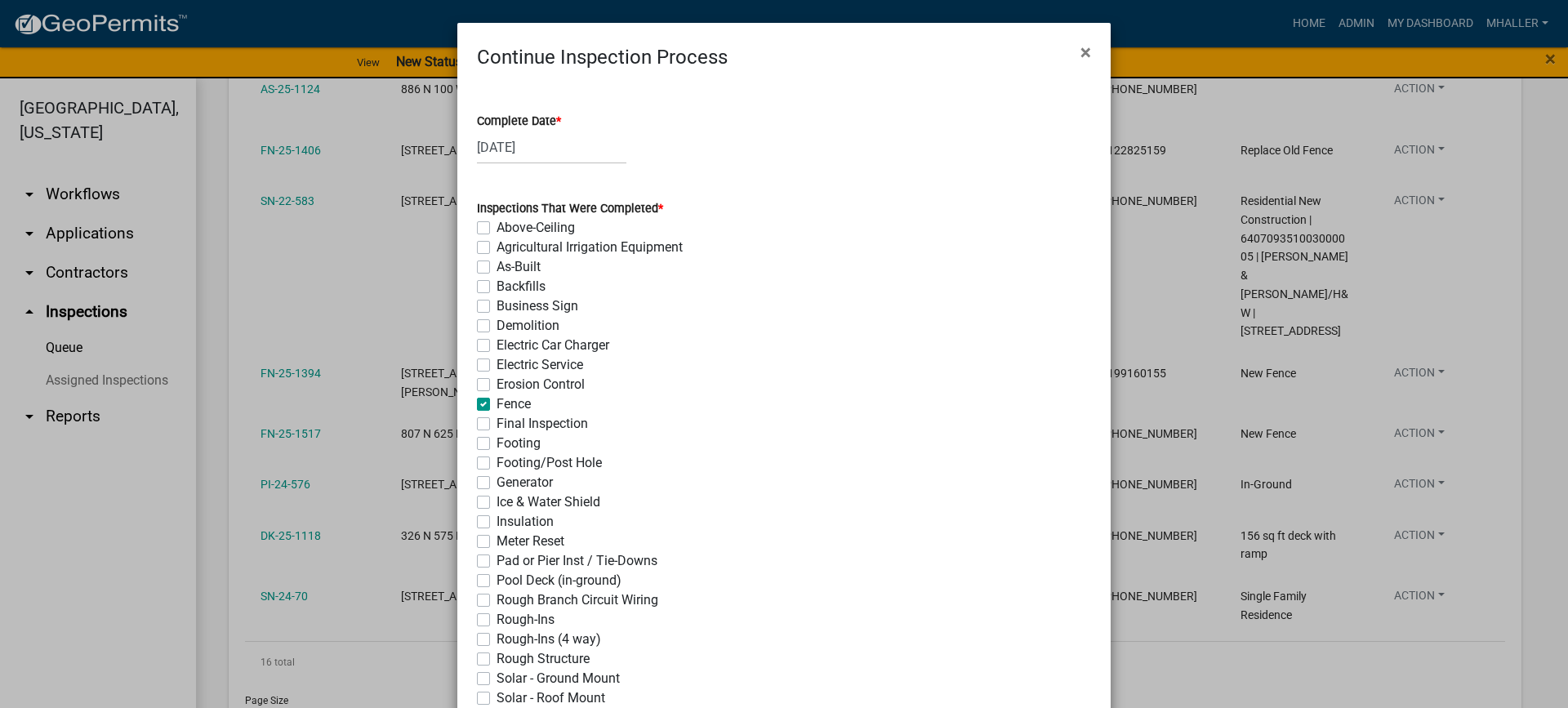
checkbox input "false"
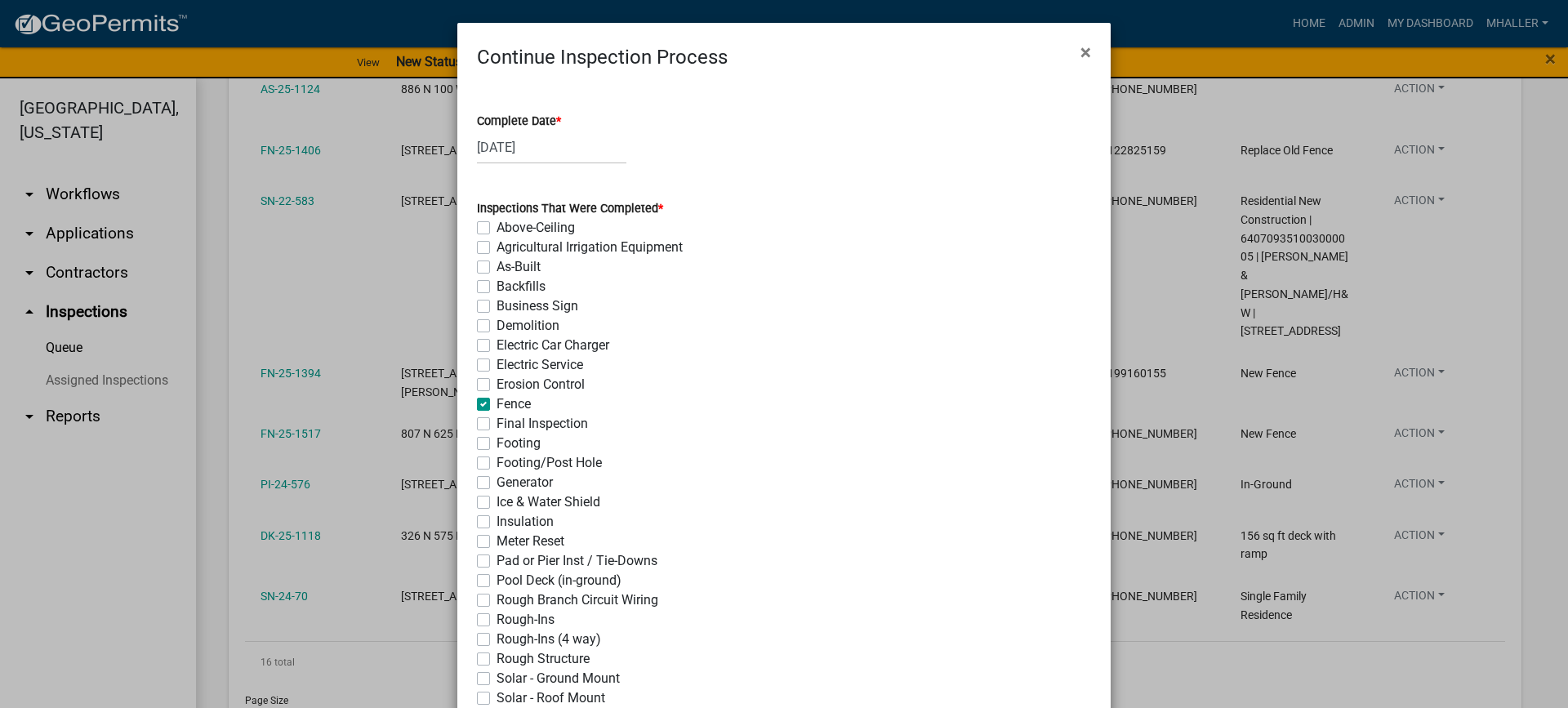
checkbox input "false"
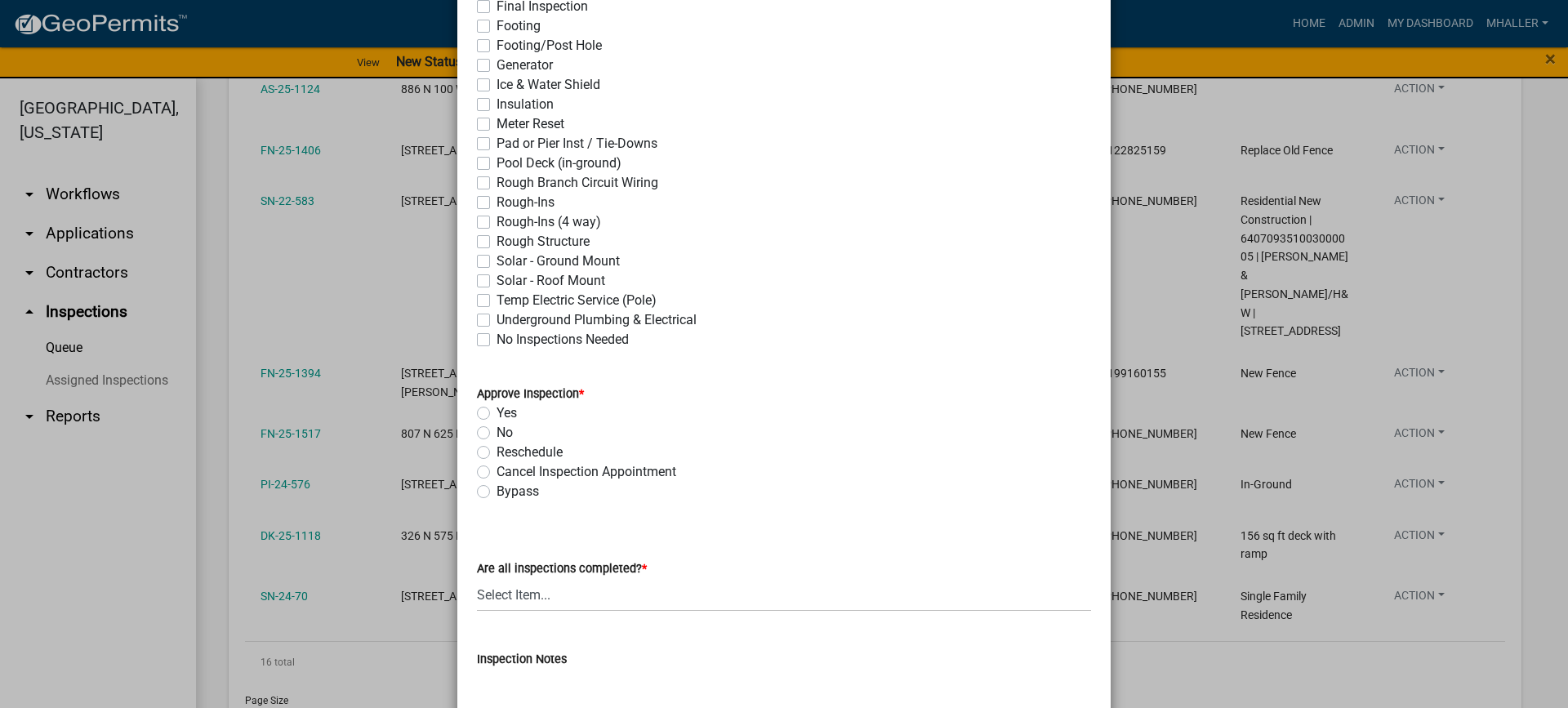
scroll to position [490, 0]
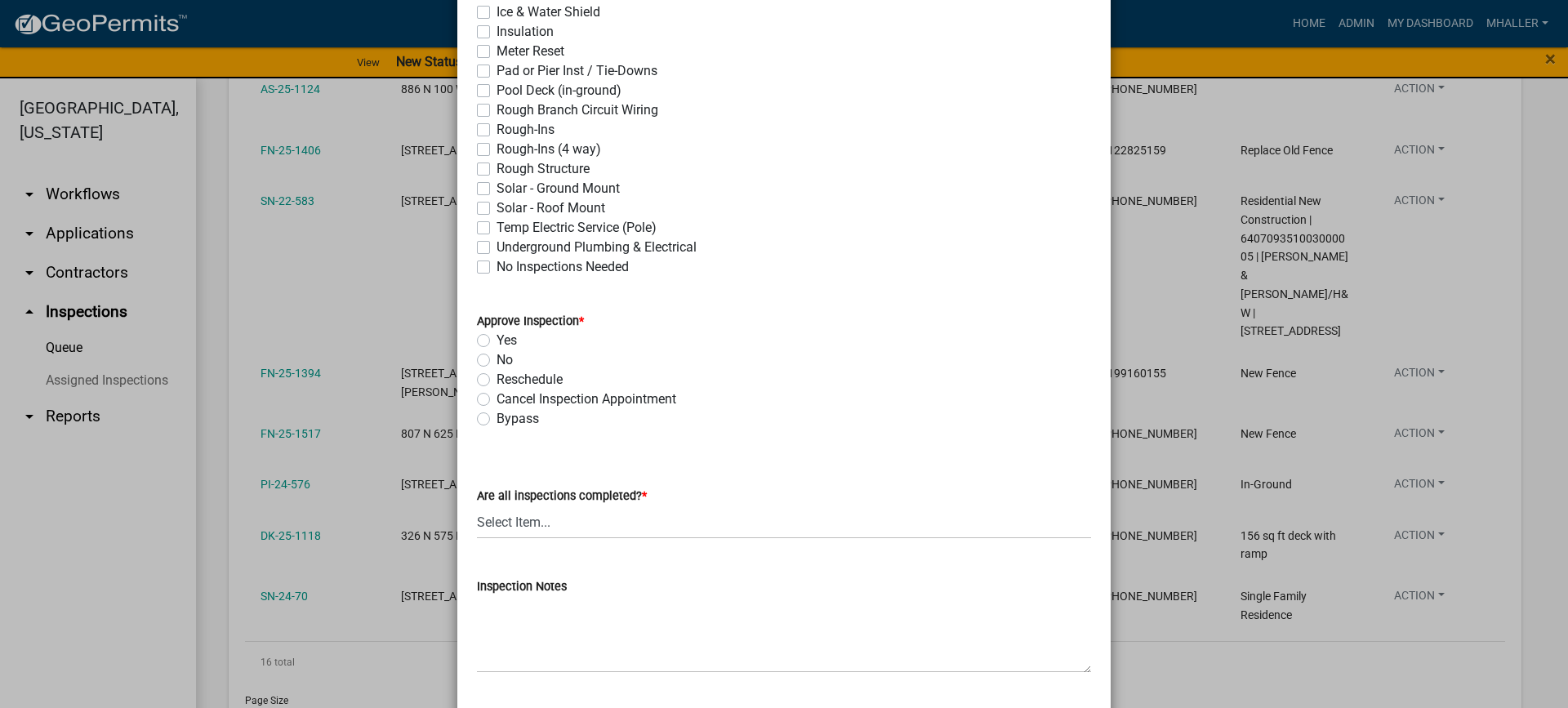
click at [496, 340] on label "Yes" at bounding box center [506, 340] width 20 height 19
click at [496, 340] on input "Yes" at bounding box center [501, 336] width 11 height 11
radio input "true"
click at [593, 524] on select "Select Item... Yes - All Inspections Have Been Completed No - More Inspections …" at bounding box center [783, 523] width 614 height 34
click at [477, 506] on select "Select Item... Yes - All Inspections Have Been Completed No - More Inspections …" at bounding box center [783, 523] width 614 height 34
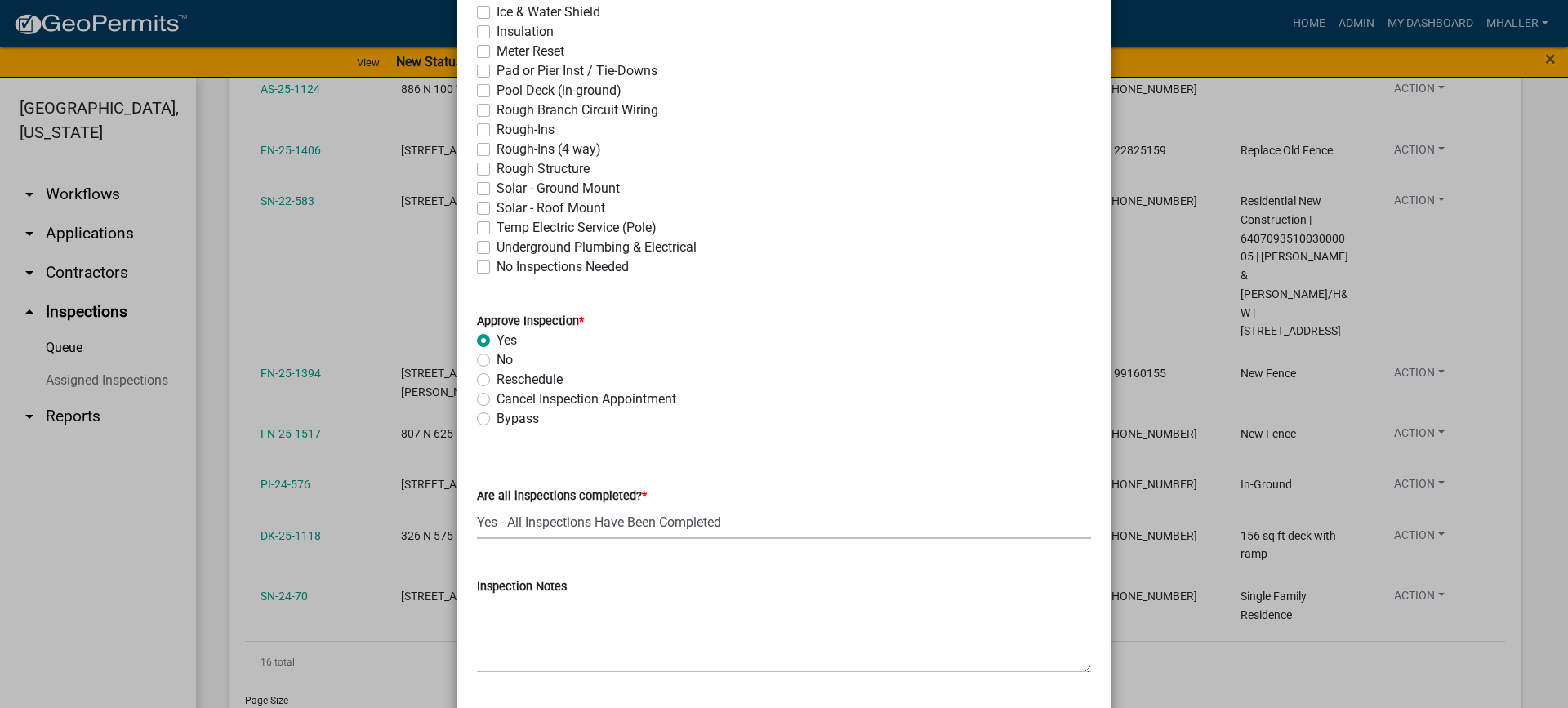
select select "9a8ccc90-dcd1-4d2c-ac64-5460e8d85408"
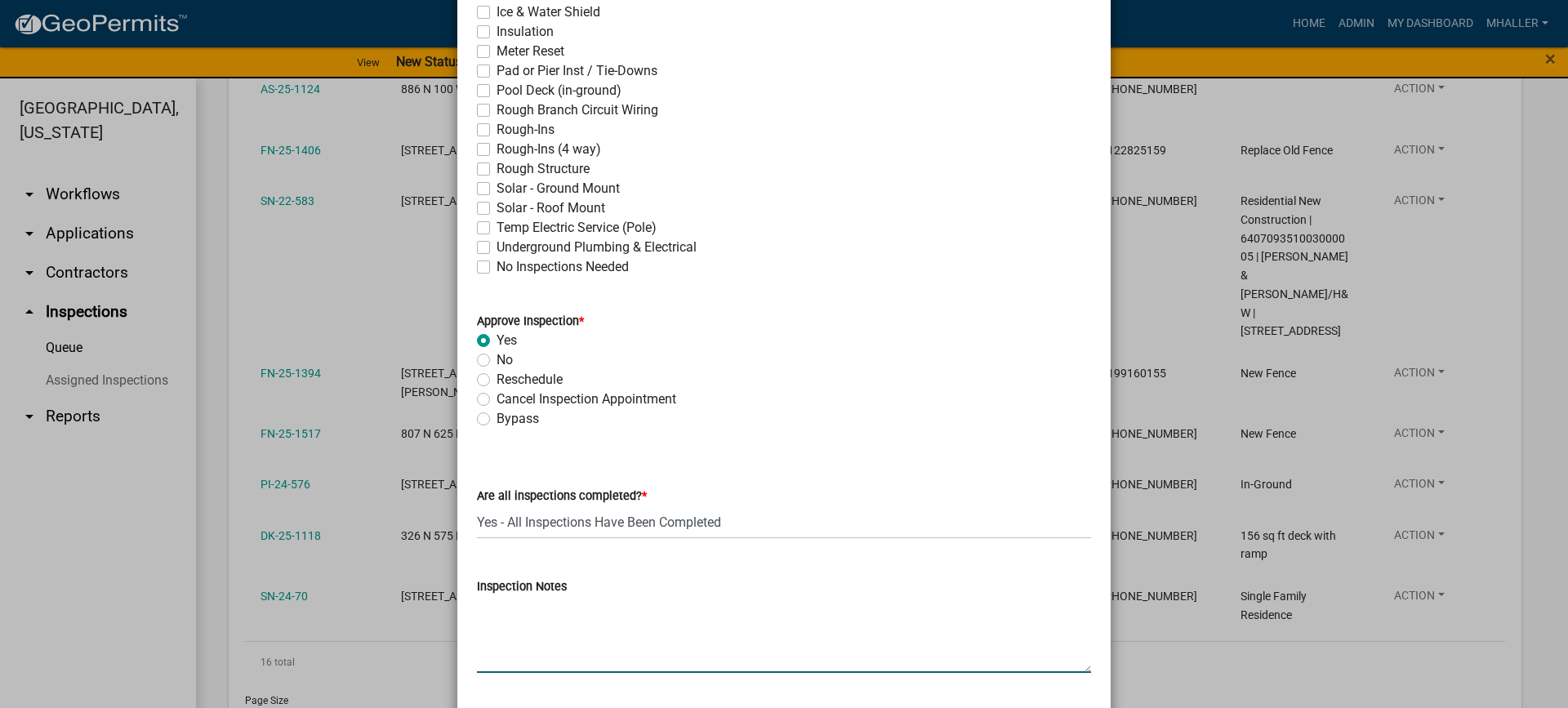
click at [627, 631] on textarea "Inspection Notes" at bounding box center [783, 634] width 614 height 77
click at [646, 610] on textarea "UDo does not prohibit metal rrofing sections." at bounding box center [783, 634] width 614 height 77
click at [754, 608] on textarea "UDo does not prohibit metal roofing sections." at bounding box center [783, 634] width 614 height 77
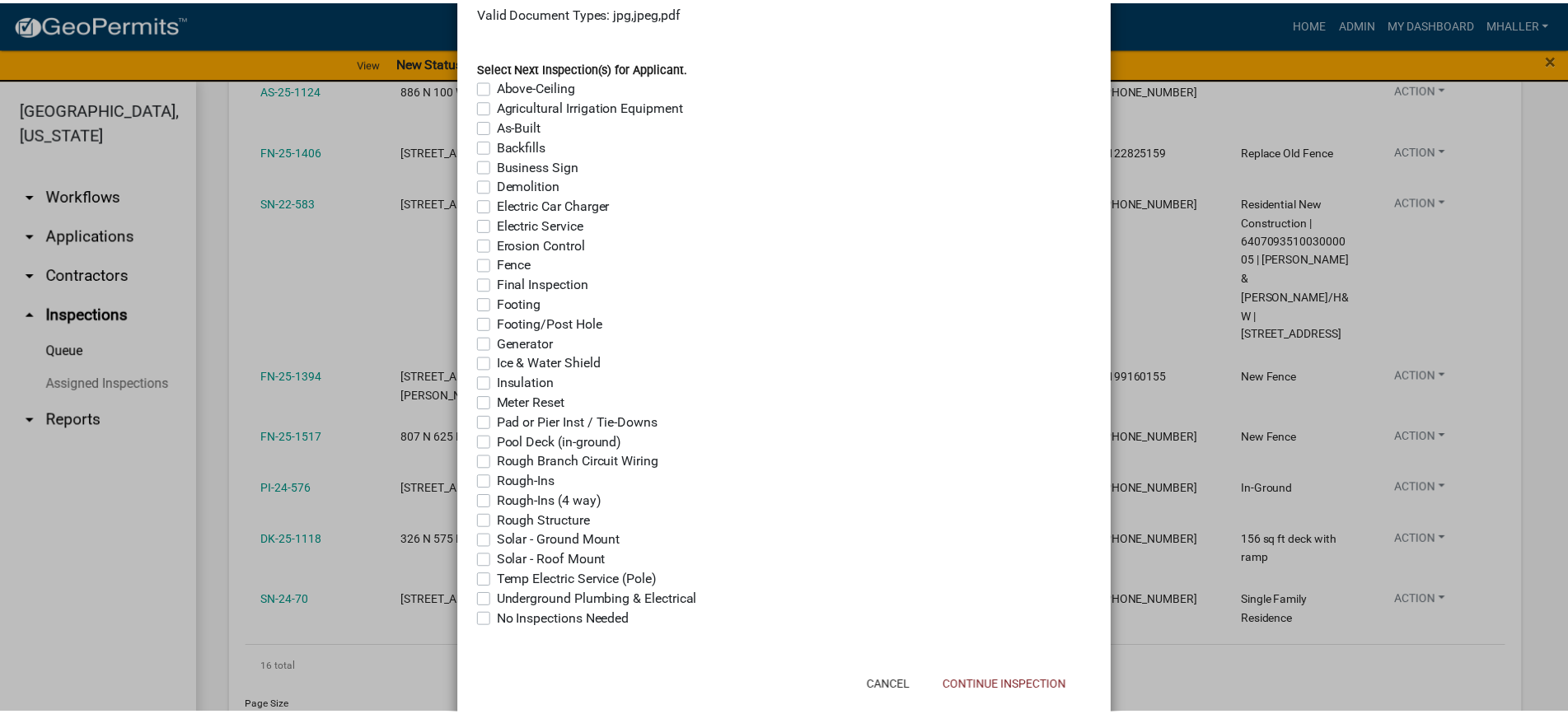
scroll to position [1305, 0]
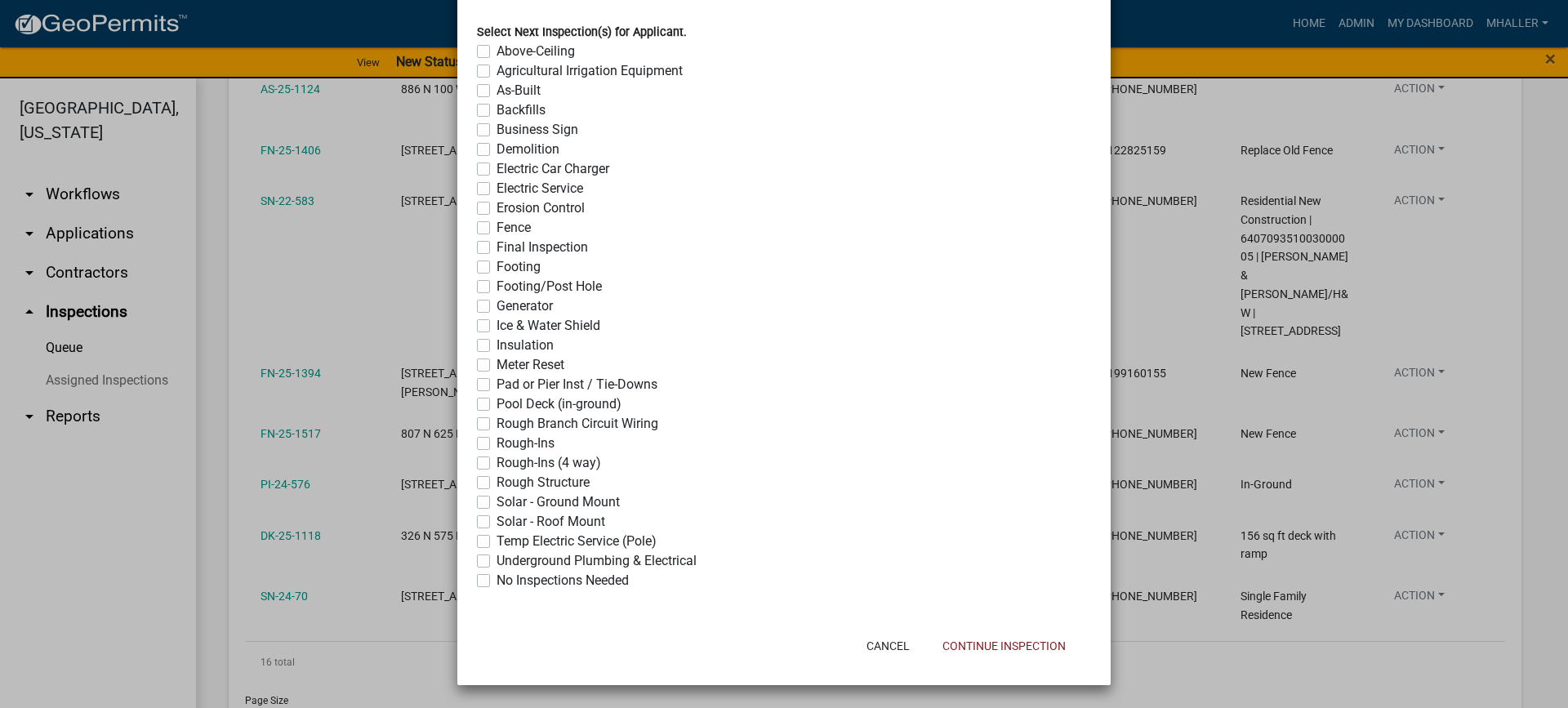
type textarea "UDo does not prohibit metal roofing sections."
click at [496, 578] on label "No Inspections Needed" at bounding box center [562, 580] width 132 height 19
click at [496, 578] on input "No Inspections Needed" at bounding box center [501, 576] width 11 height 11
checkbox input "true"
checkbox input "false"
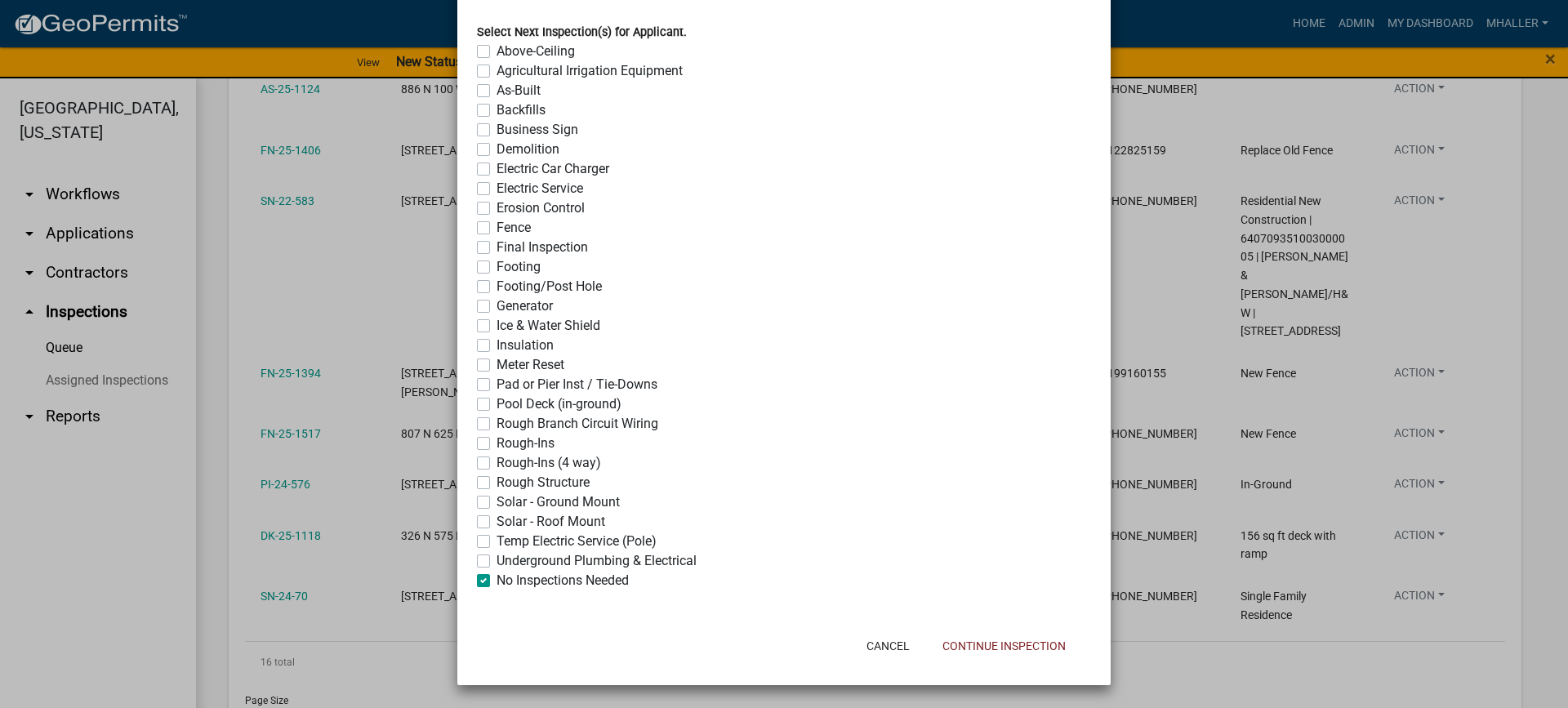
checkbox input "false"
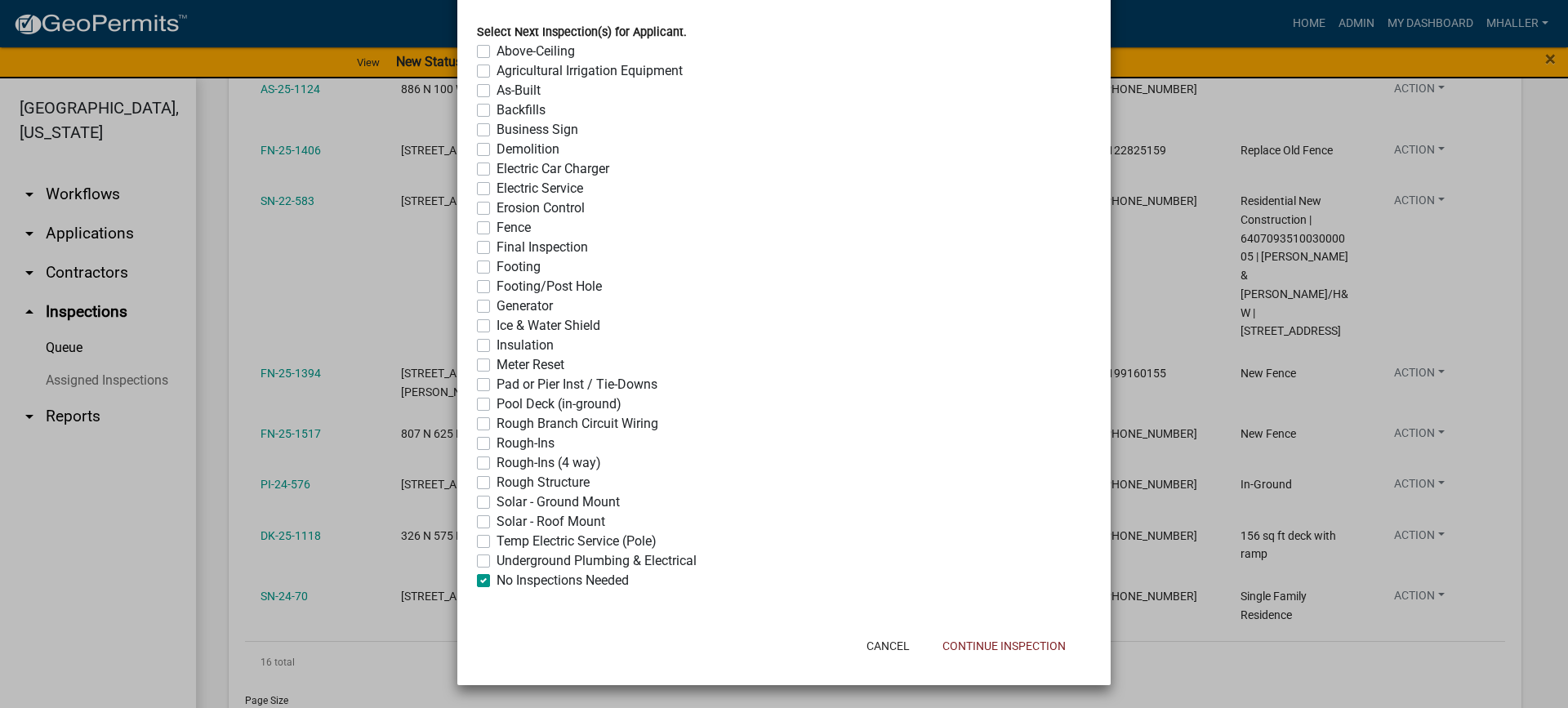
checkbox input "false"
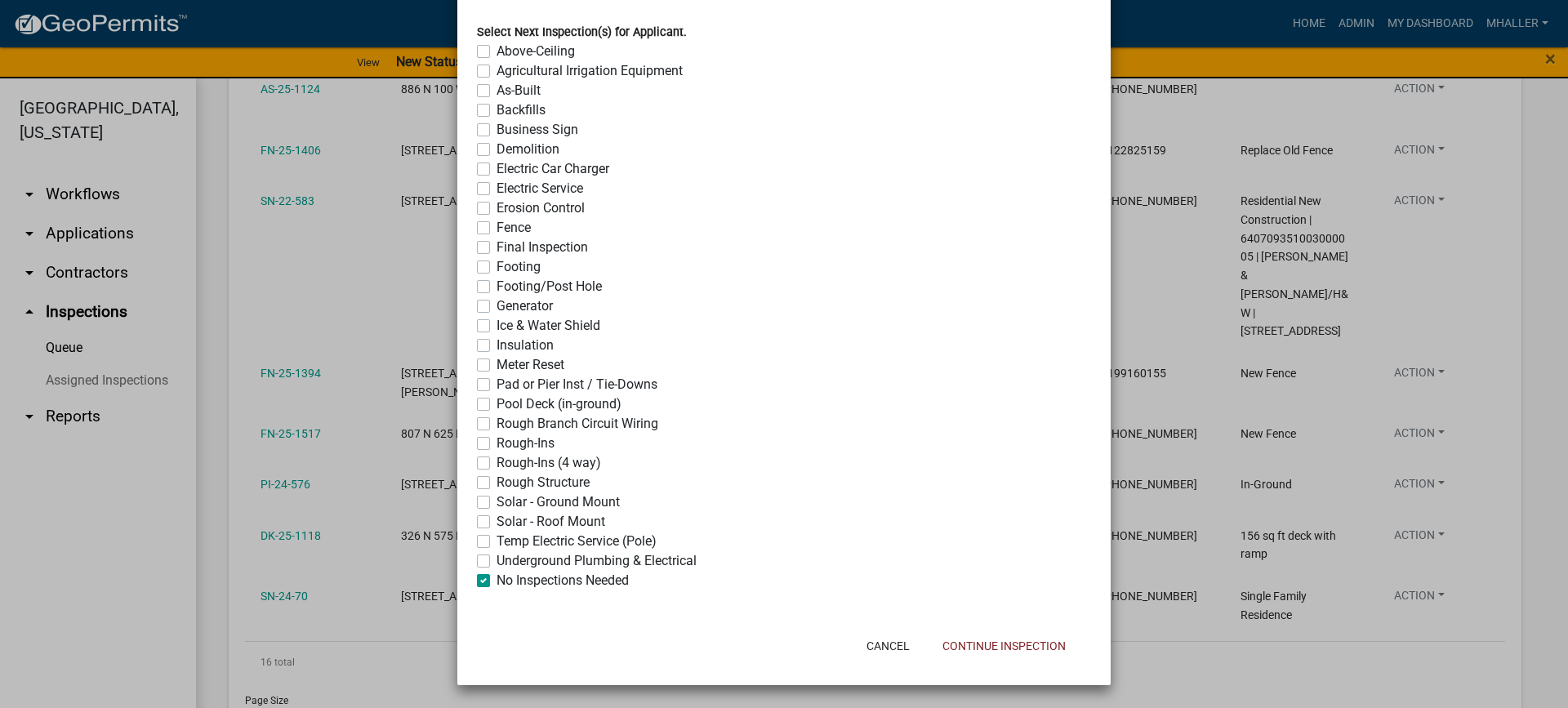
checkbox input "false"
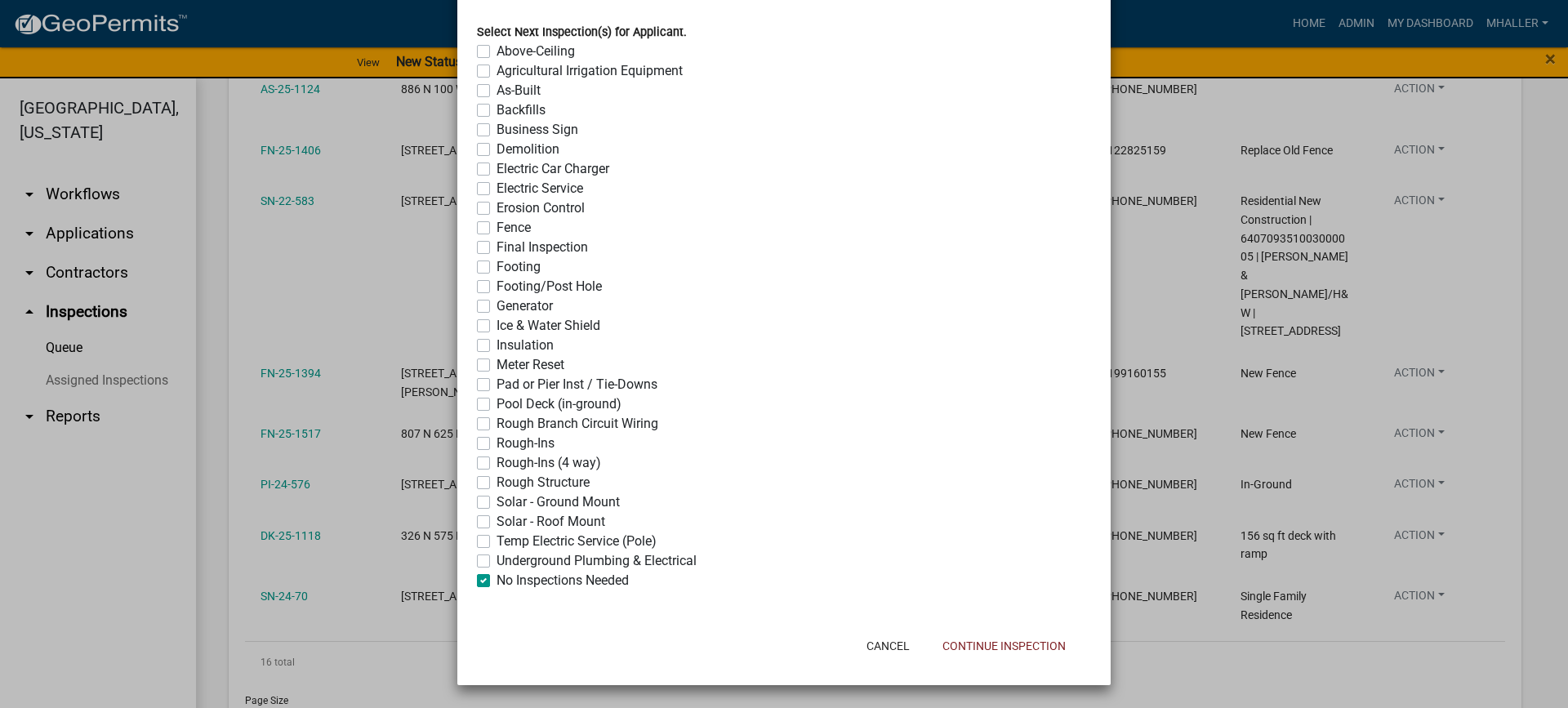
checkbox input "false"
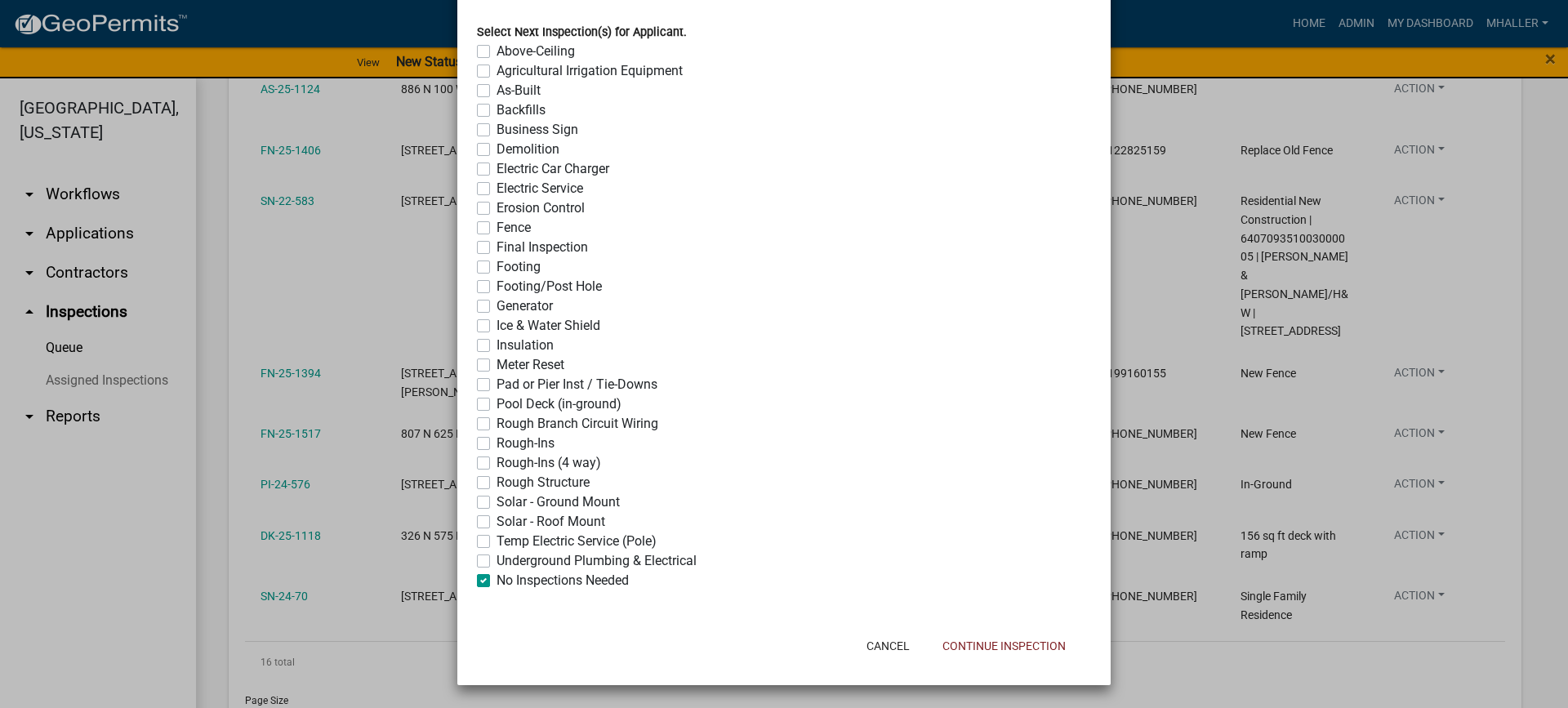
checkbox input "false"
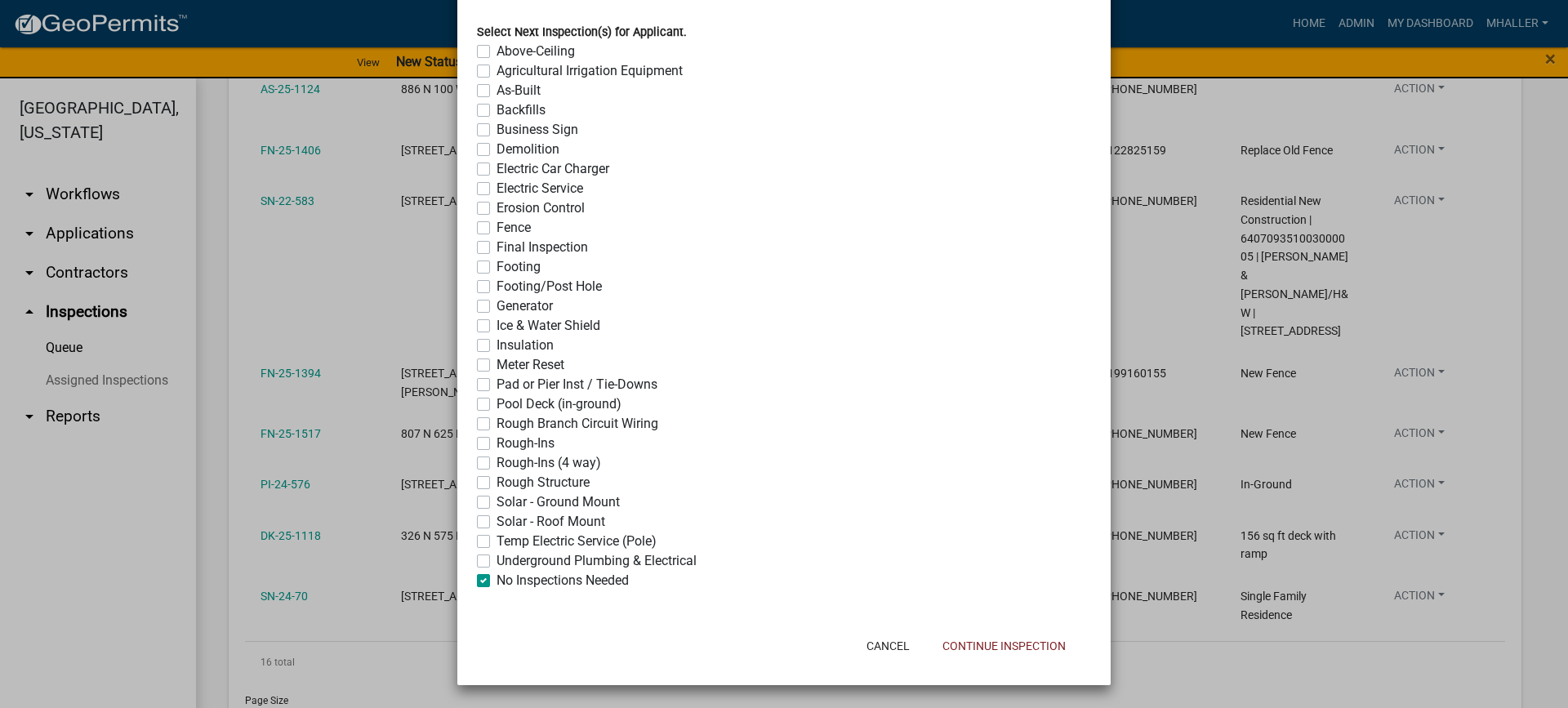
checkbox input "false"
checkbox input "true"
click at [953, 649] on button "Continue Inspection" at bounding box center [1004, 646] width 150 height 30
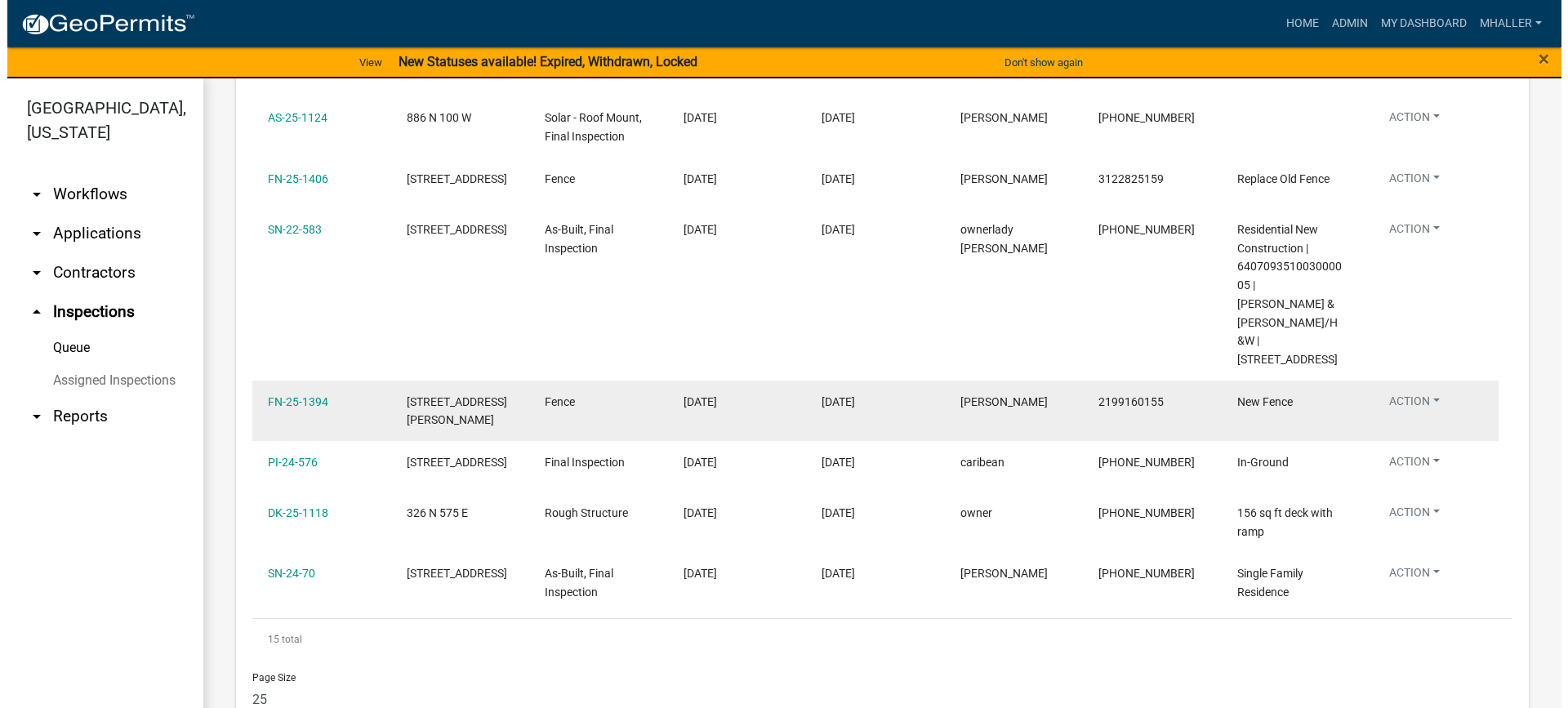
scroll to position [689, 0]
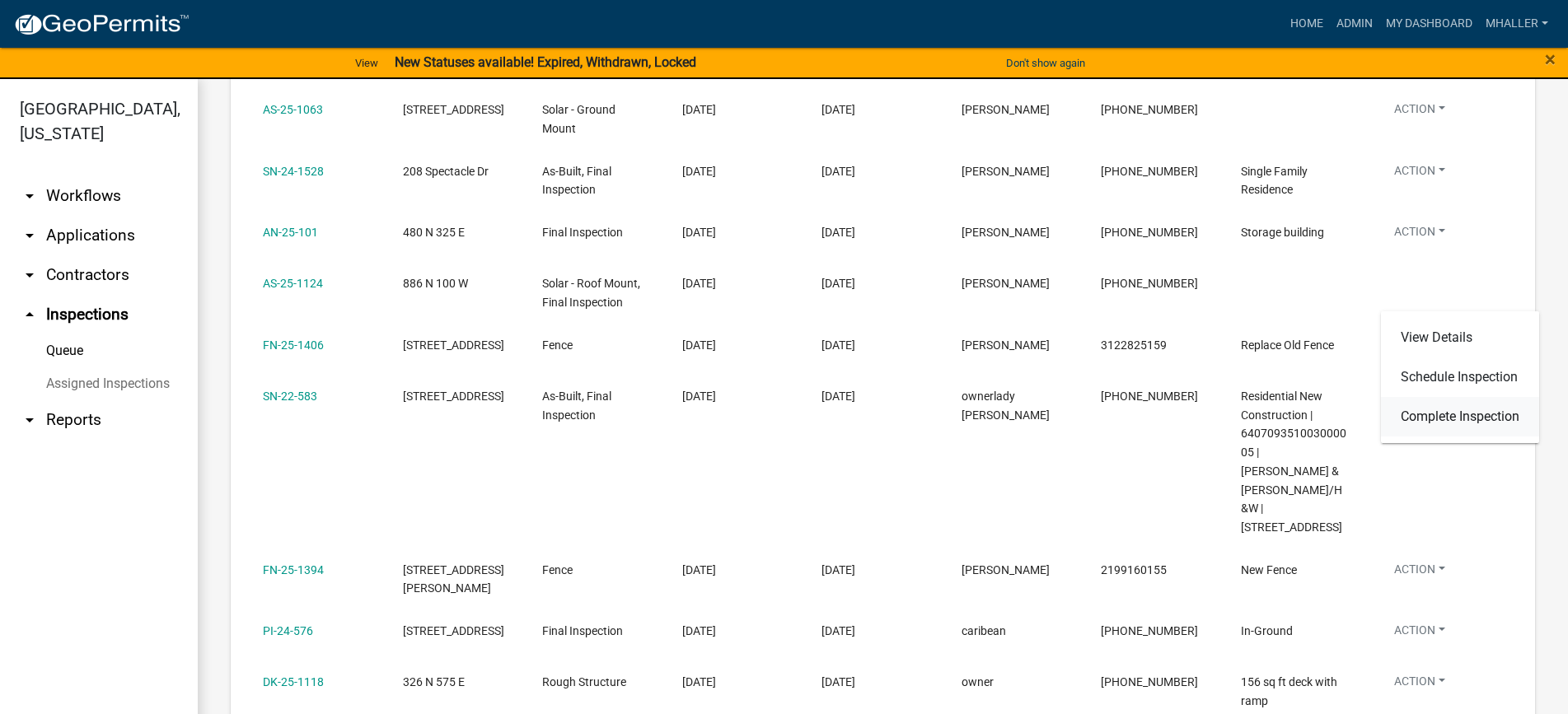
click at [1424, 416] on link "Complete Inspection" at bounding box center [1460, 417] width 158 height 39
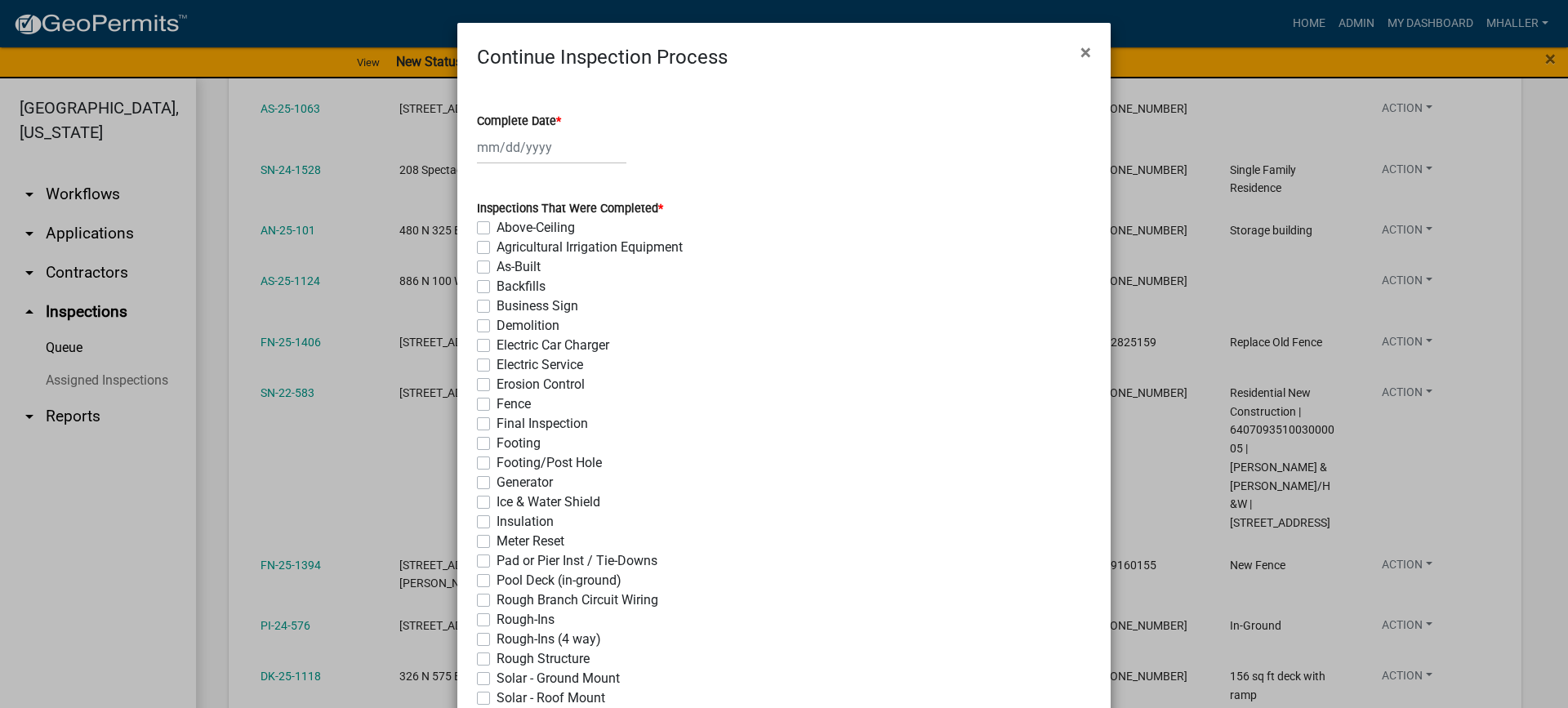
click at [518, 149] on div at bounding box center [551, 147] width 150 height 34
select select "8"
select select "2025"
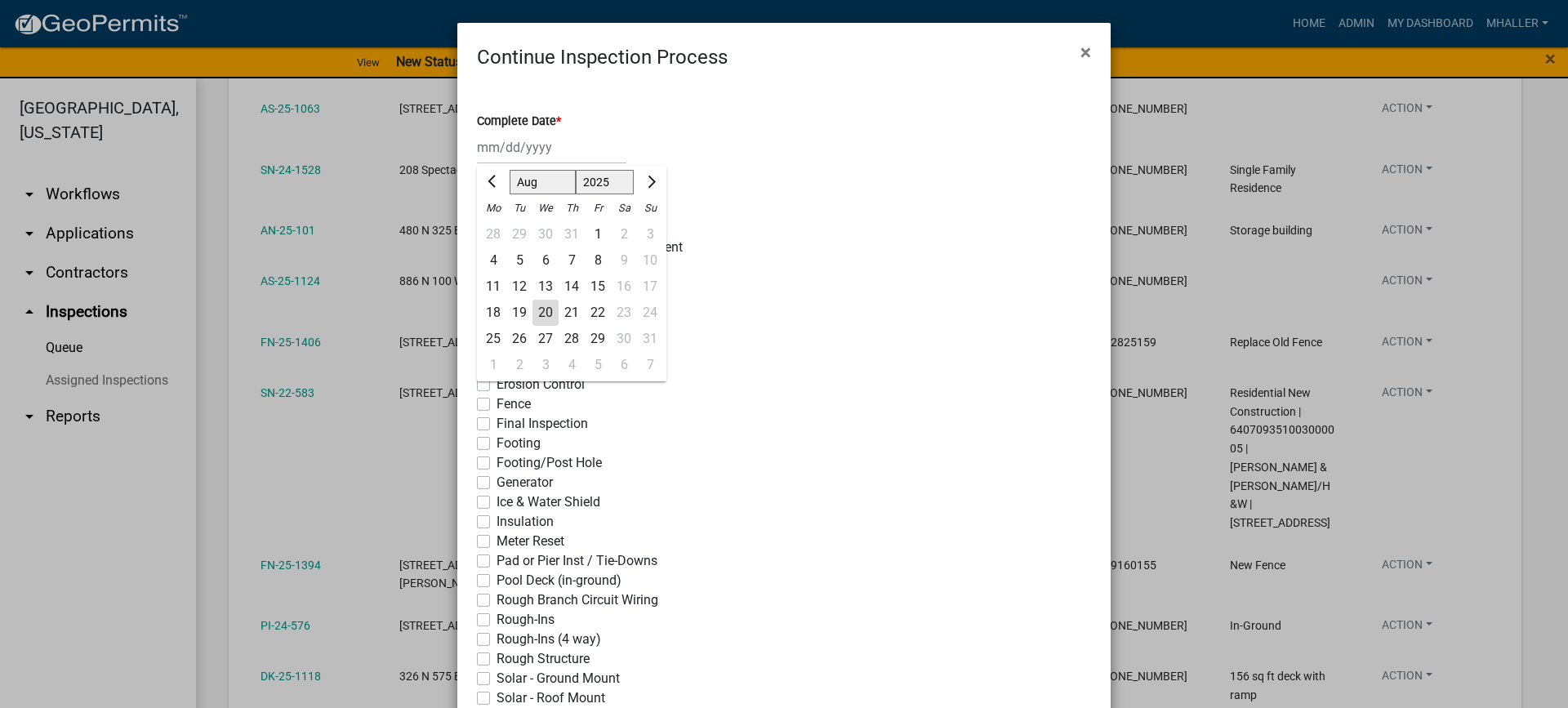
click at [538, 313] on div "20" at bounding box center [545, 313] width 26 height 26
type input "[DATE]"
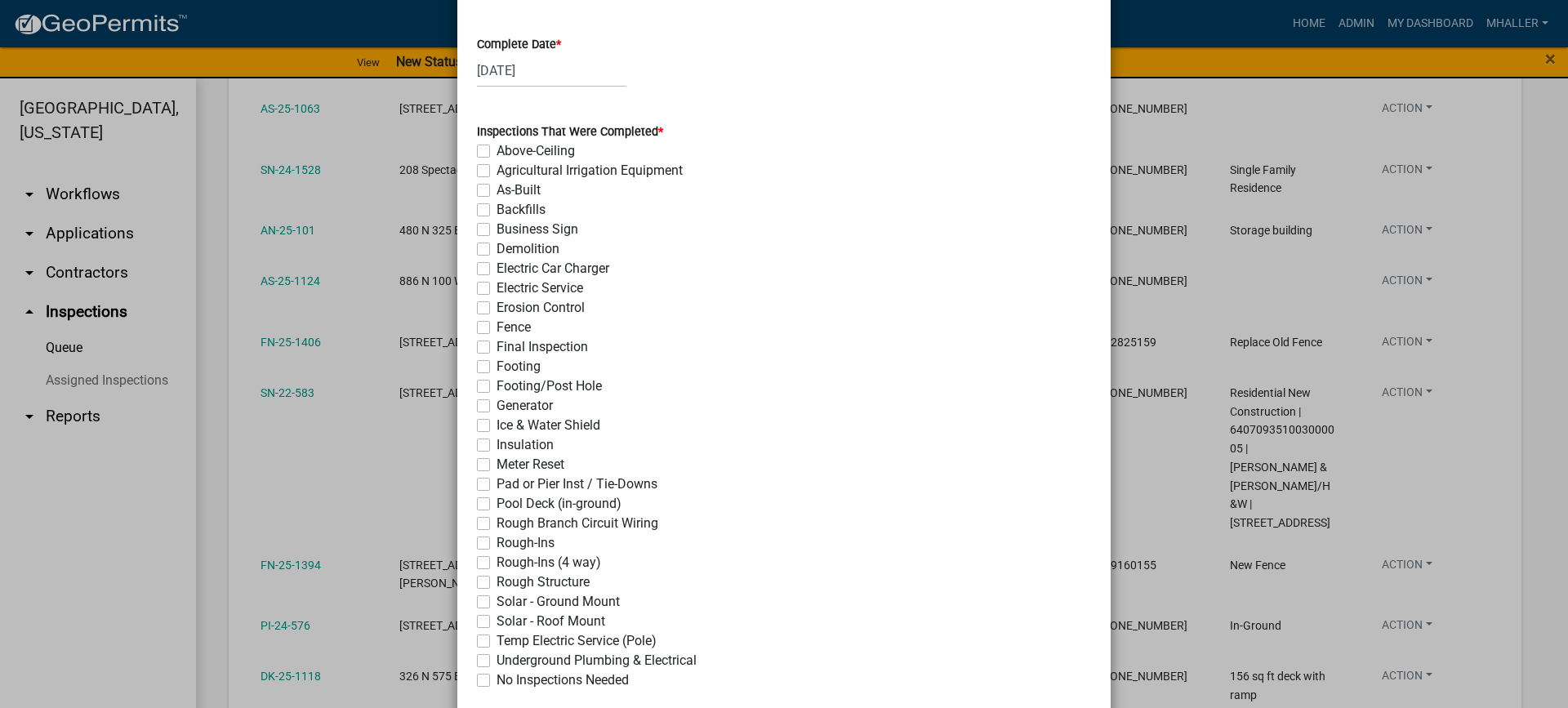
scroll to position [163, 0]
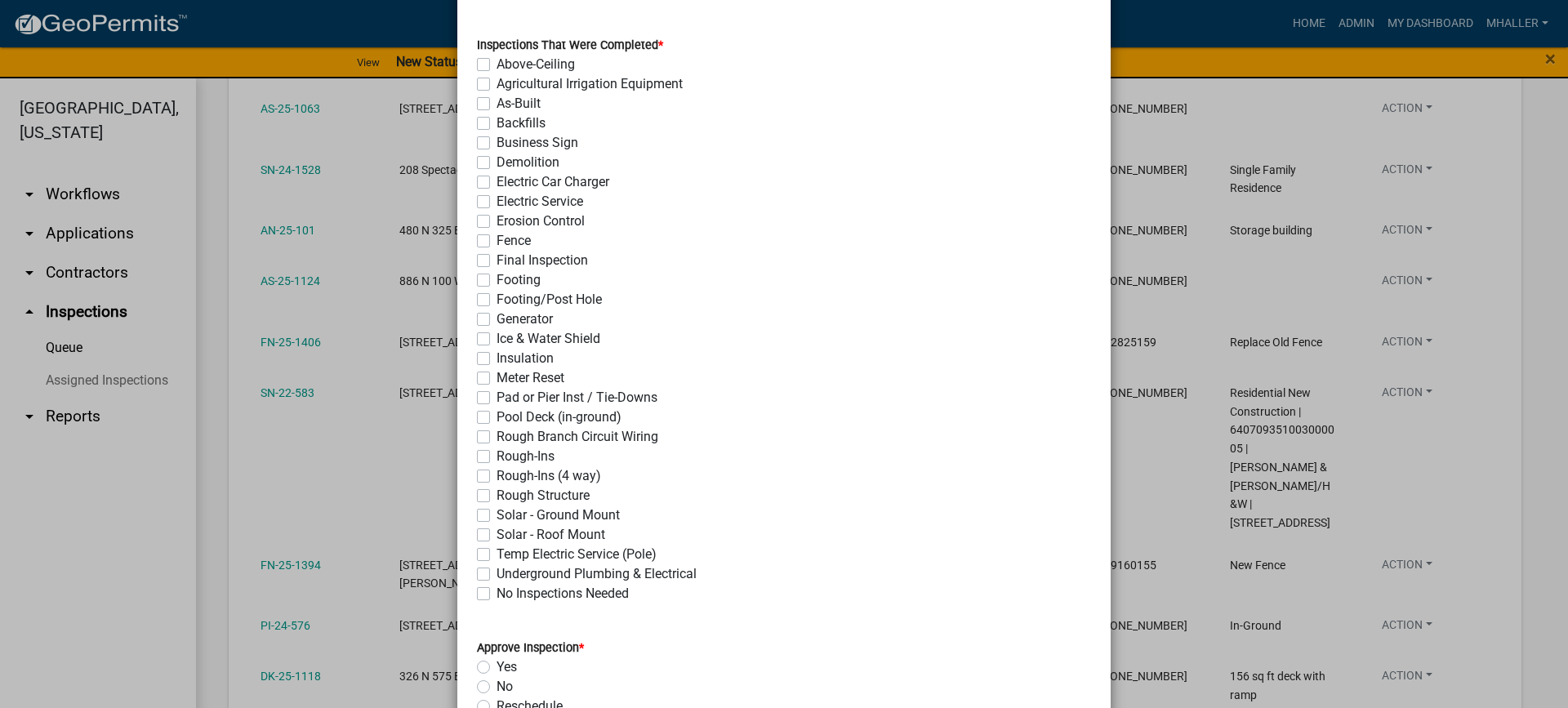
click at [496, 534] on label "Solar - Roof Mount" at bounding box center [550, 534] width 108 height 19
click at [496, 534] on input "Solar - Roof Mount" at bounding box center [501, 530] width 11 height 11
checkbox input "true"
checkbox input "false"
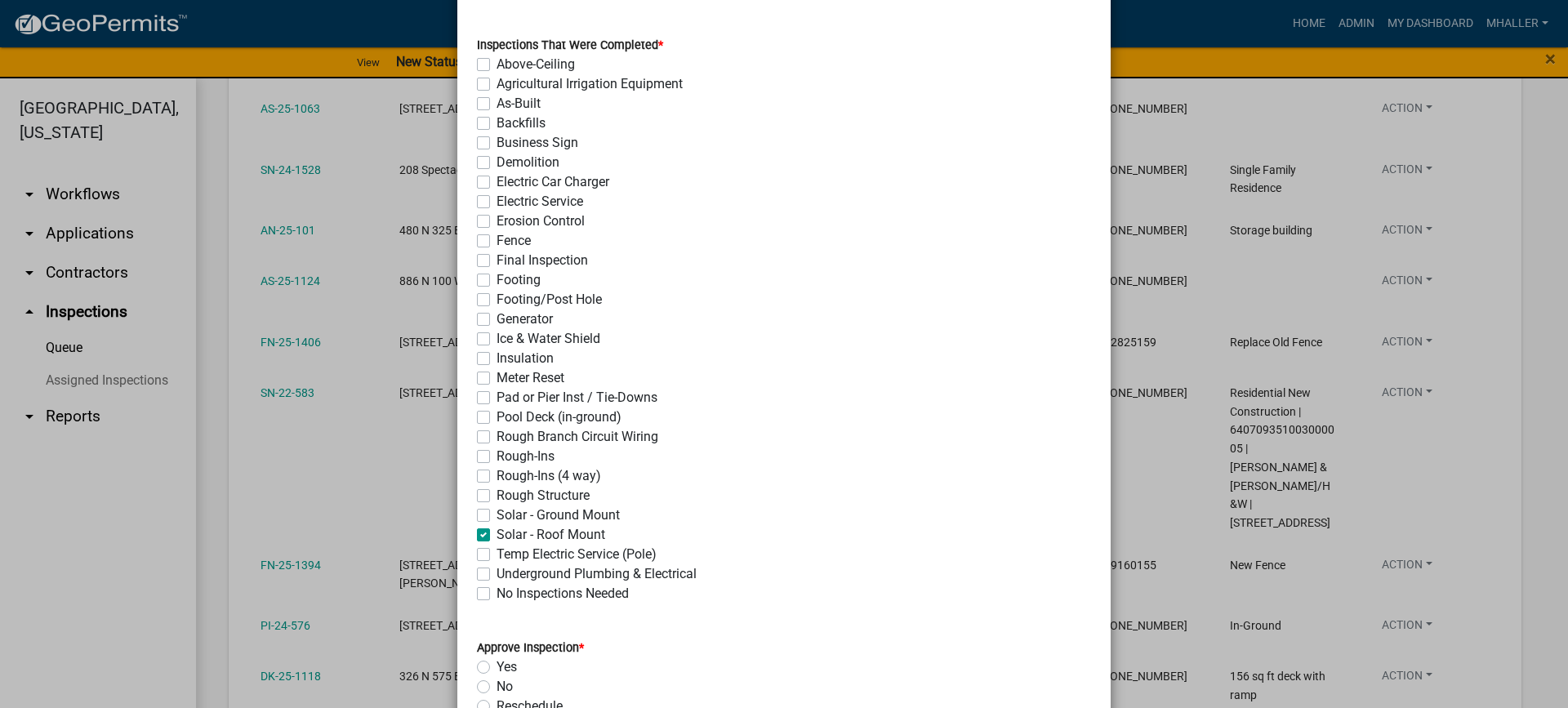
checkbox input "false"
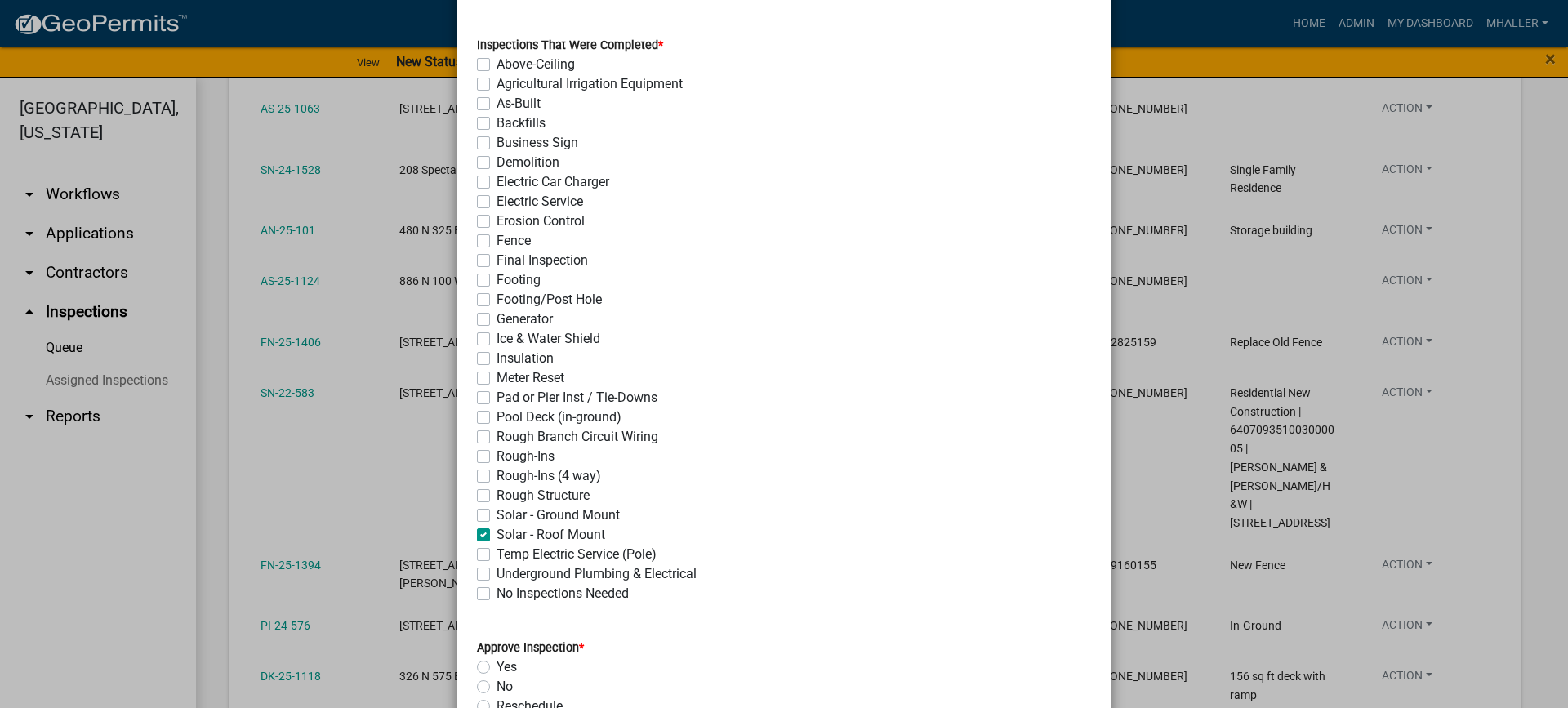
checkbox input "false"
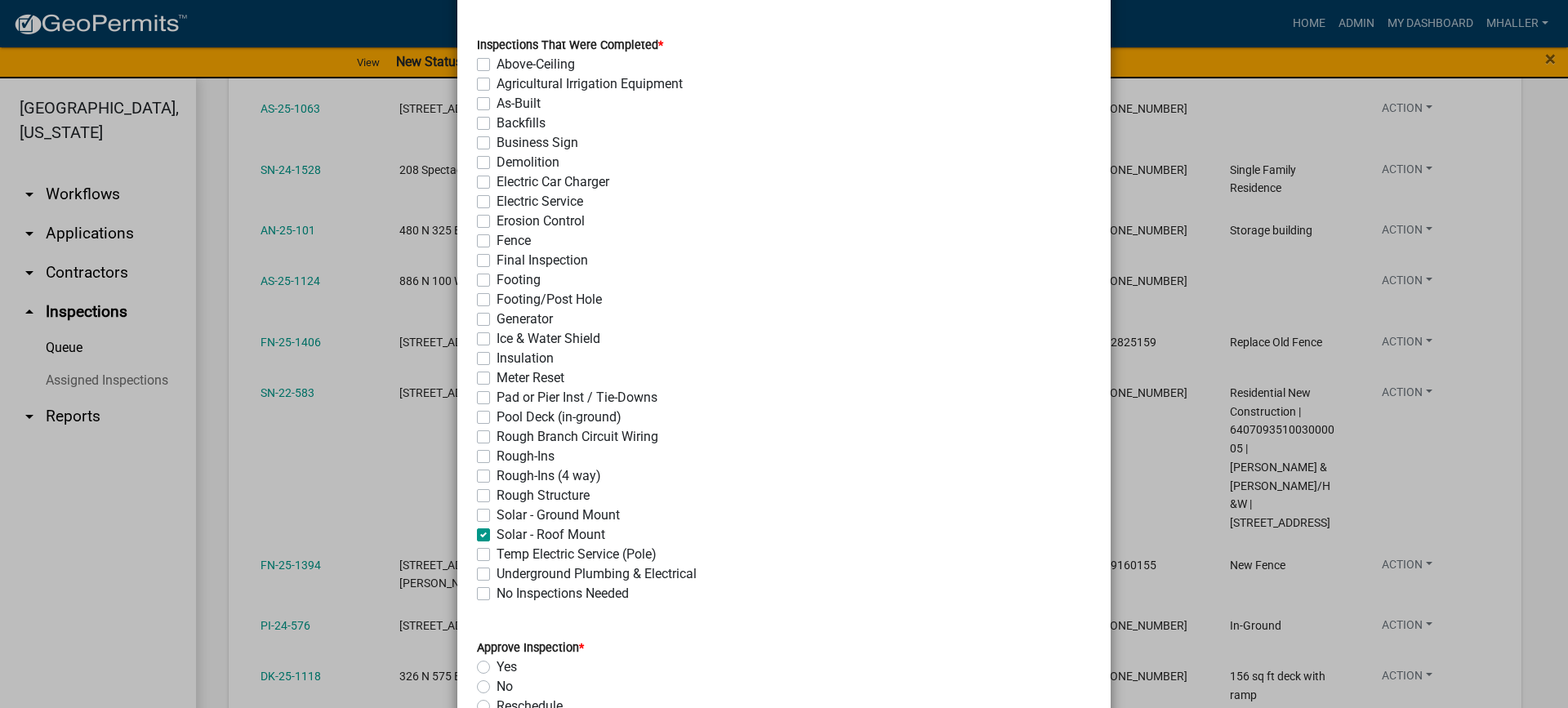
checkbox input "false"
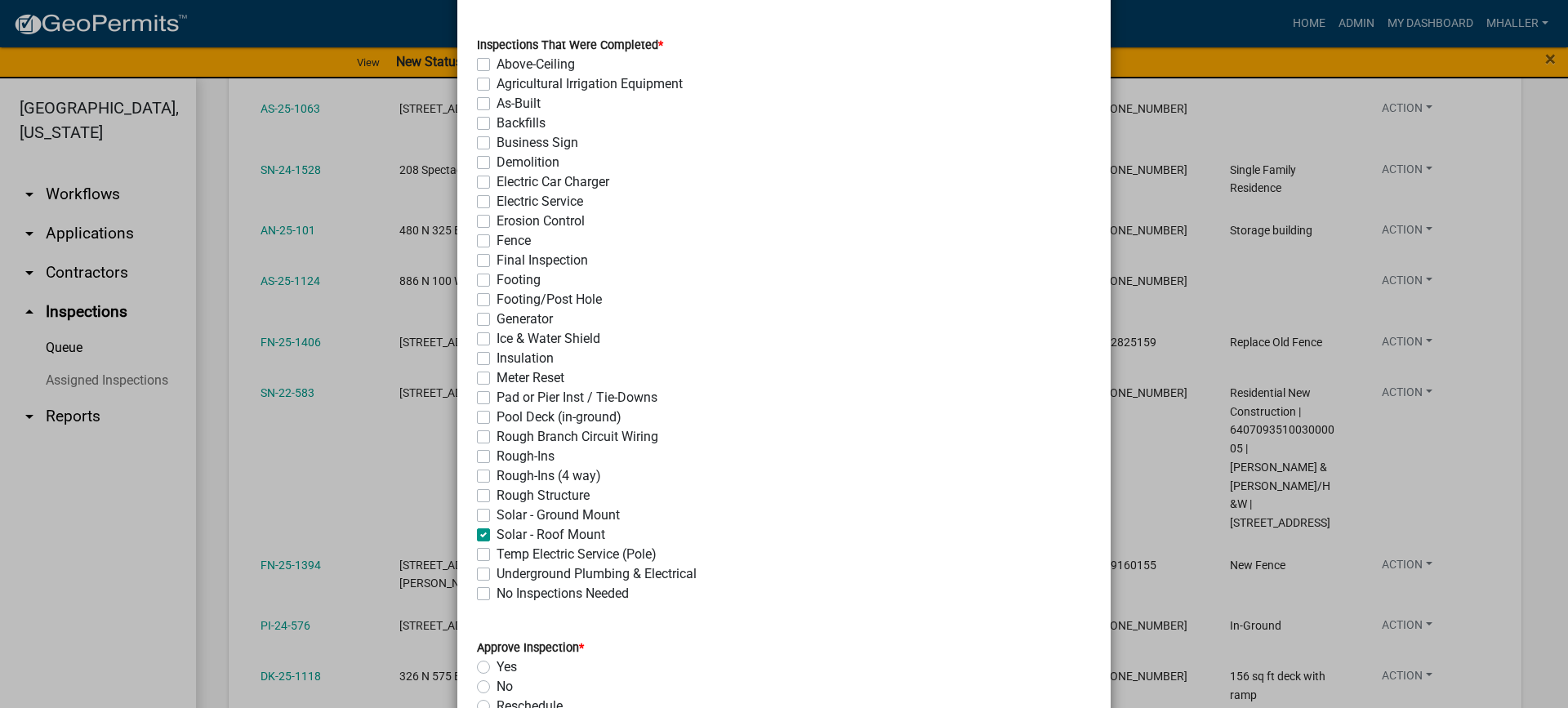
checkbox input "false"
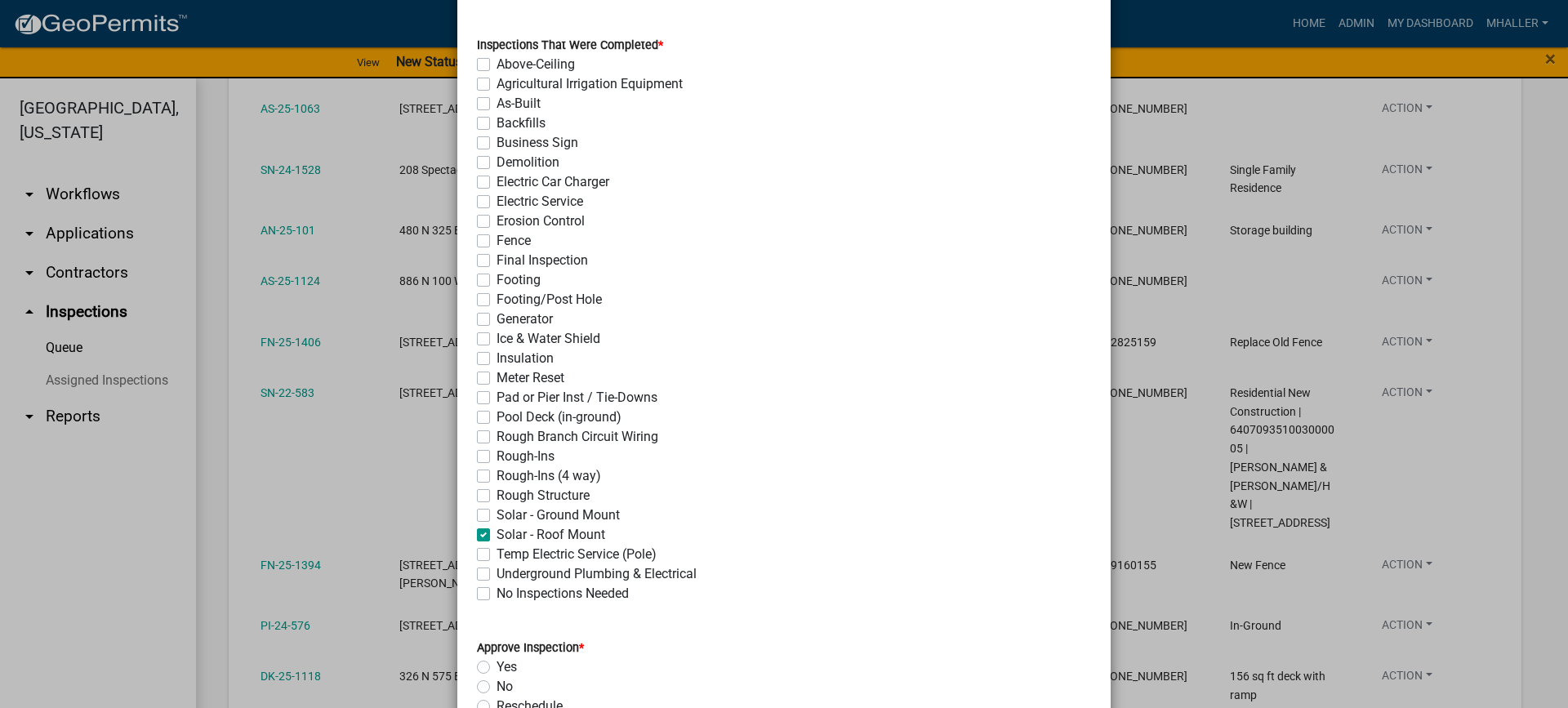
checkbox input "false"
checkbox input "true"
checkbox input "false"
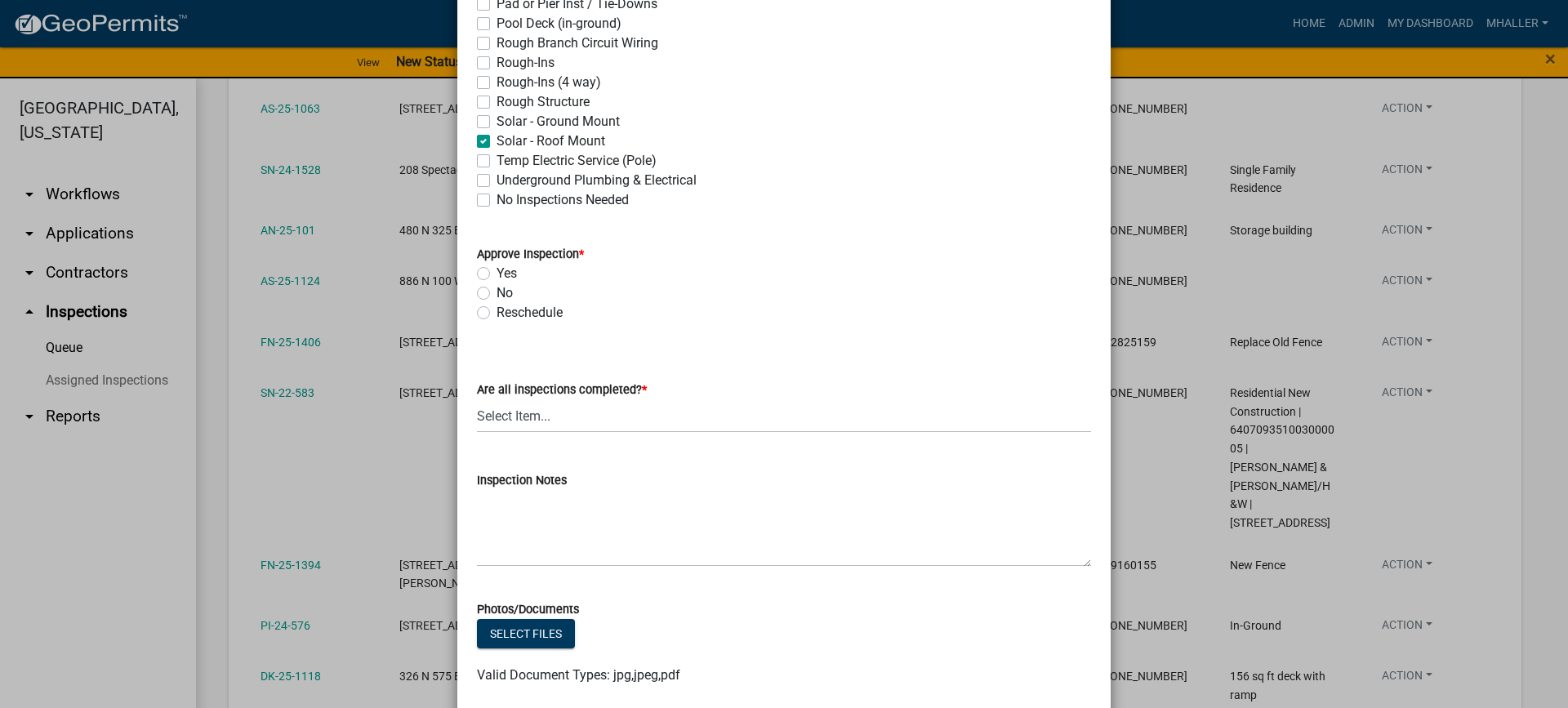
scroll to position [572, 0]
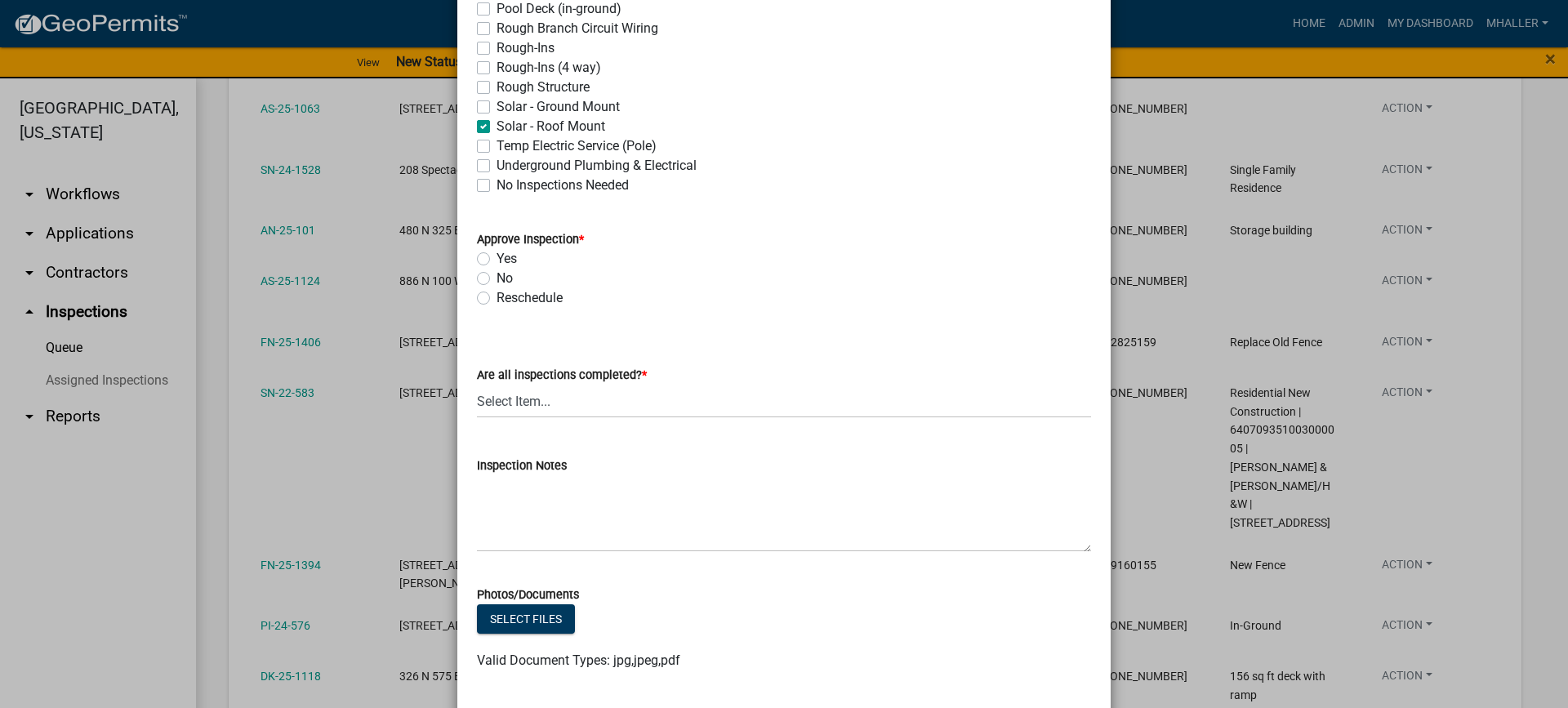
click at [496, 257] on label "Yes" at bounding box center [506, 258] width 20 height 19
click at [496, 257] on input "Yes" at bounding box center [501, 254] width 11 height 11
click at [601, 403] on select "Select Item... Yes - All Inspections Have Been Completed No - More Inspections …" at bounding box center [783, 401] width 614 height 34
click at [477, 384] on select "Select Item... Yes - All Inspections Have Been Completed No - More Inspections …" at bounding box center [783, 401] width 614 height 34
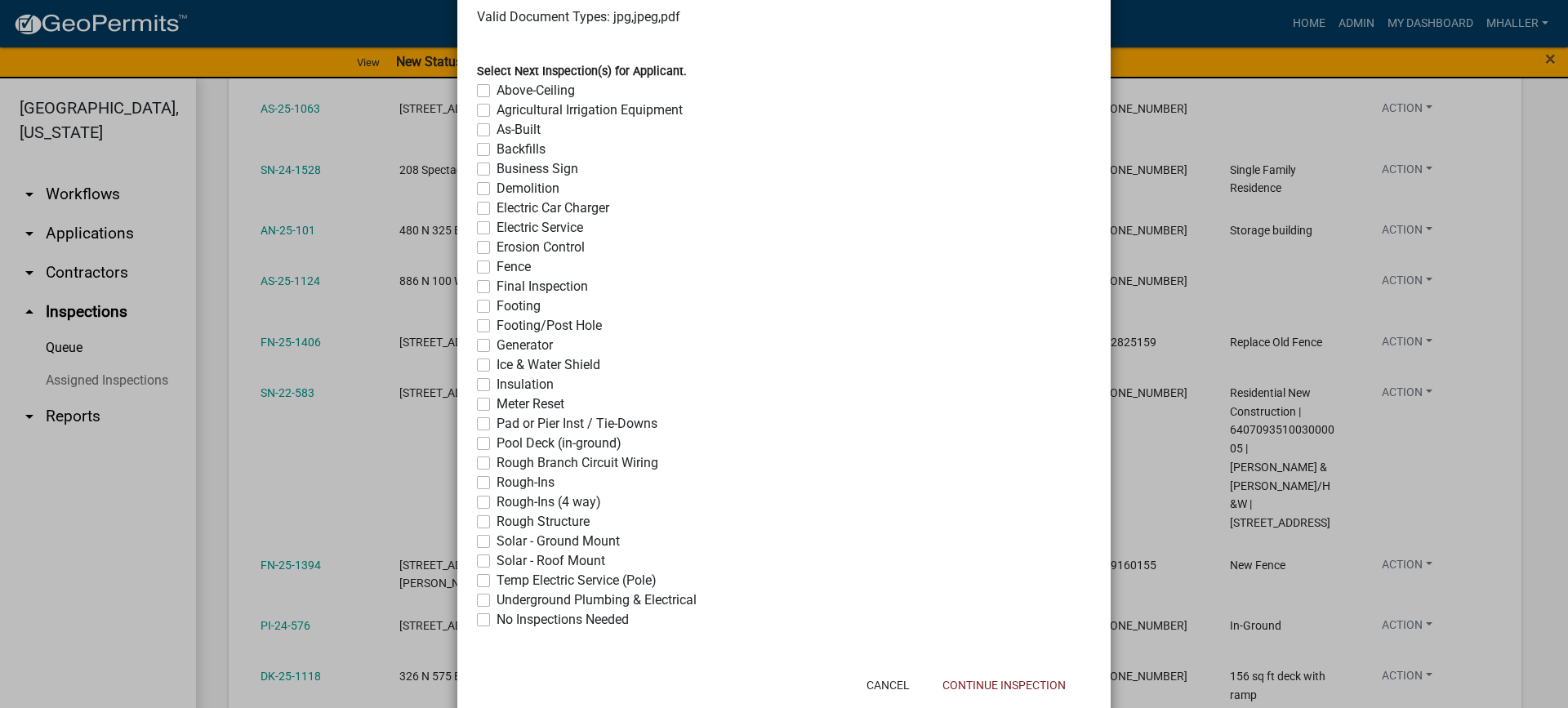
scroll to position [1225, 0]
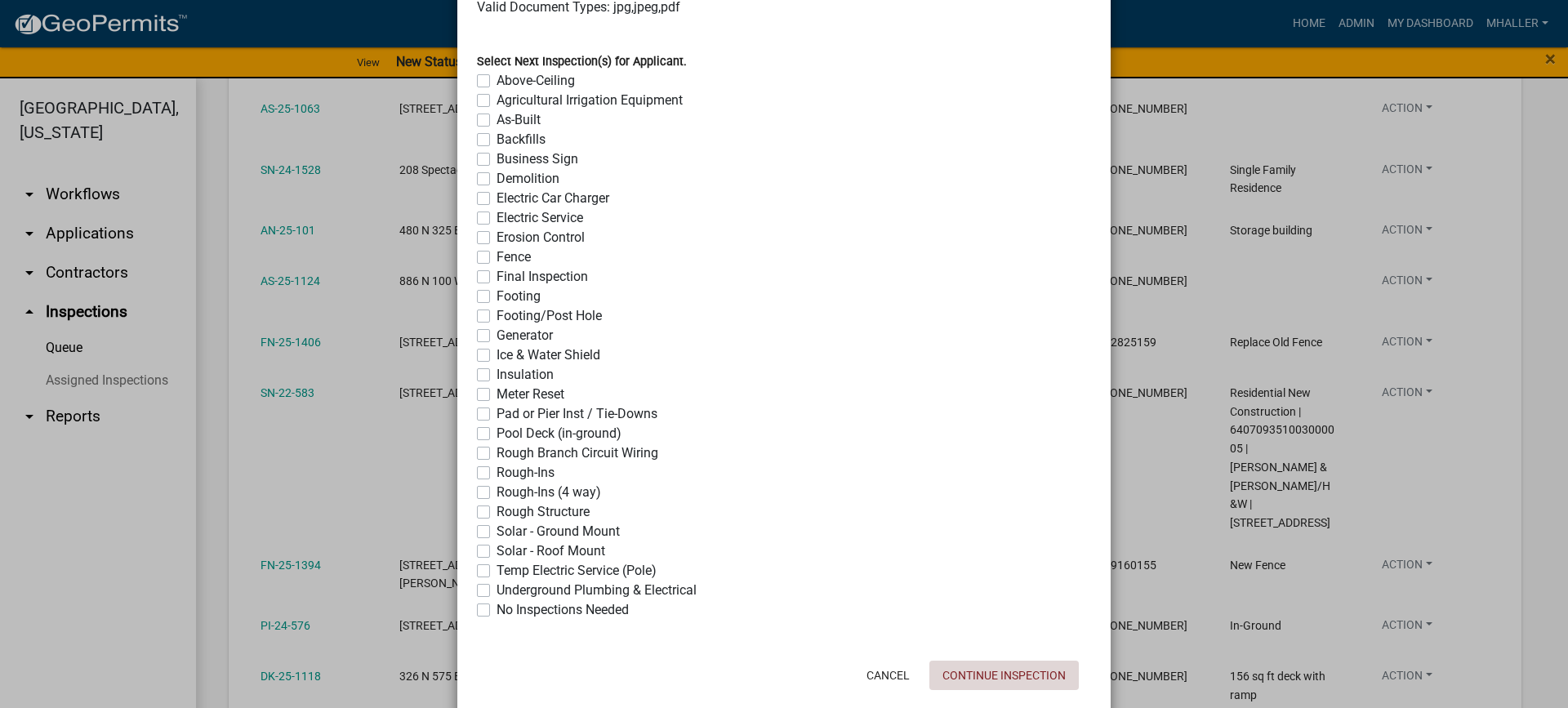
click at [974, 679] on button "Continue Inspection" at bounding box center [1004, 675] width 150 height 30
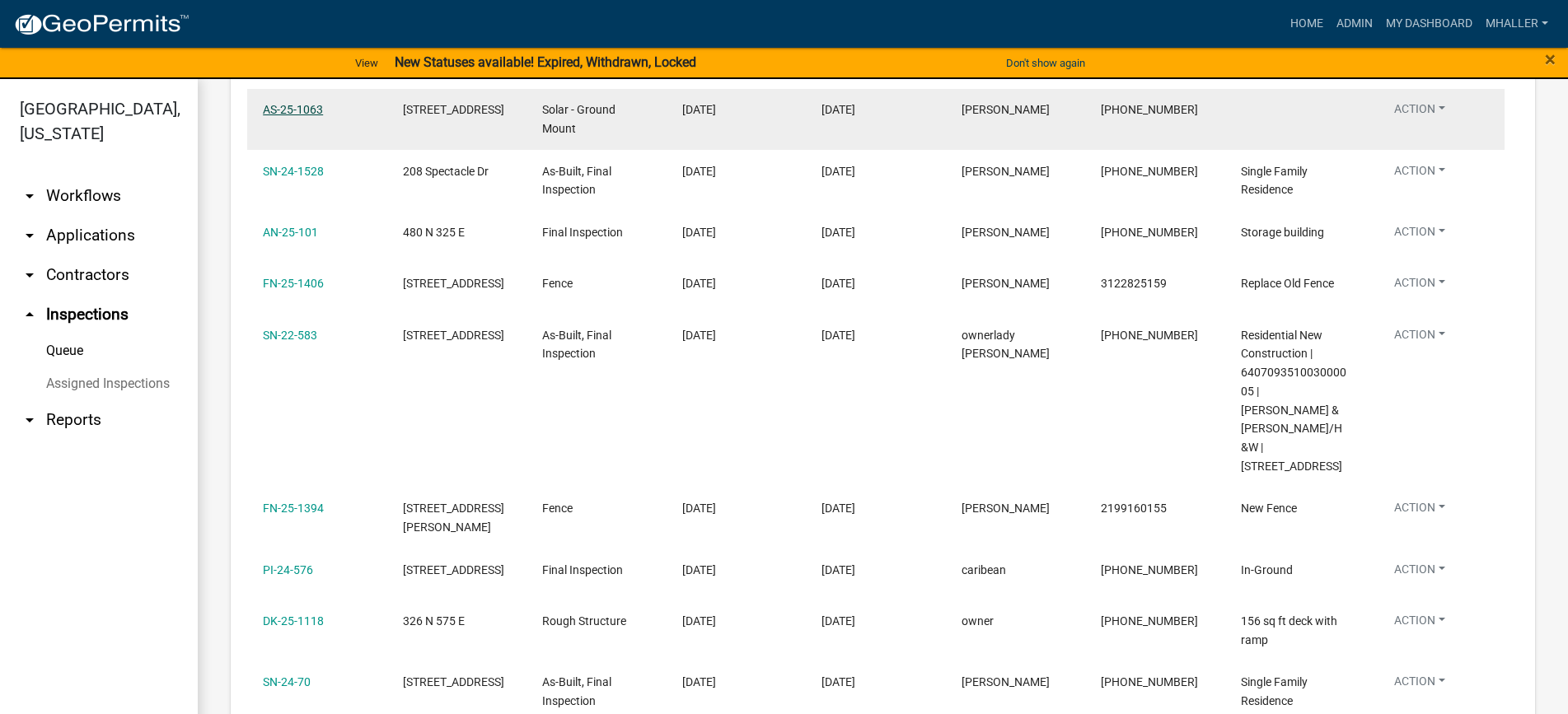
click at [279, 116] on link "AS-25-1063" at bounding box center [293, 109] width 60 height 13
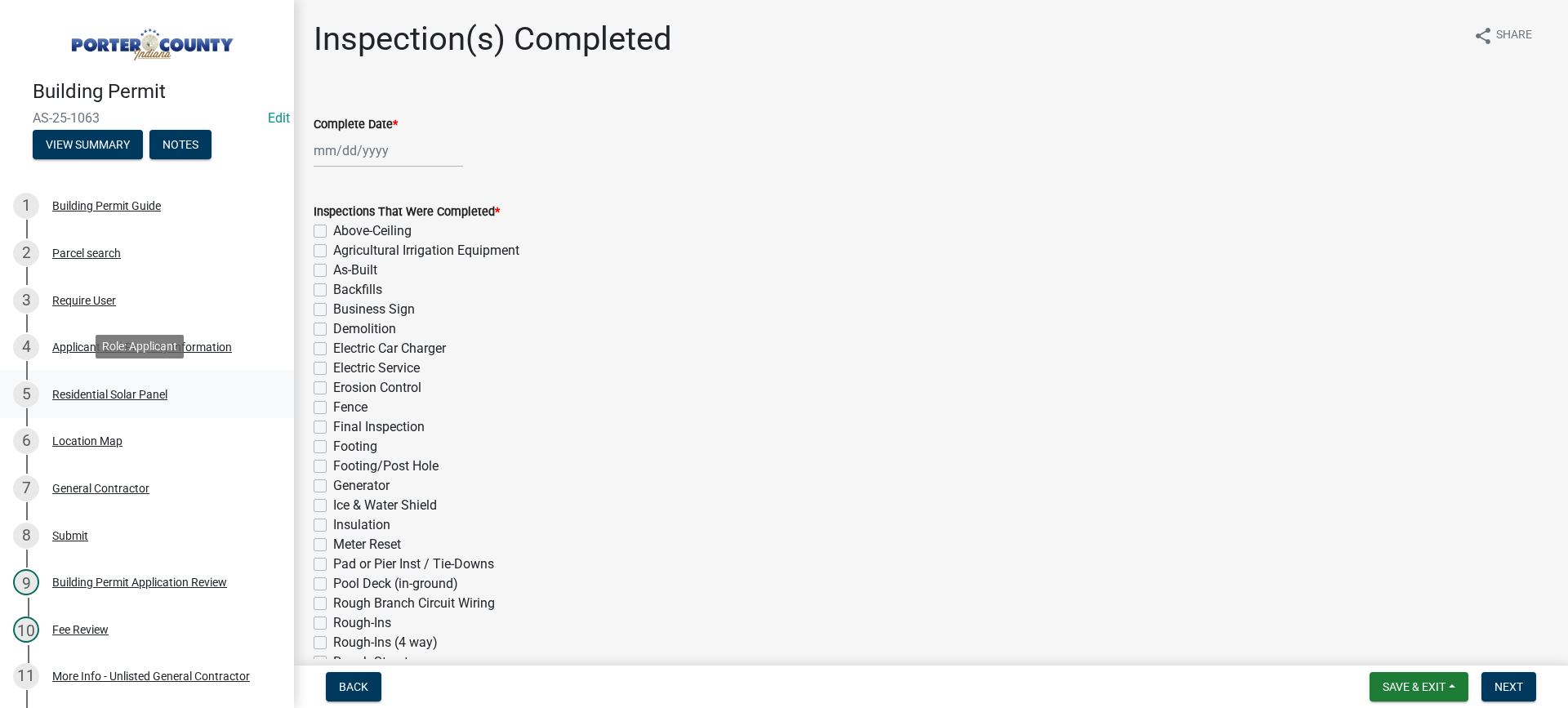
click at [141, 390] on div "Residential Solar Panel" at bounding box center [110, 395] width 115 height 12
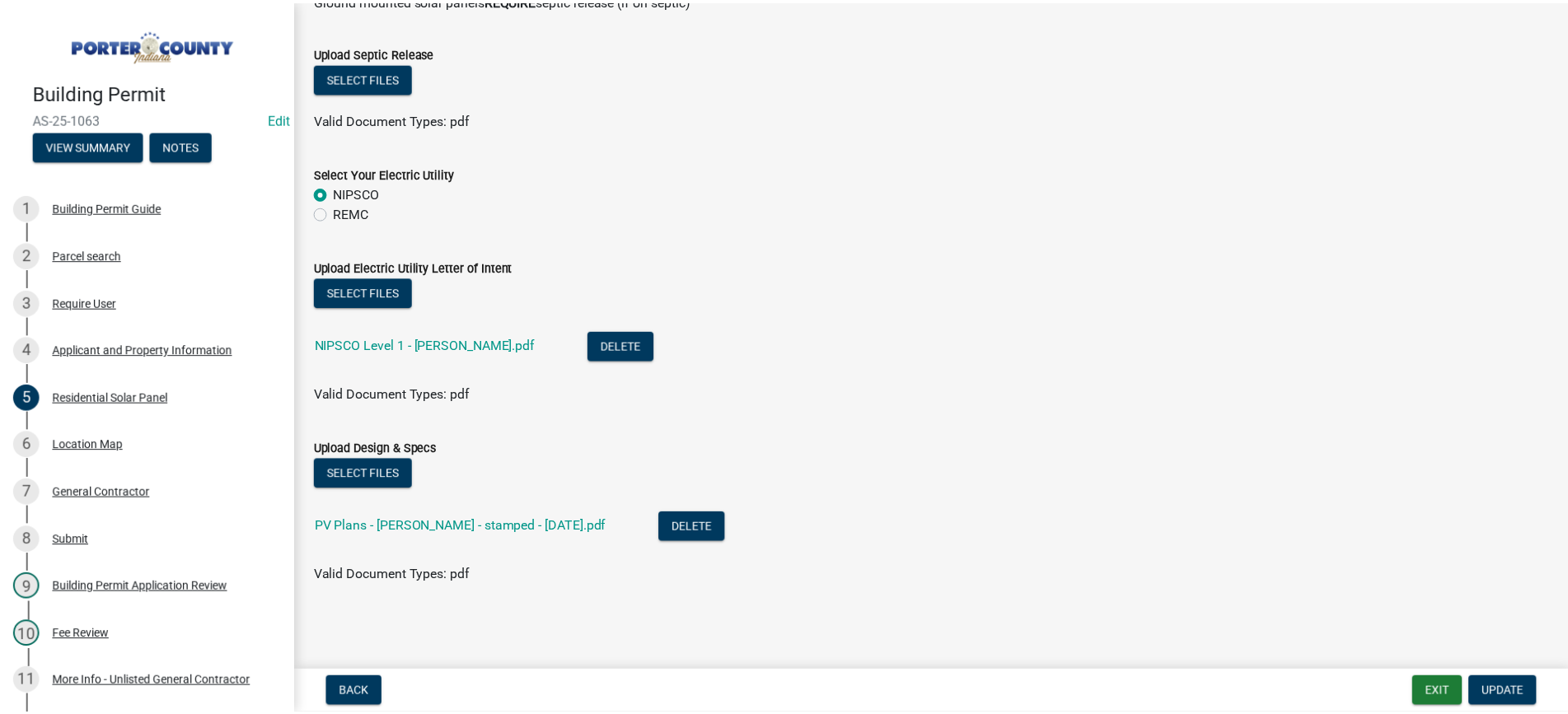
scroll to position [653, 0]
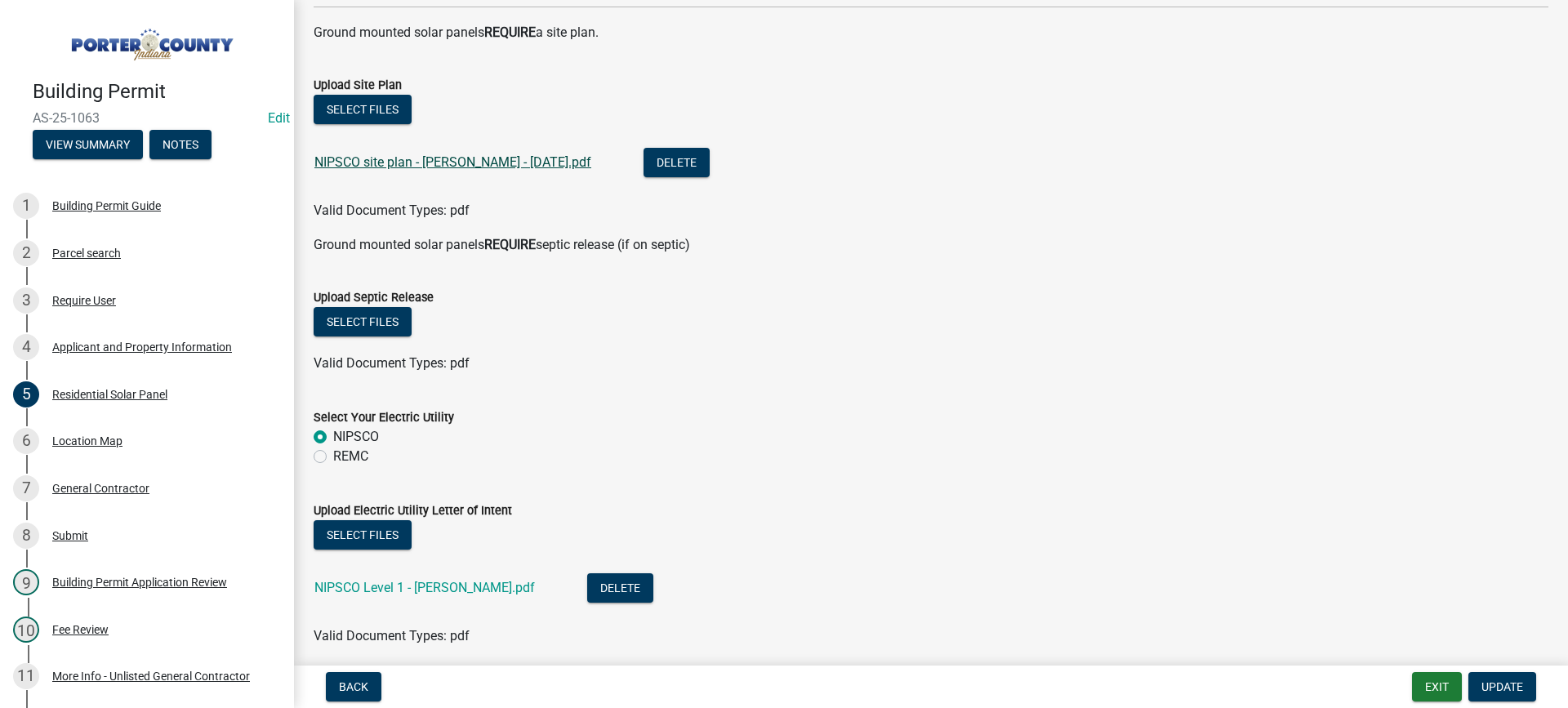
click at [426, 155] on link "NIPSCO site plan - [PERSON_NAME] - [DATE].pdf" at bounding box center [452, 162] width 277 height 15
click at [1438, 685] on button "Exit" at bounding box center [1437, 687] width 50 height 30
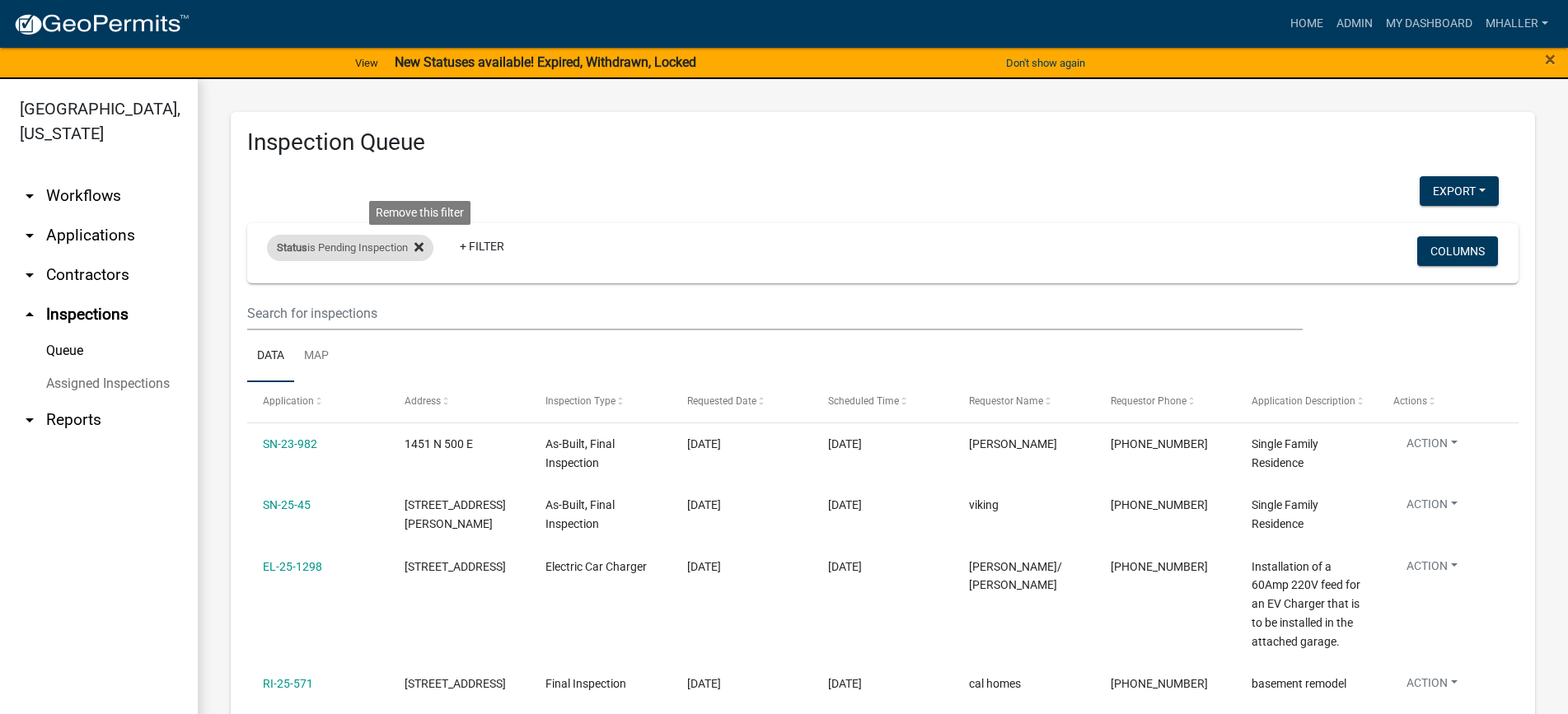
click at [420, 246] on icon at bounding box center [419, 247] width 9 height 13
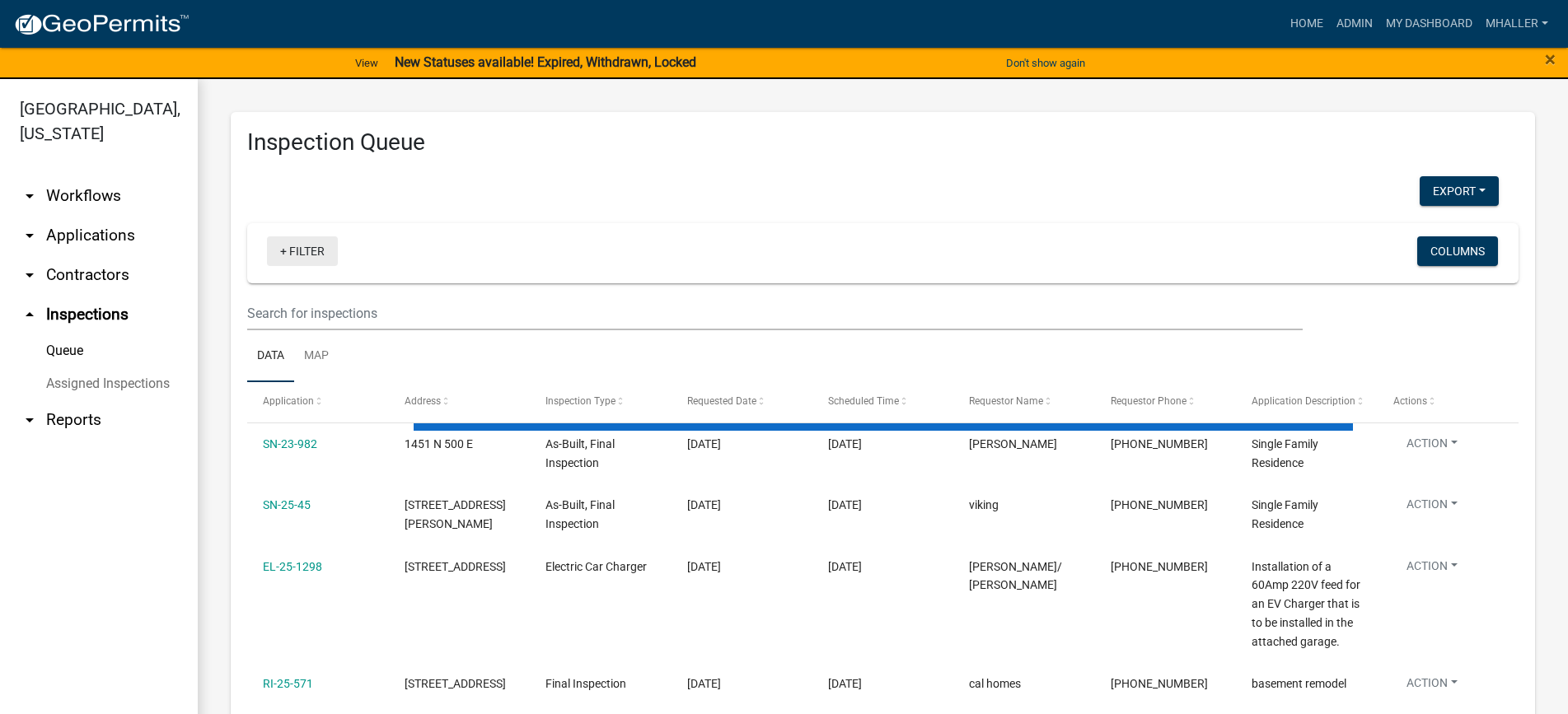
click at [315, 254] on link "+ Filter" at bounding box center [302, 251] width 71 height 30
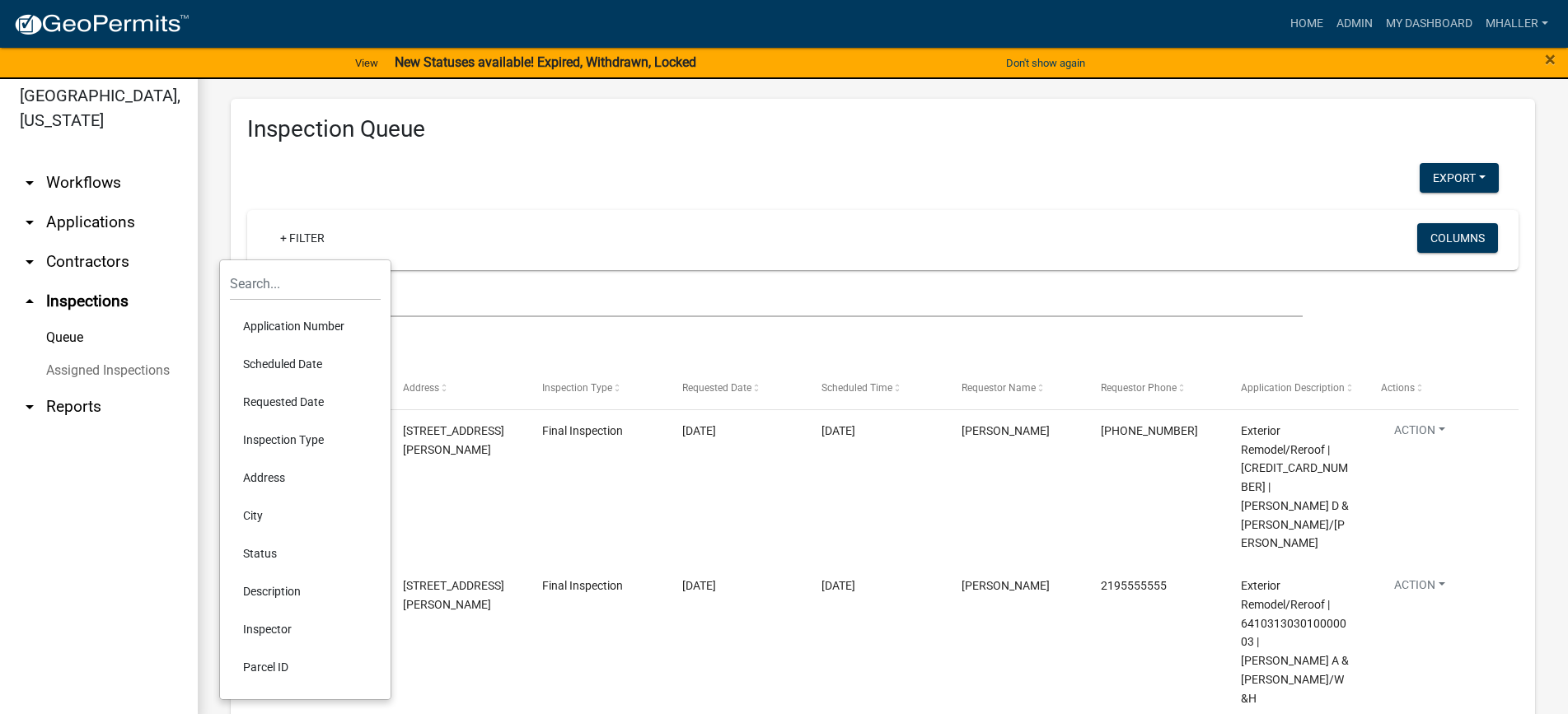
scroll to position [20, 0]
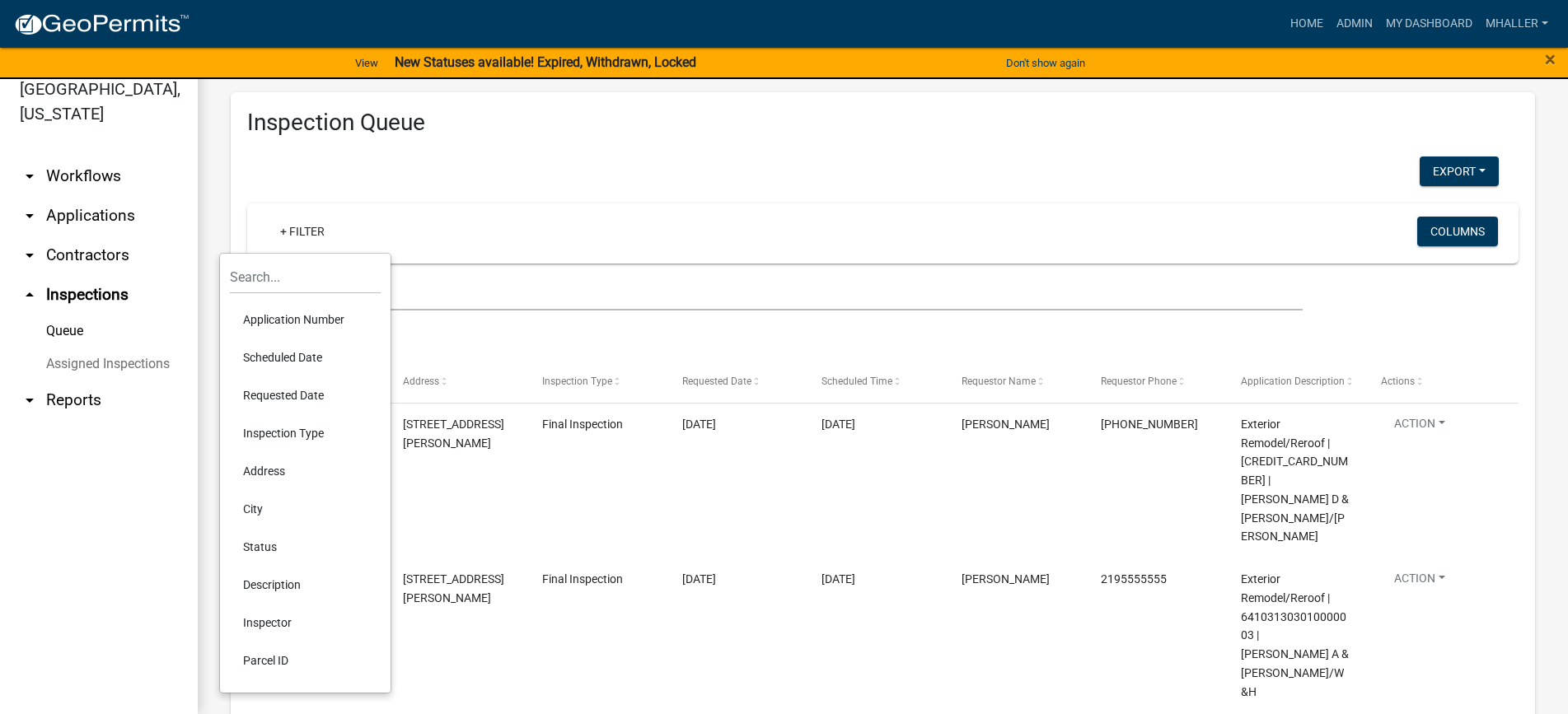
click at [264, 546] on li "Status" at bounding box center [305, 547] width 151 height 38
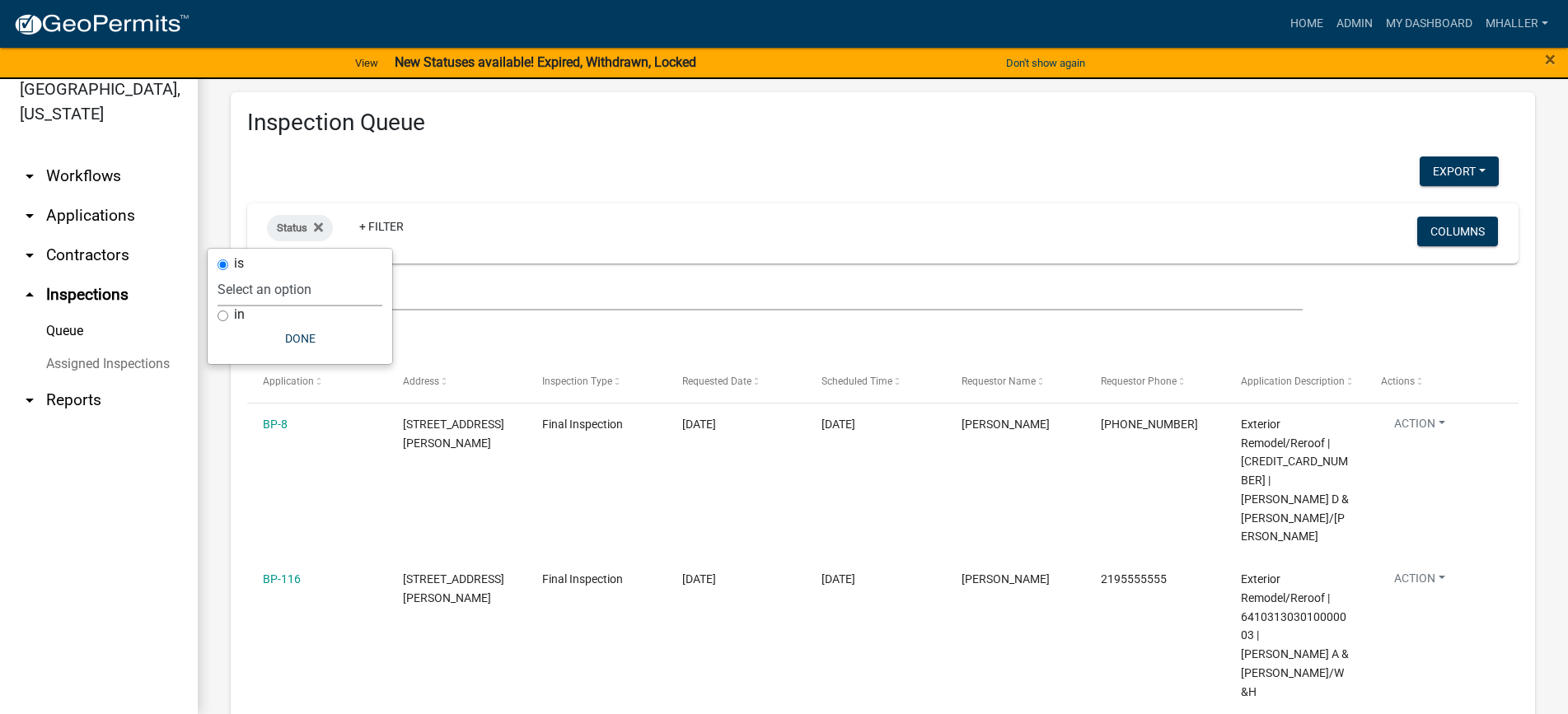
click at [286, 290] on select "Select an option Pending Schedule Pending Inspection Approved Denied Deleted Vo…" at bounding box center [300, 290] width 165 height 34
click at [270, 272] on select "Select an option Pending Schedule Pending Inspection Approved Denied Deleted Vo…" at bounding box center [300, 290] width 165 height 34
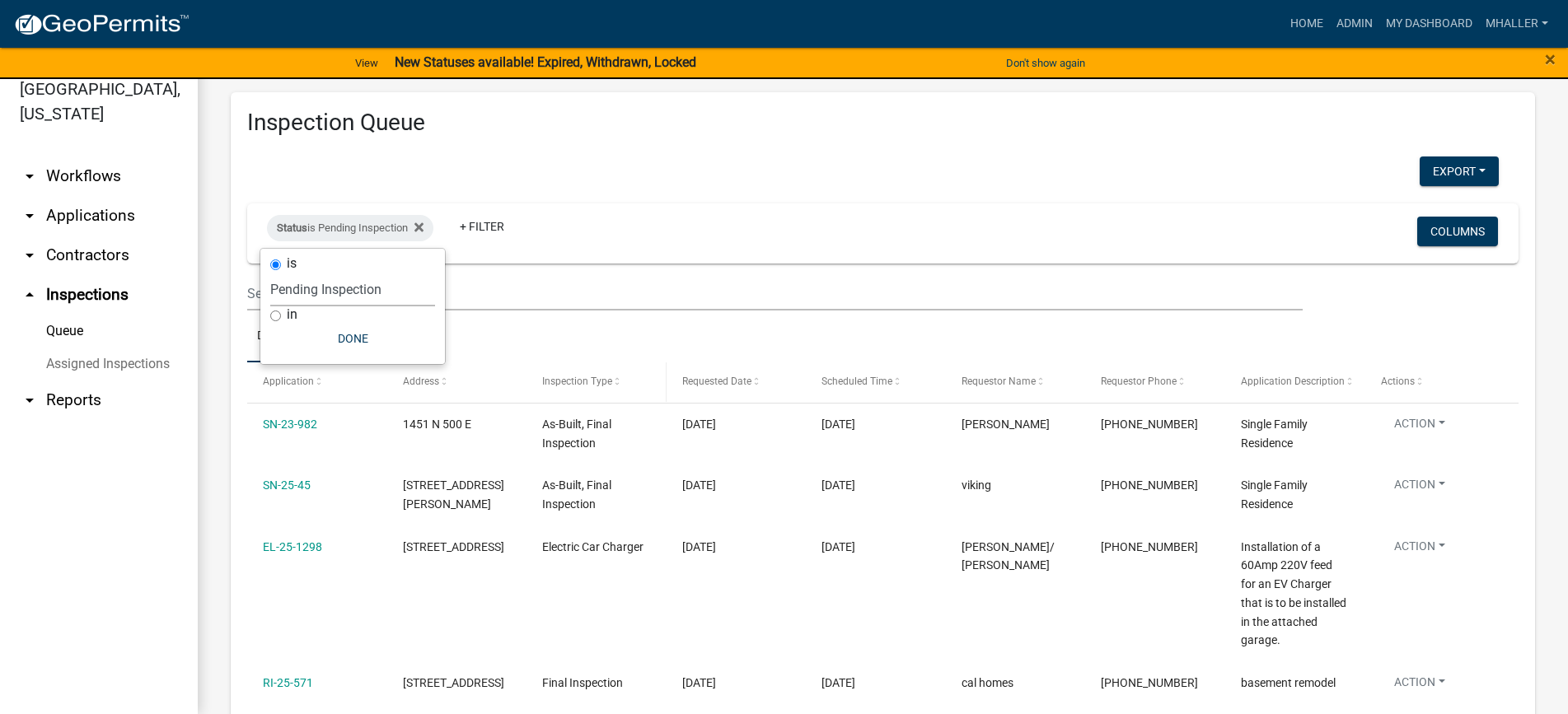
click at [594, 379] on span "Inspection Type" at bounding box center [578, 382] width 70 height 12
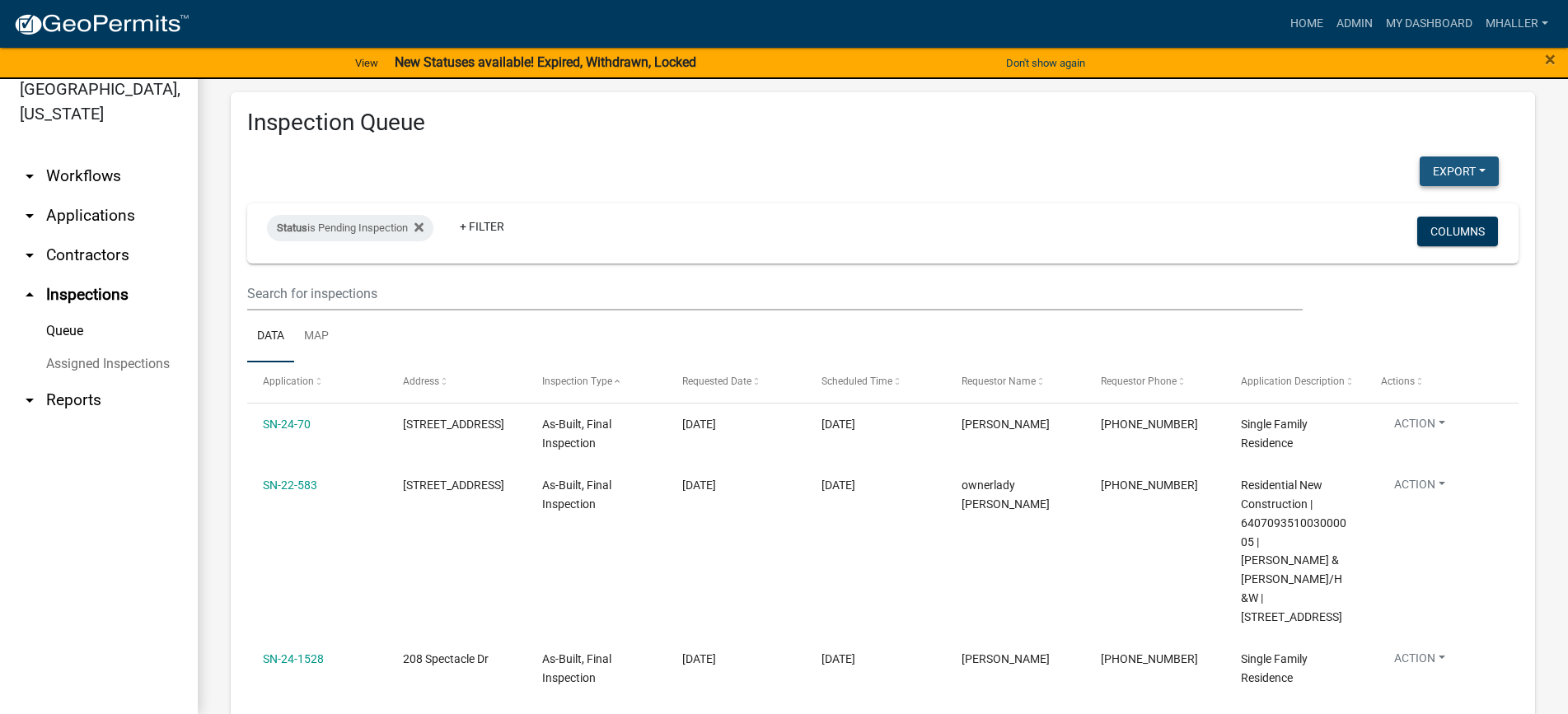
click at [1430, 167] on button "Export" at bounding box center [1459, 171] width 79 height 30
click at [1401, 209] on button "Excel Format (.xlsx)" at bounding box center [1422, 214] width 154 height 39
click at [100, 196] on link "arrow_drop_down Applications" at bounding box center [98, 216] width 197 height 39
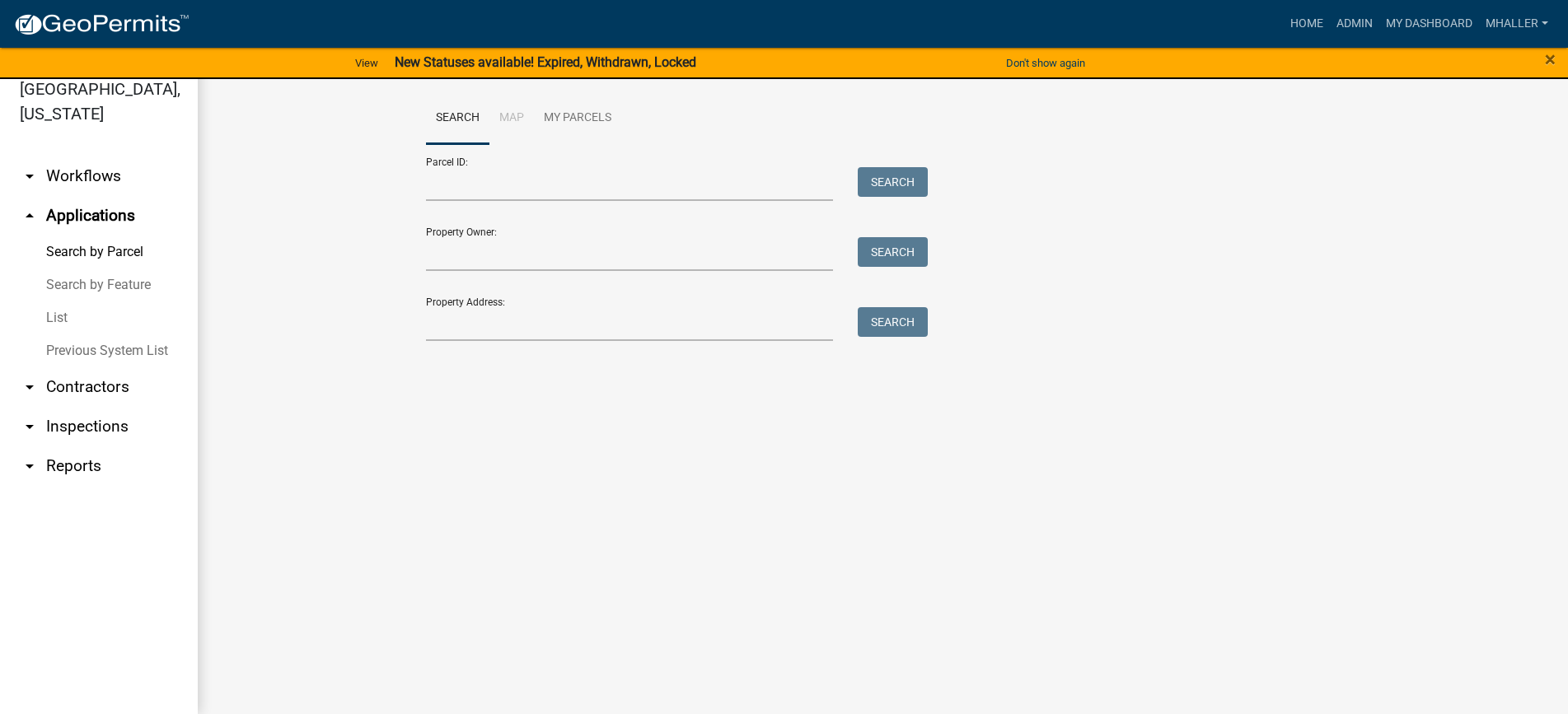
click at [56, 301] on link "List" at bounding box center [98, 318] width 197 height 33
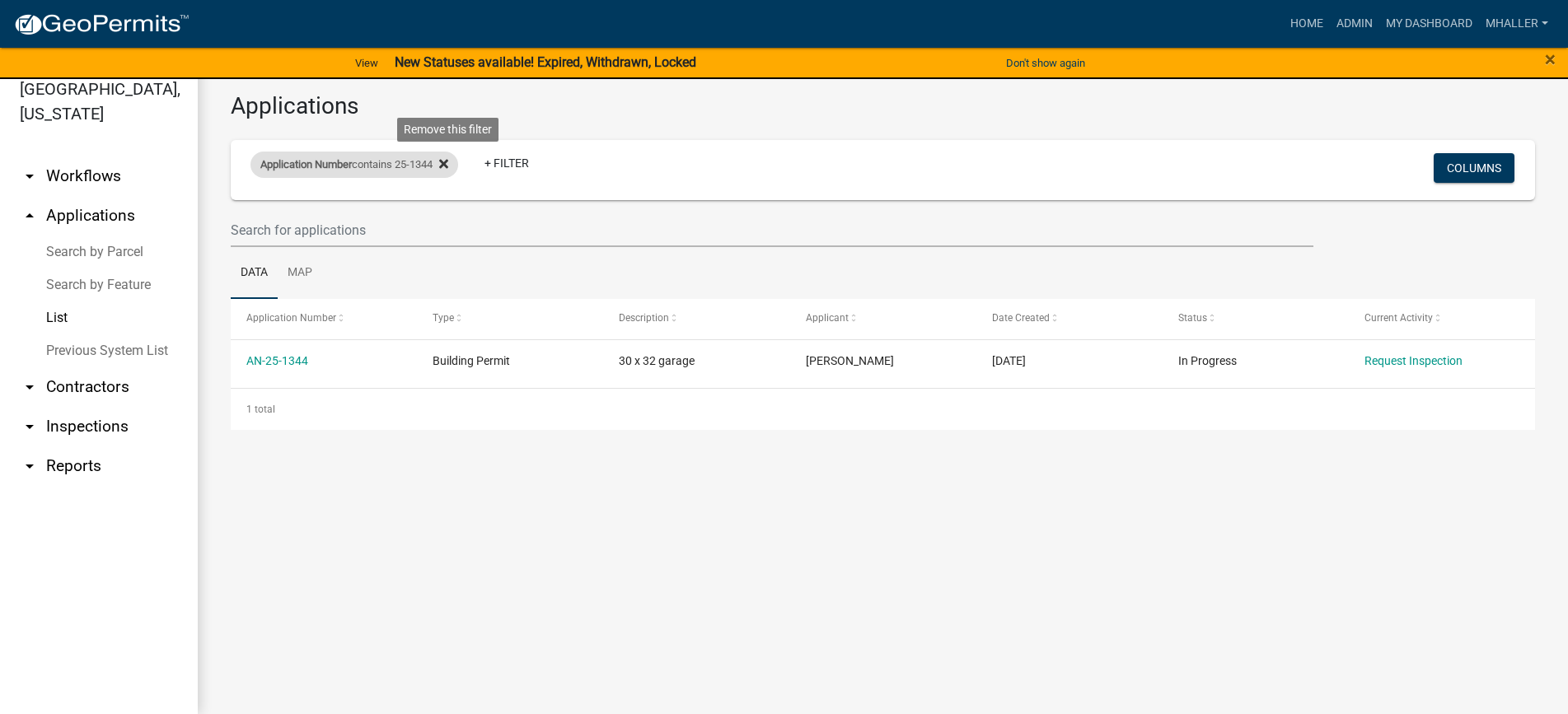
click at [449, 163] on icon at bounding box center [443, 164] width 9 height 9
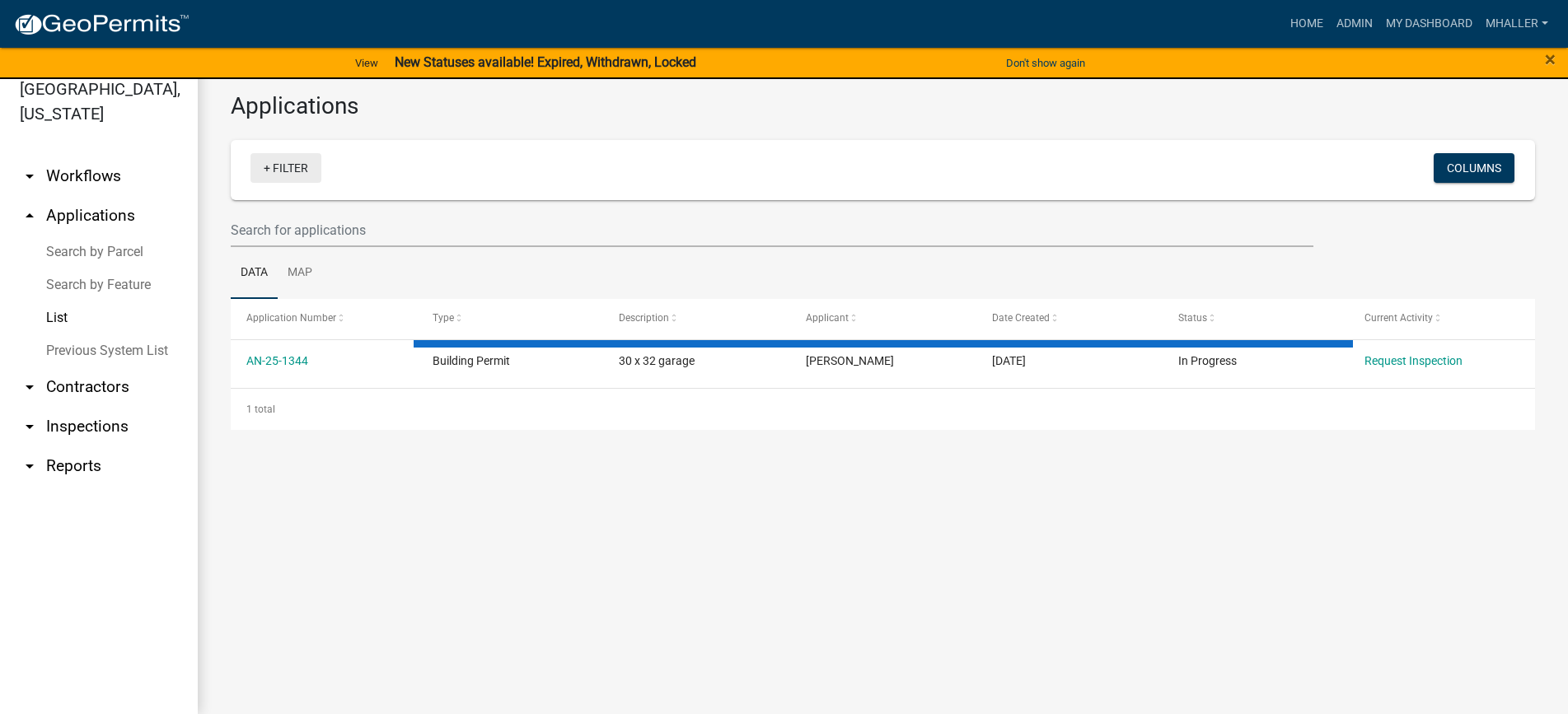
click at [290, 170] on link "+ Filter" at bounding box center [285, 167] width 71 height 30
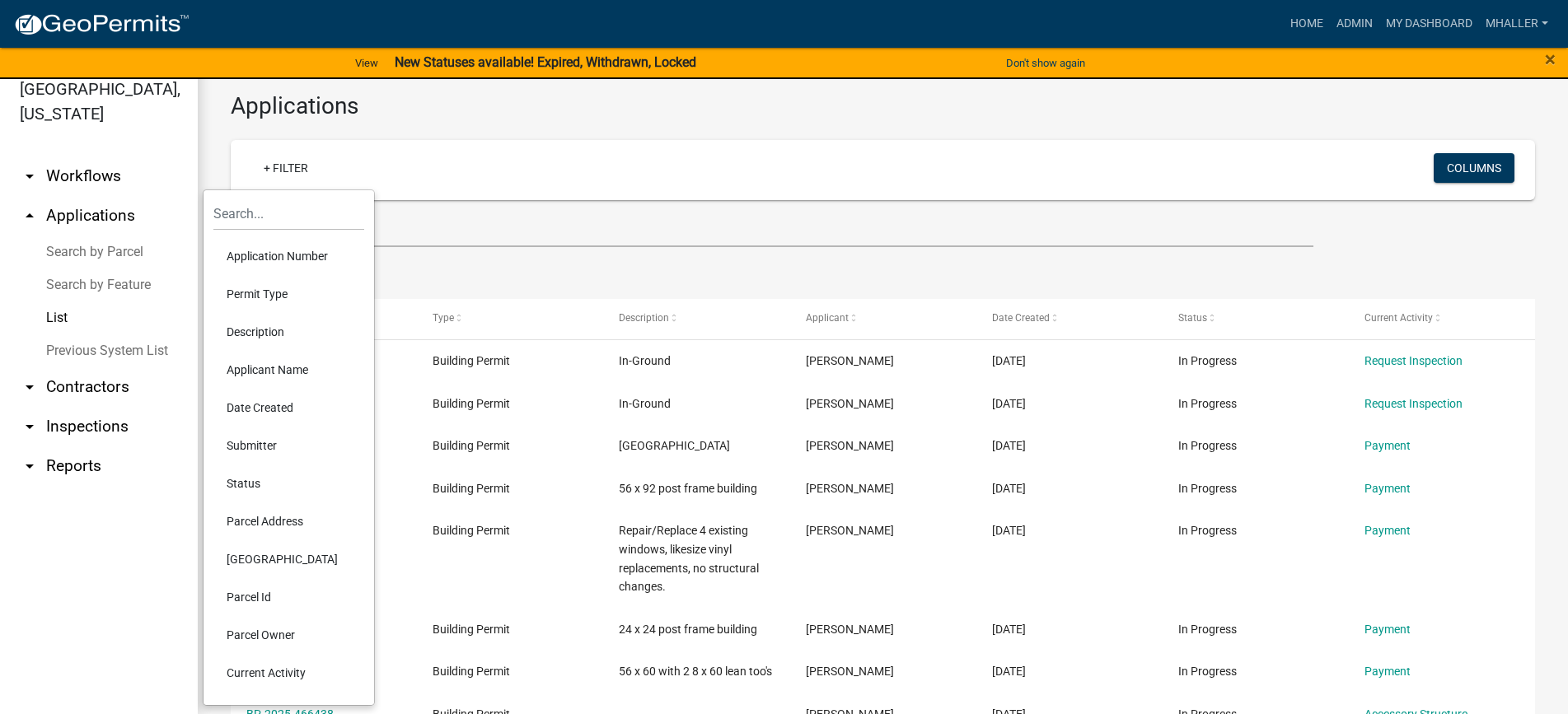
click at [259, 521] on li "Parcel Address" at bounding box center [289, 521] width 151 height 38
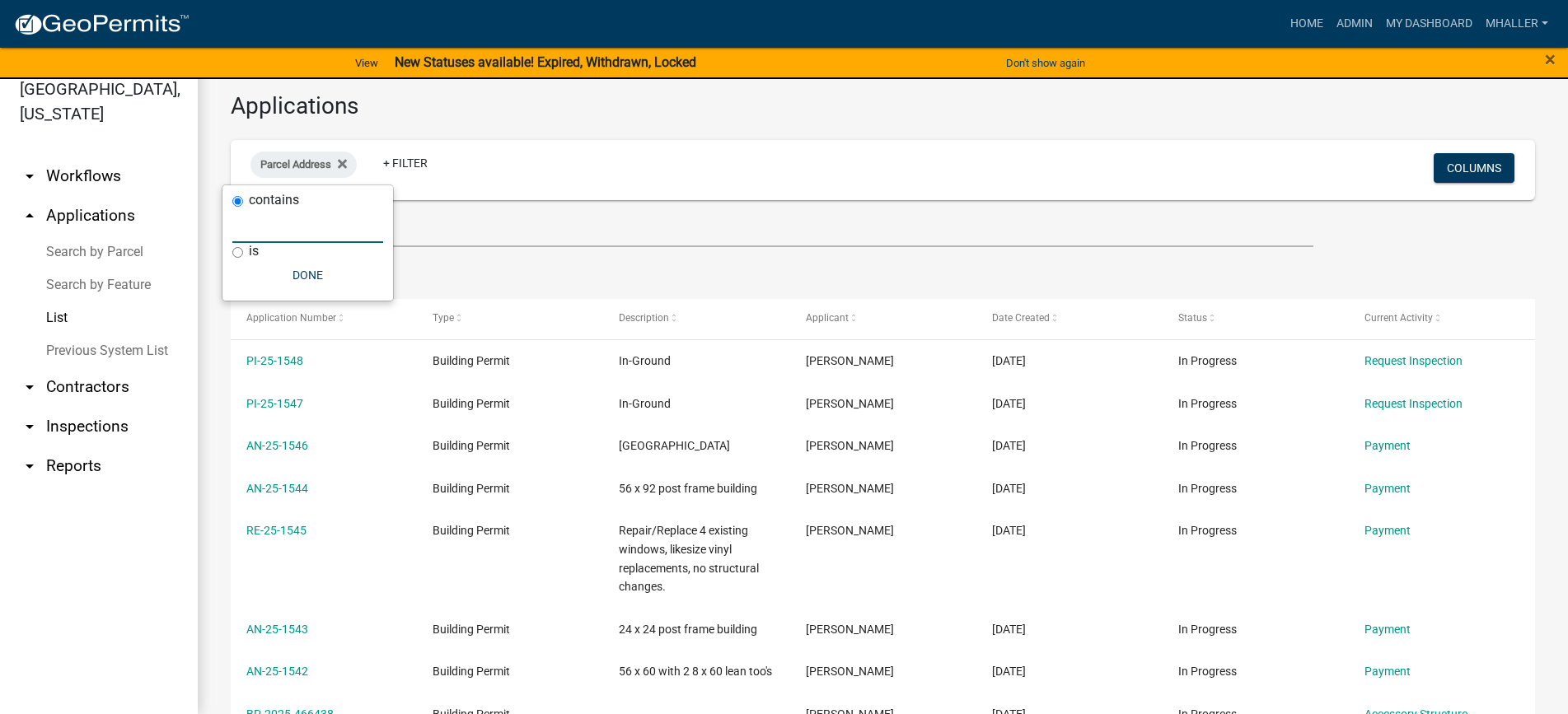
click at [310, 223] on input "text" at bounding box center [308, 226] width 151 height 34
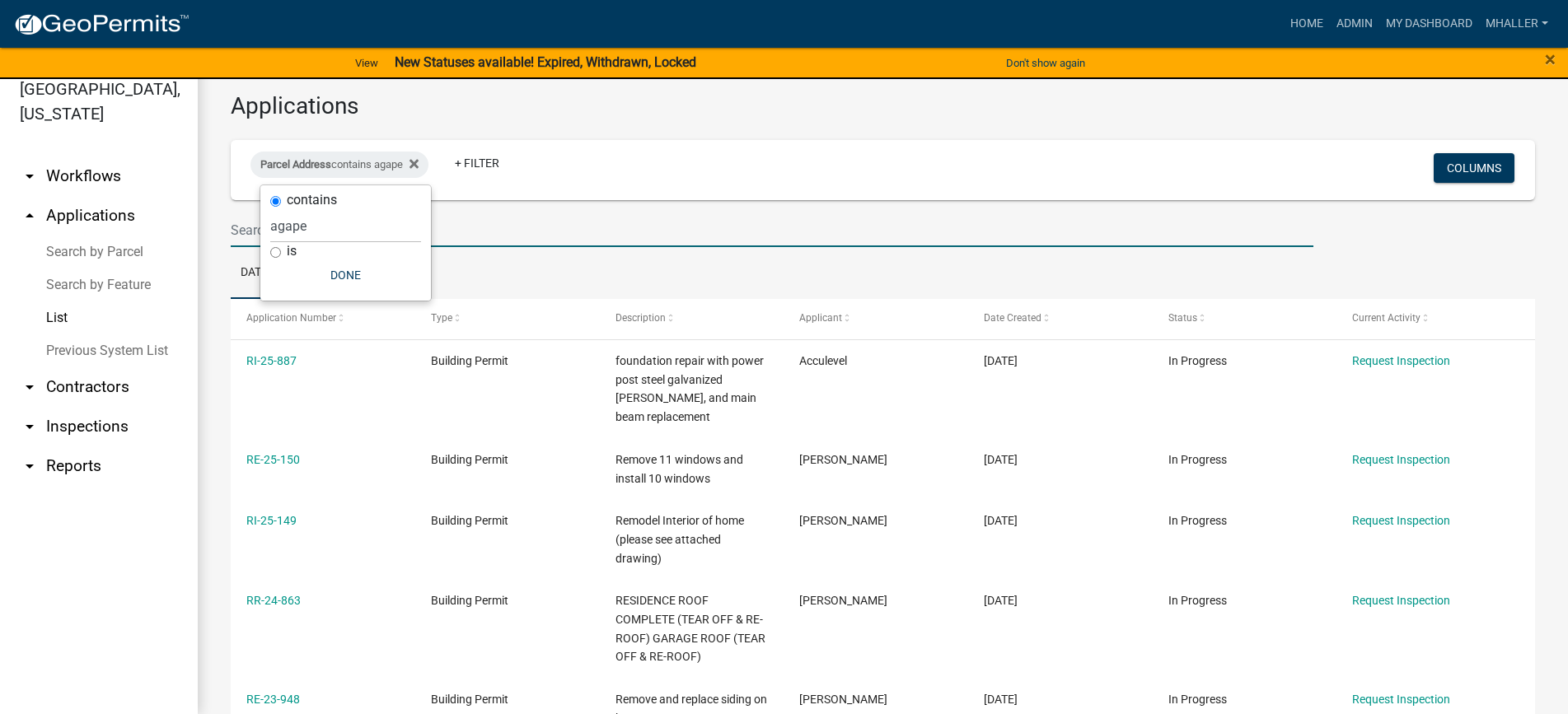
click at [454, 231] on input "text" at bounding box center [772, 231] width 1083 height 34
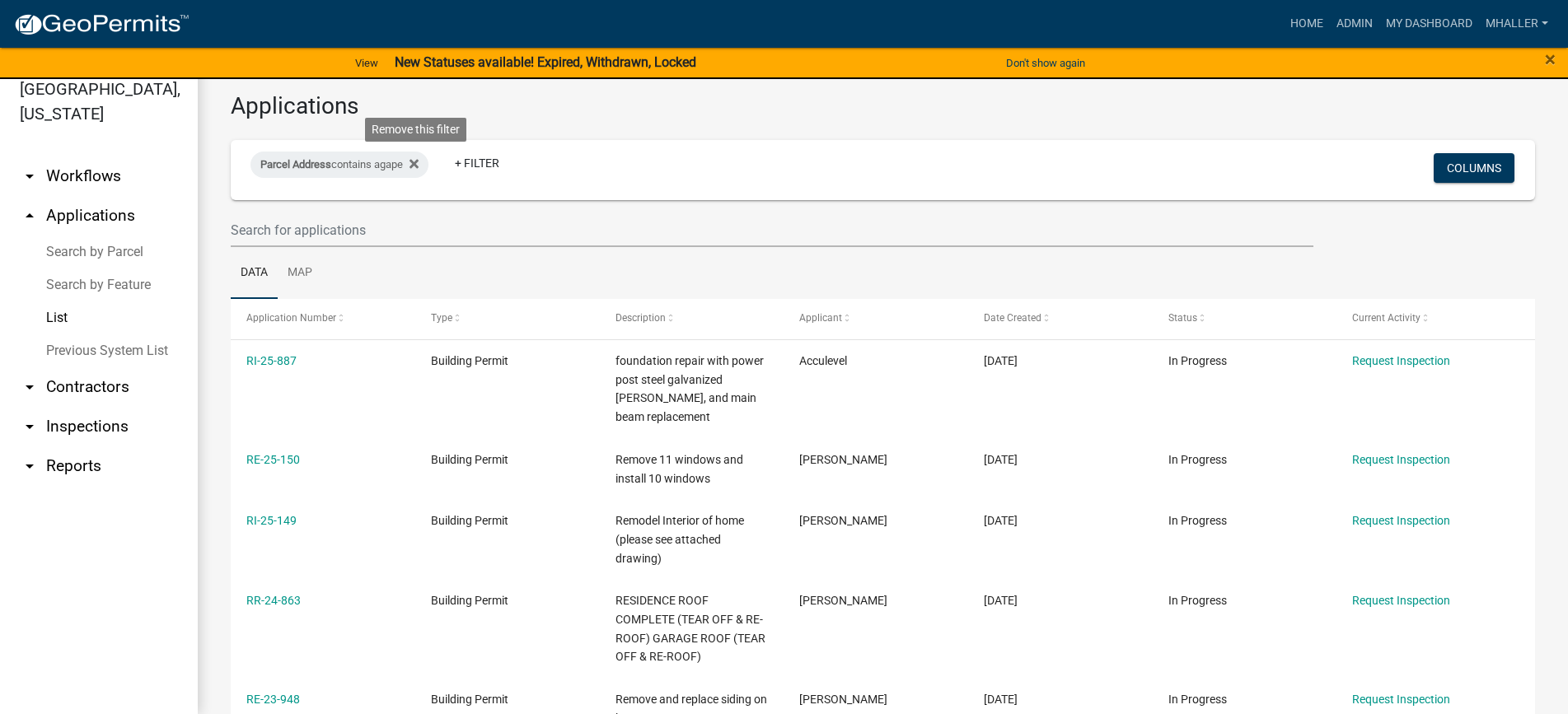
click at [419, 164] on icon at bounding box center [414, 163] width 9 height 13
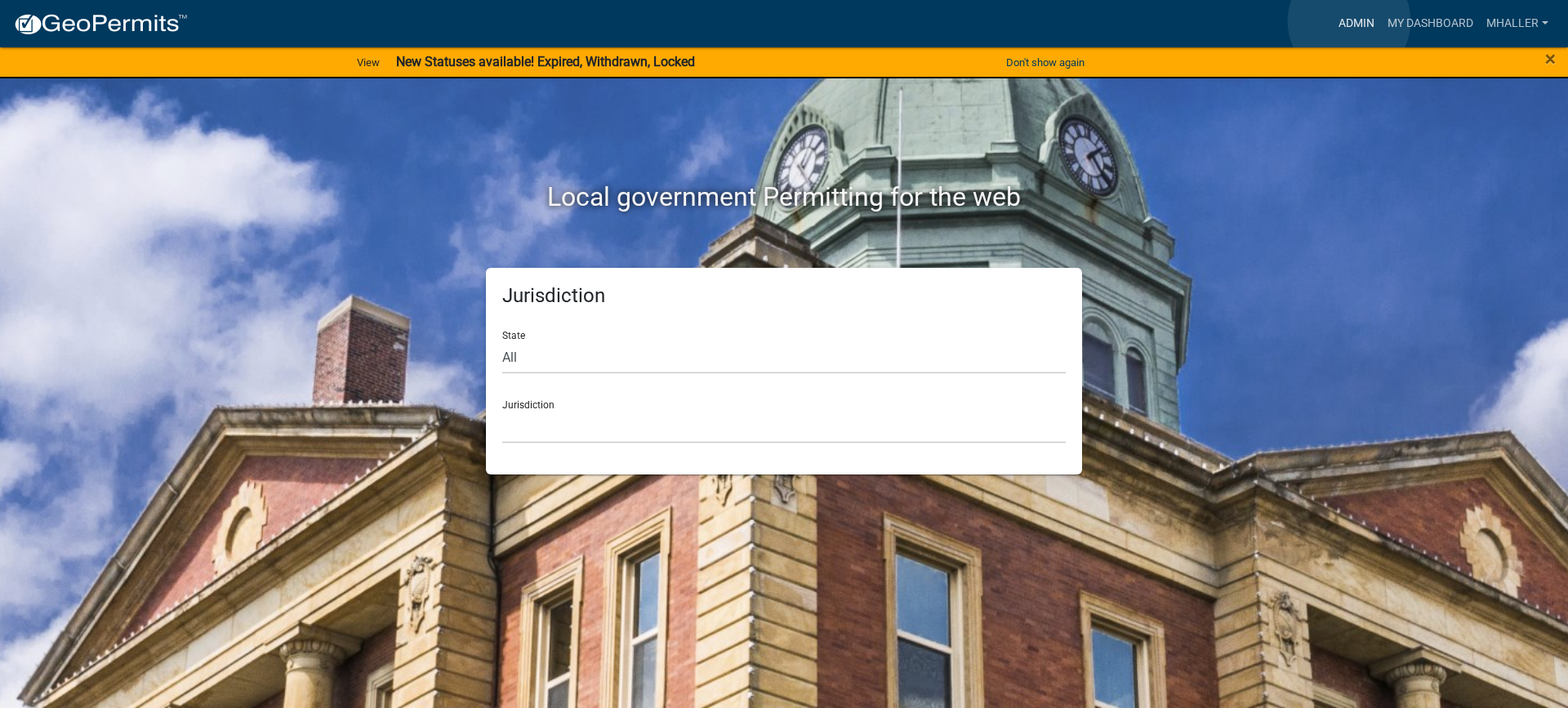
click at [1349, 21] on link "Admin" at bounding box center [1356, 24] width 49 height 31
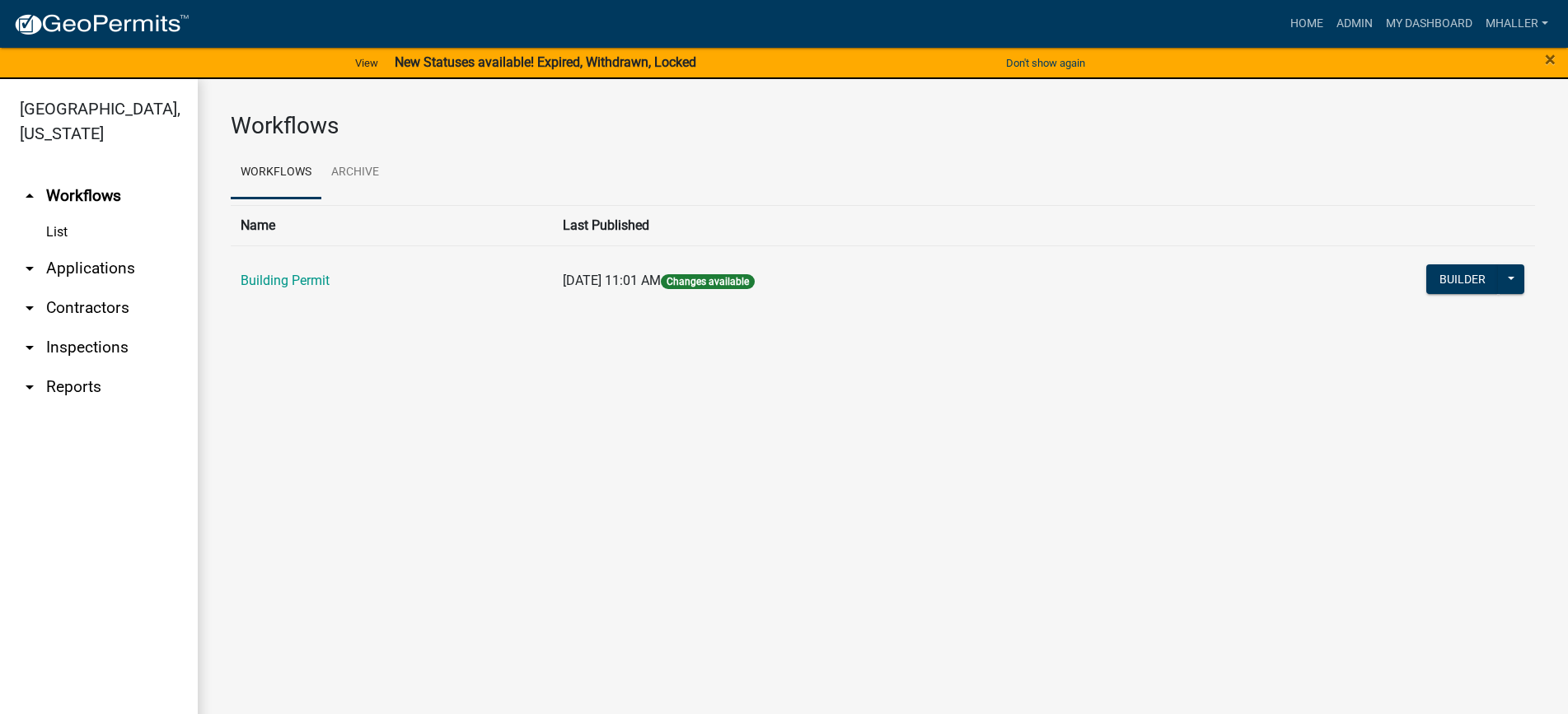
click at [71, 328] on link "arrow_drop_down Inspections" at bounding box center [98, 348] width 197 height 39
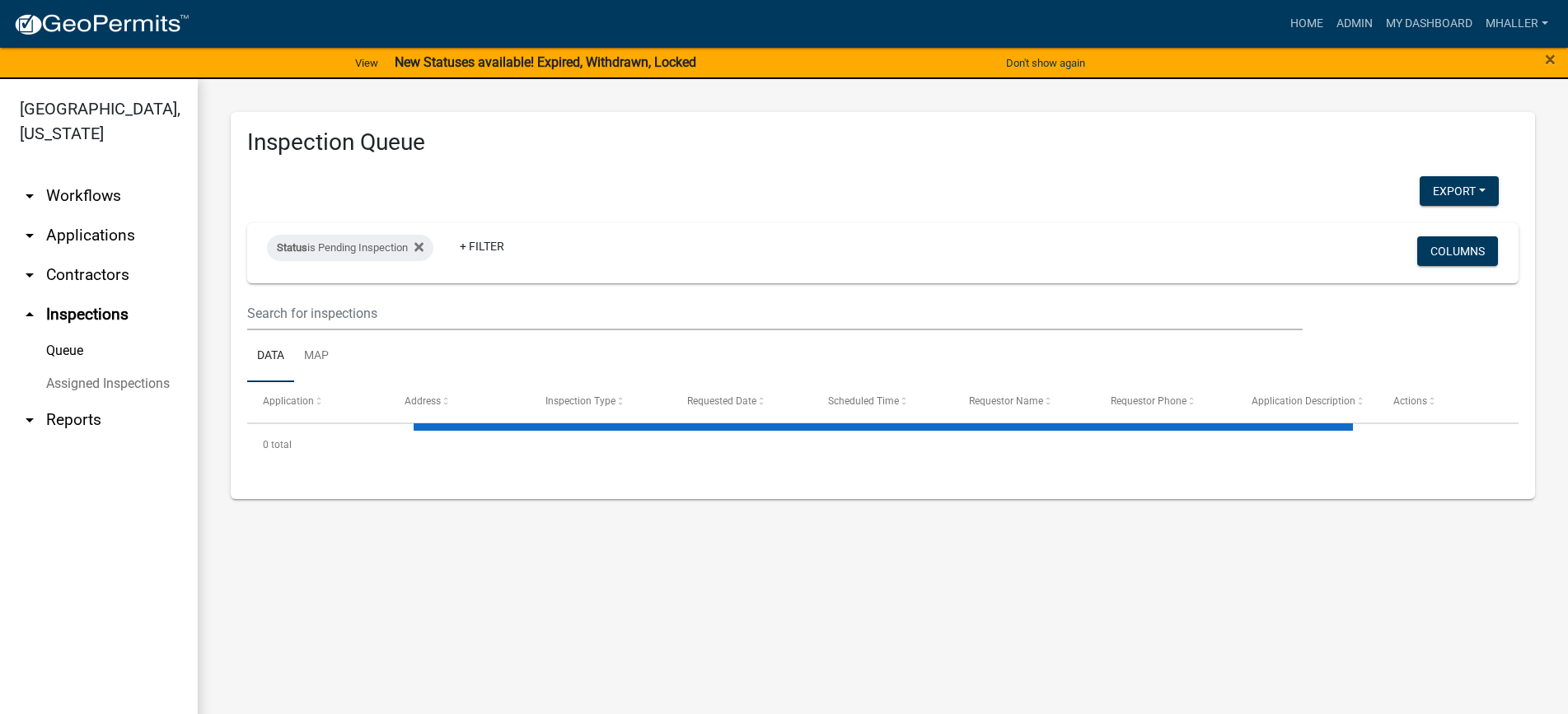
select select "1: 25"
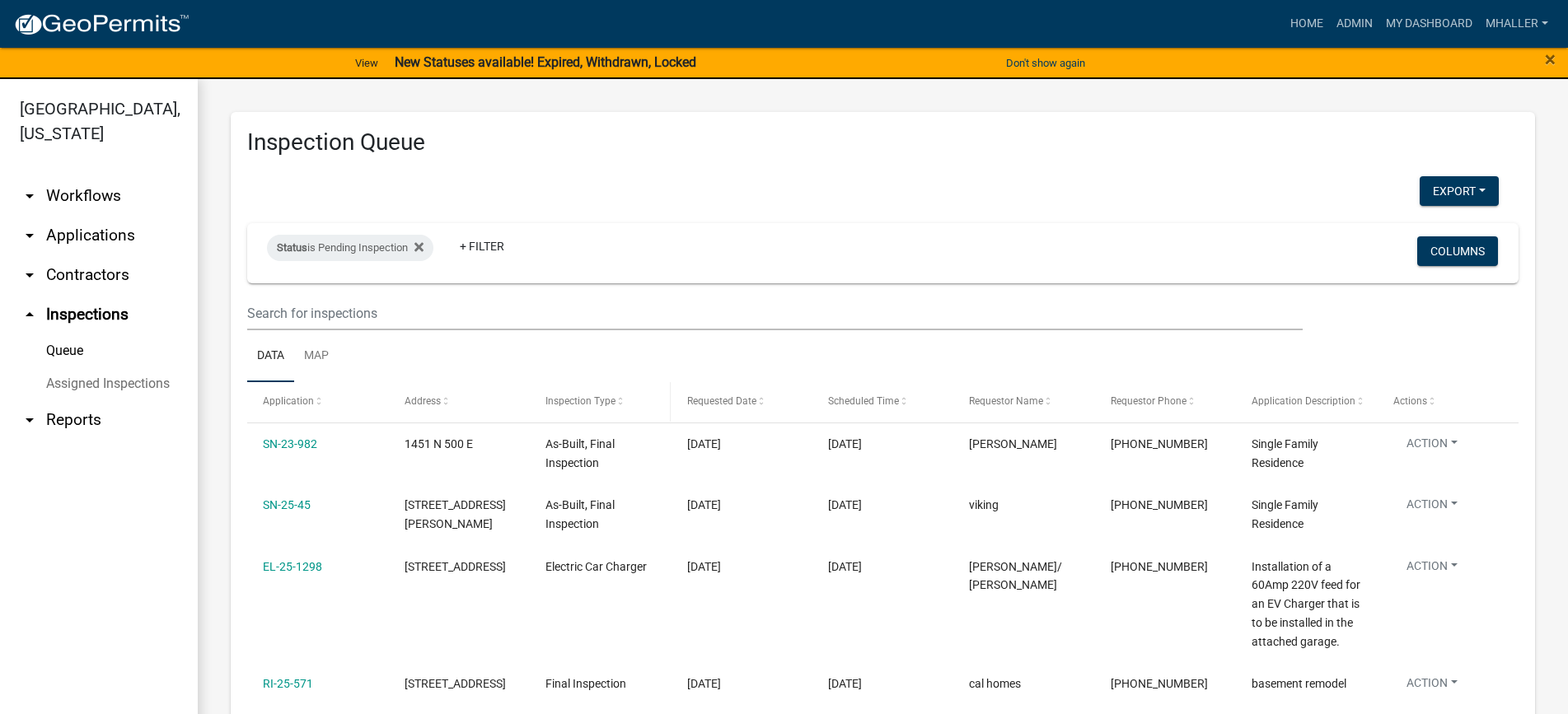
click at [567, 404] on span "Inspection Type" at bounding box center [581, 401] width 70 height 12
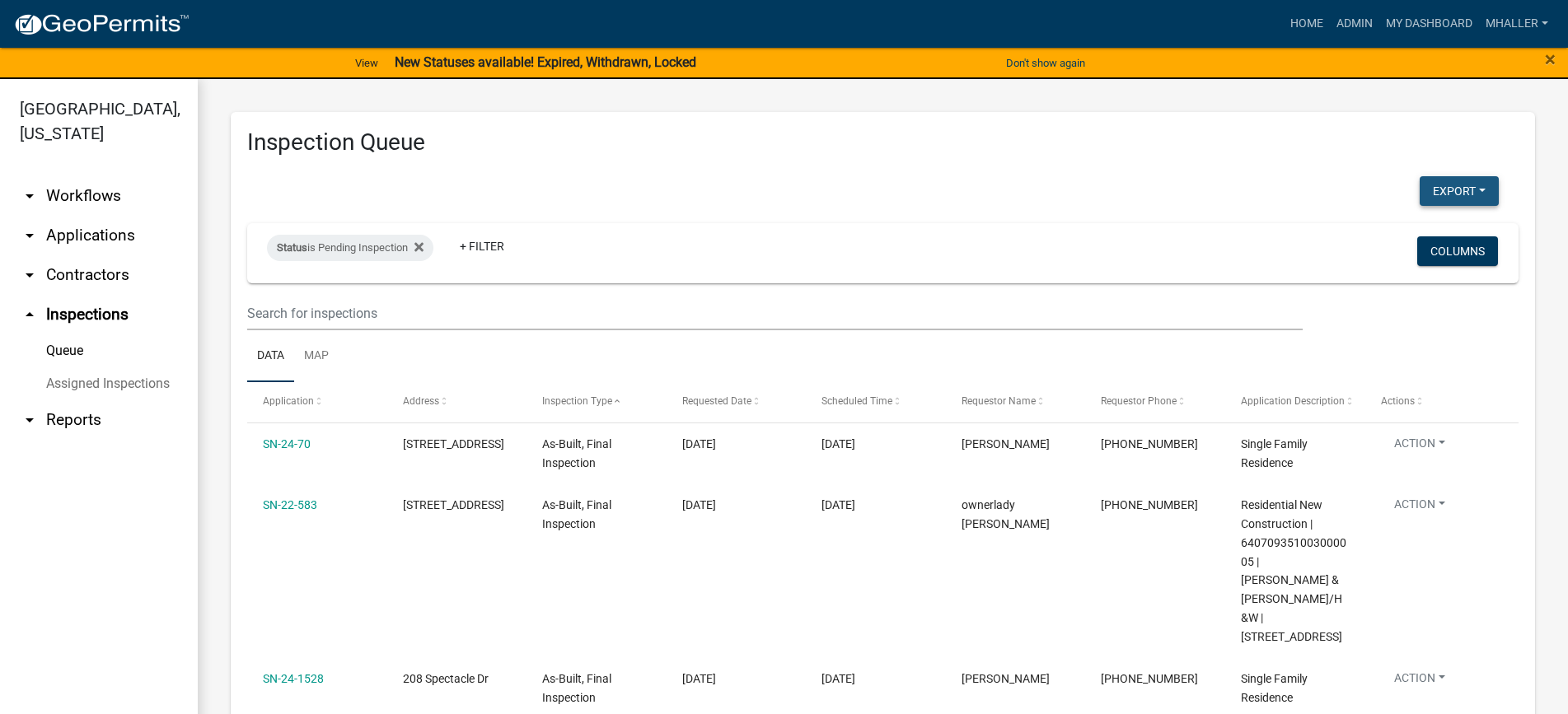
click at [1456, 188] on button "Export" at bounding box center [1459, 190] width 79 height 30
click at [1405, 231] on button "Excel Format (.xlsx)" at bounding box center [1422, 234] width 154 height 39
